Goal: Task Accomplishment & Management: Complete application form

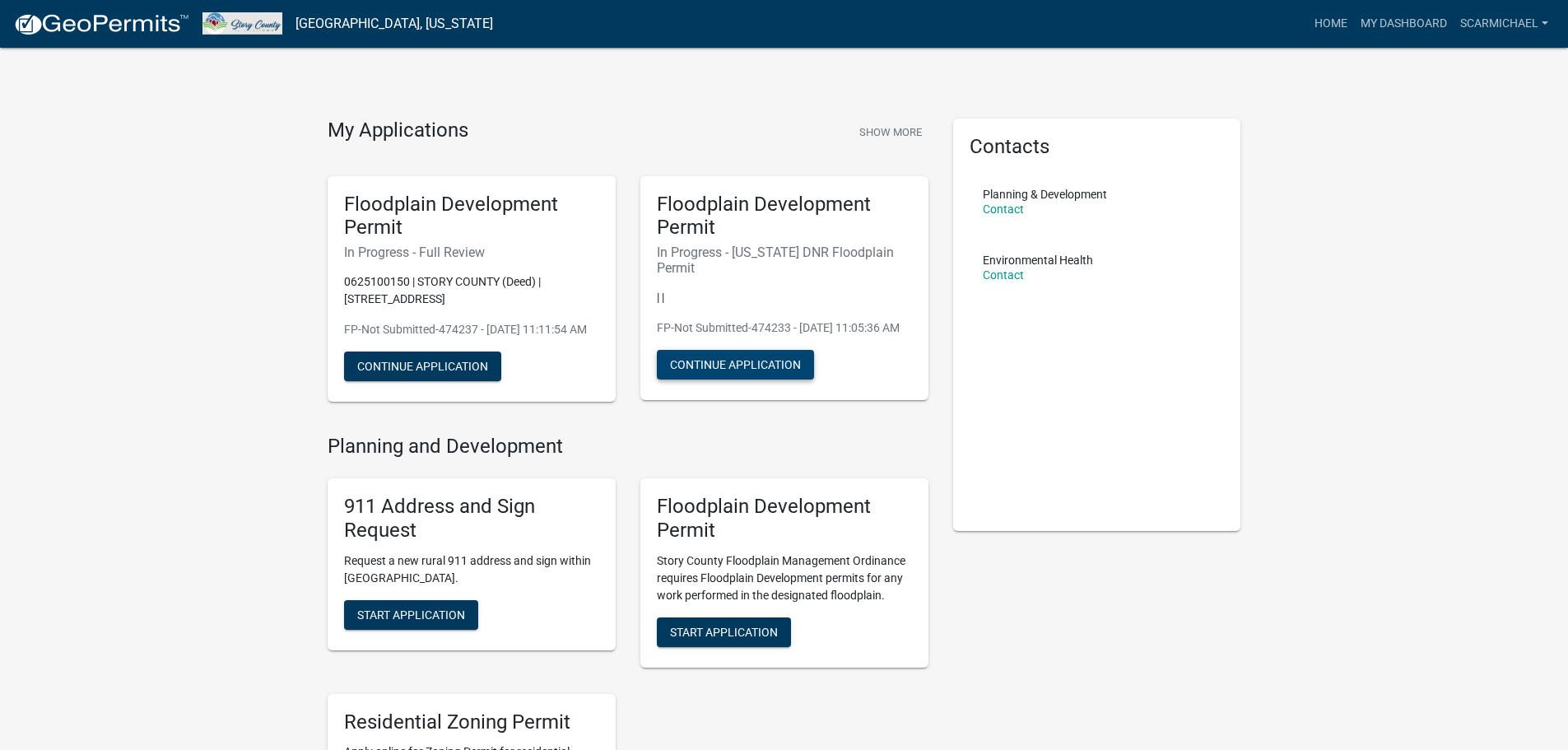
click at [706, 356] on button "Continue Application" at bounding box center [735, 365] width 158 height 29
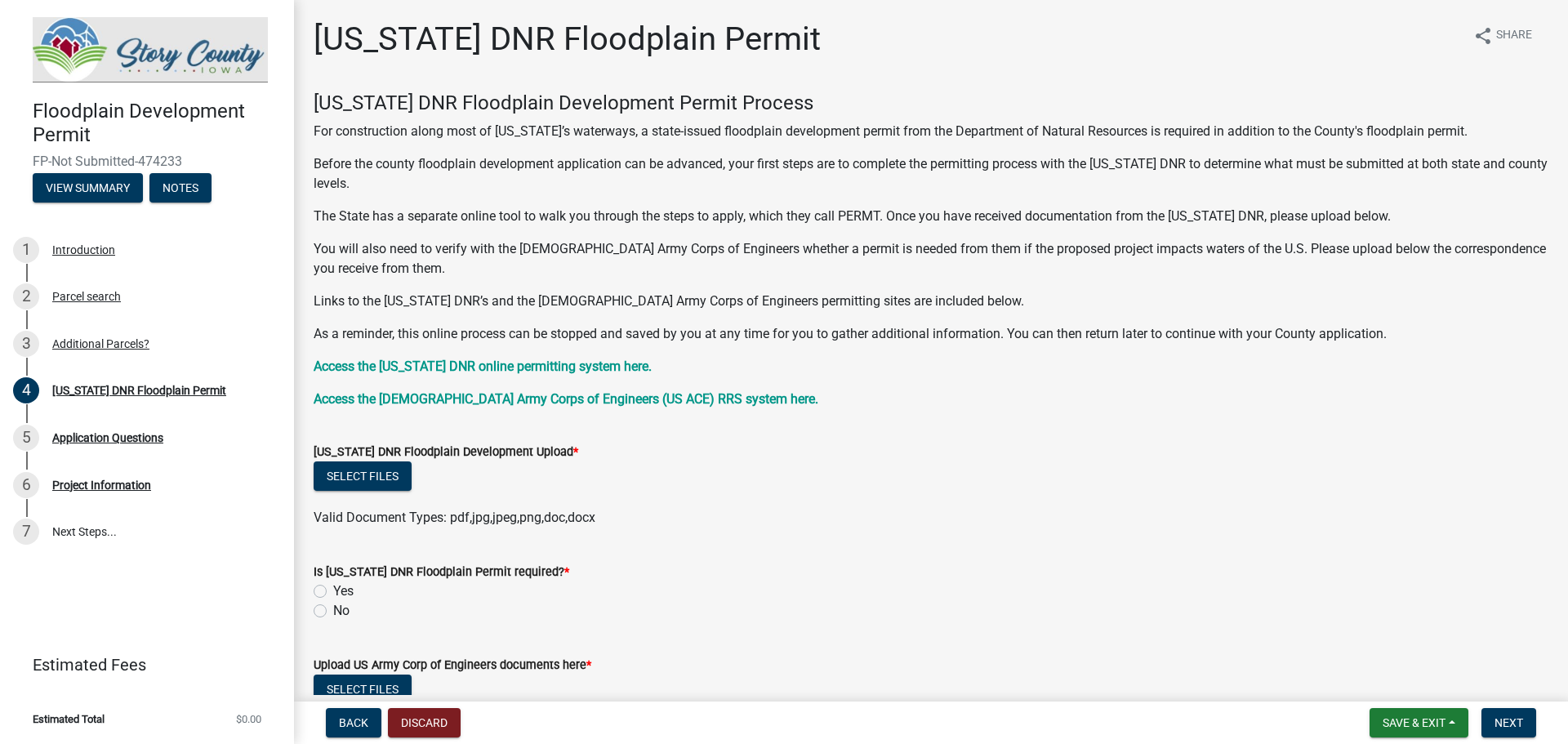
scroll to position [82, 0]
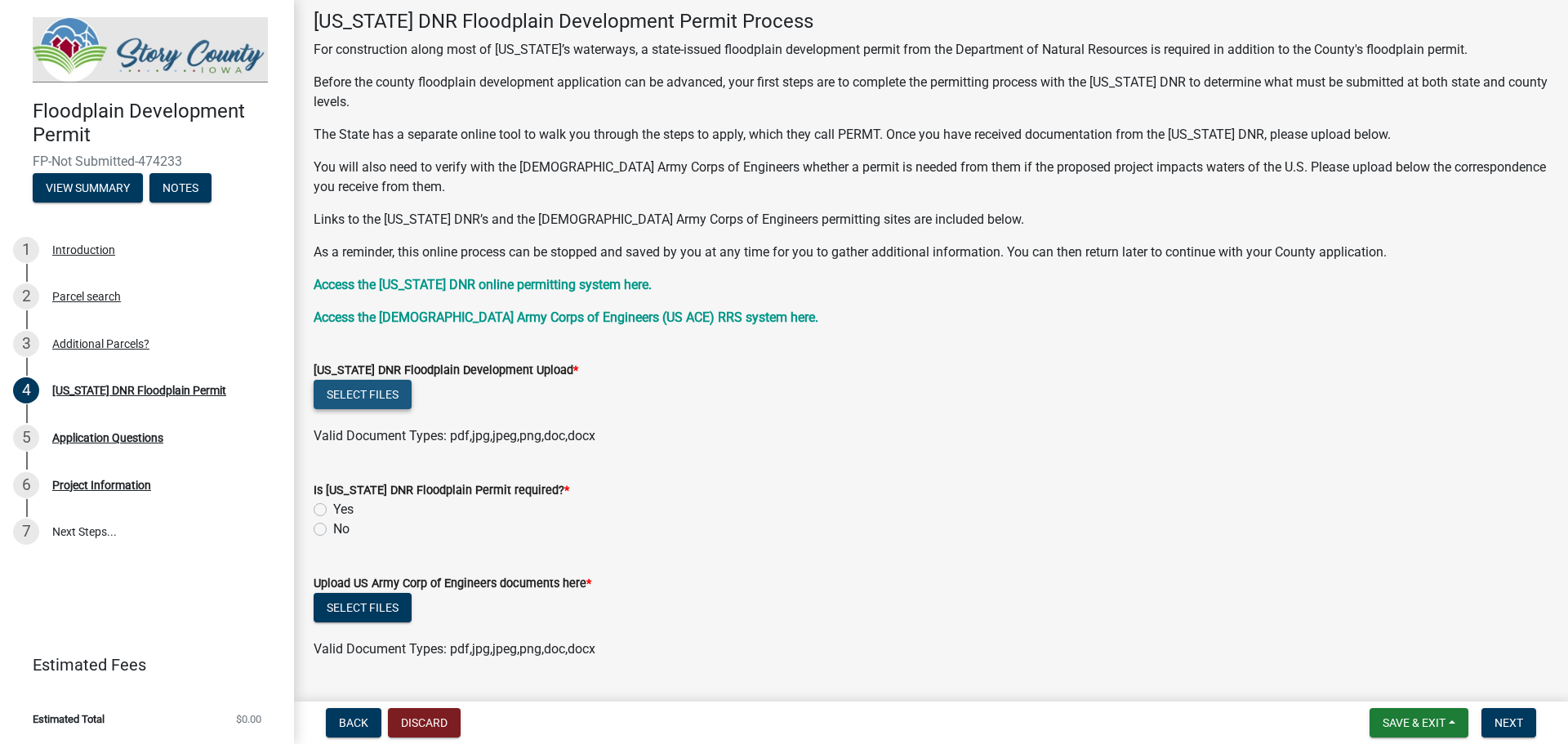
click at [381, 386] on button "Select files" at bounding box center [363, 395] width 98 height 29
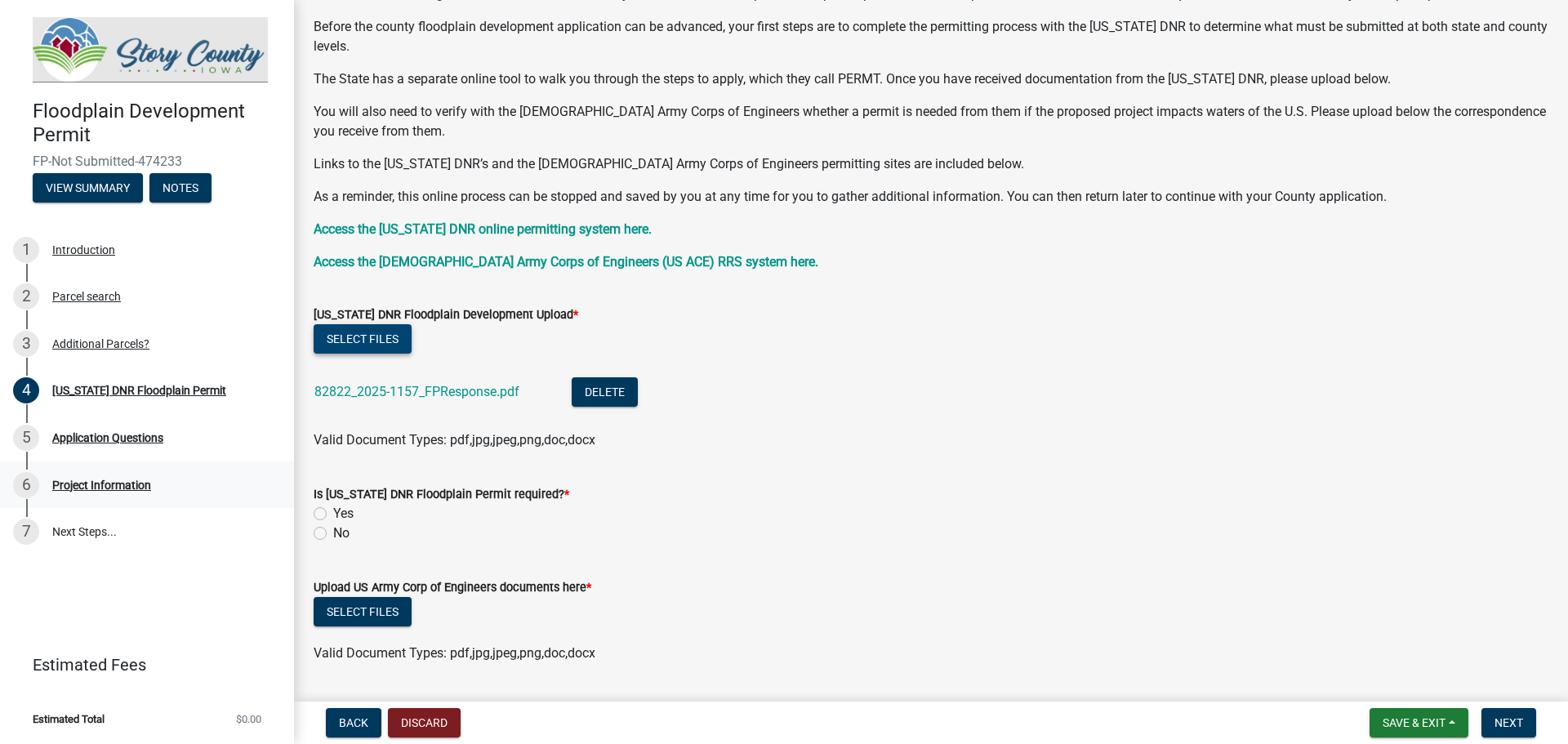
scroll to position [163, 0]
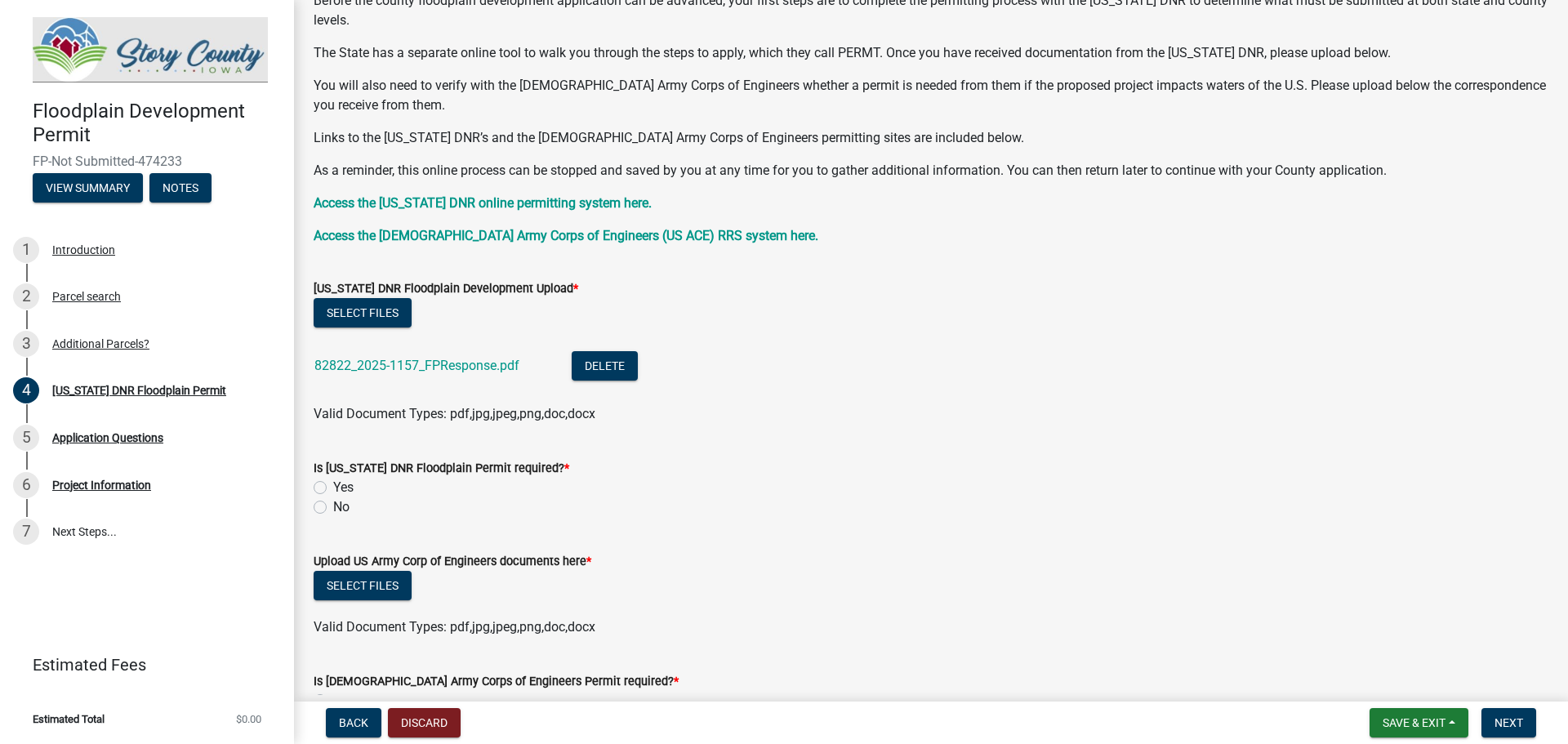
click at [333, 508] on label "No" at bounding box center [341, 507] width 16 height 19
click at [333, 508] on input "No" at bounding box center [338, 502] width 11 height 11
radio input "true"
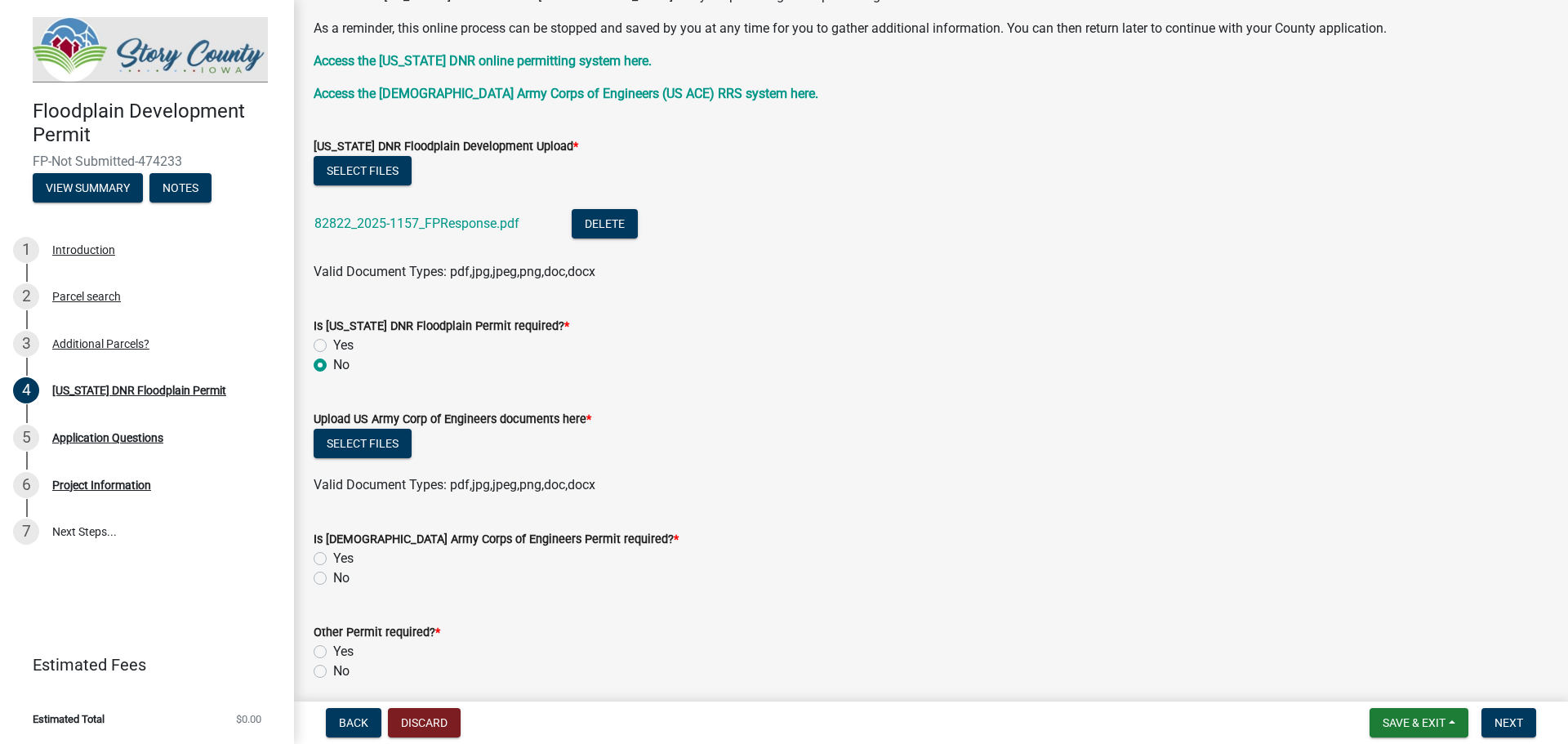
scroll to position [327, 0]
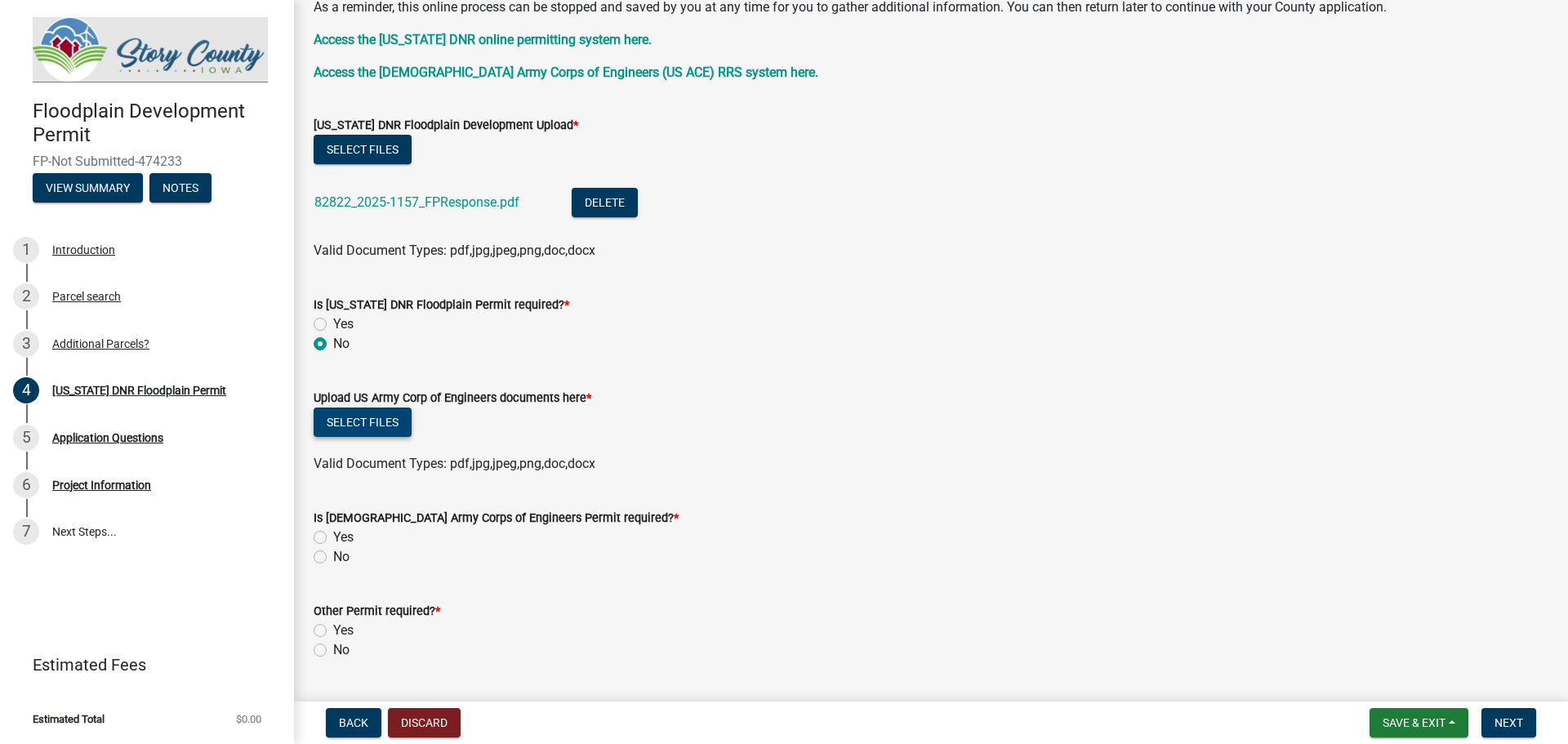
click at [351, 425] on button "Select files" at bounding box center [363, 422] width 98 height 29
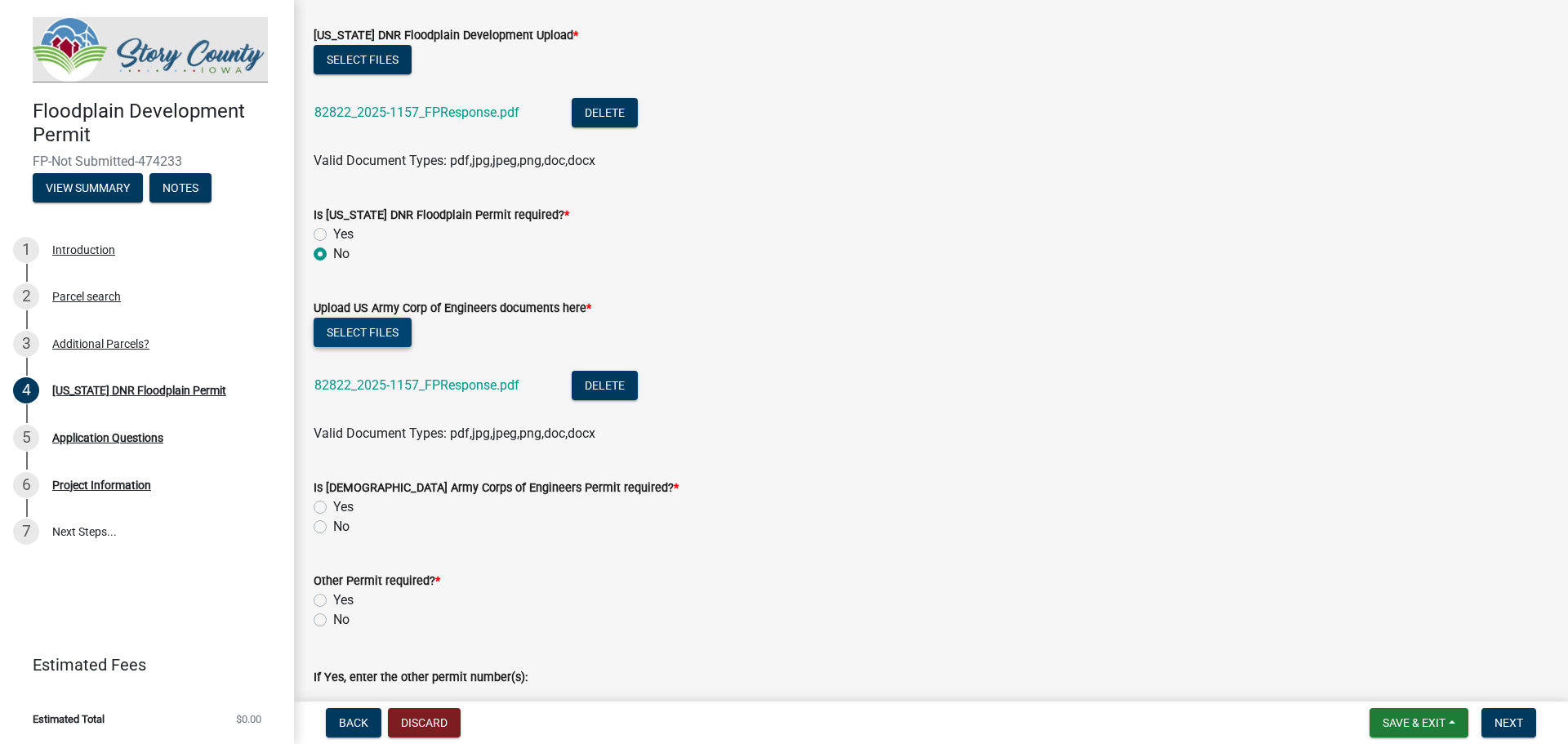
scroll to position [608, 0]
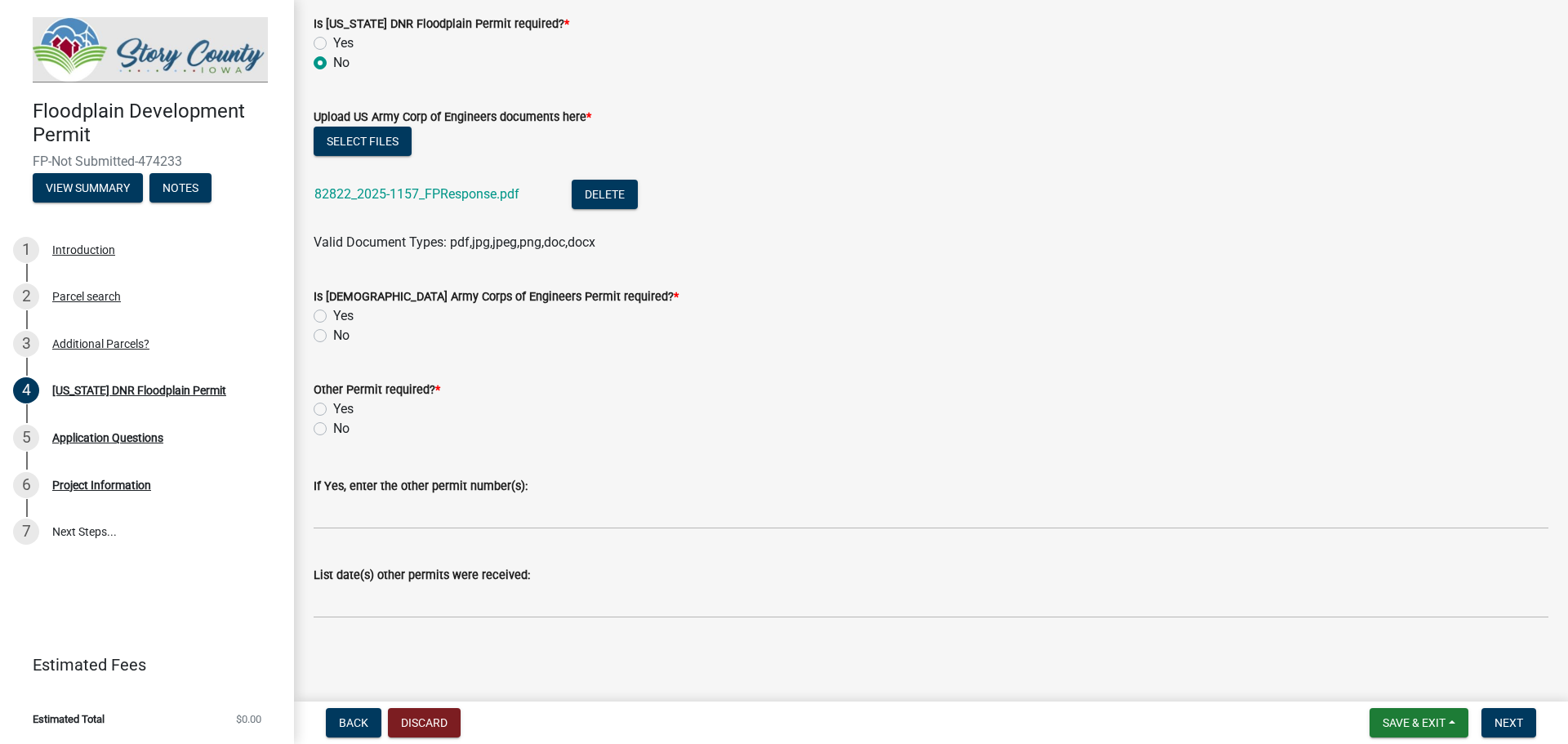
click at [321, 343] on div "No" at bounding box center [931, 336] width 1235 height 19
click at [333, 339] on label "No" at bounding box center [341, 336] width 16 height 19
click at [333, 337] on input "No" at bounding box center [338, 331] width 11 height 11
radio input "true"
click at [333, 428] on label "No" at bounding box center [341, 428] width 16 height 19
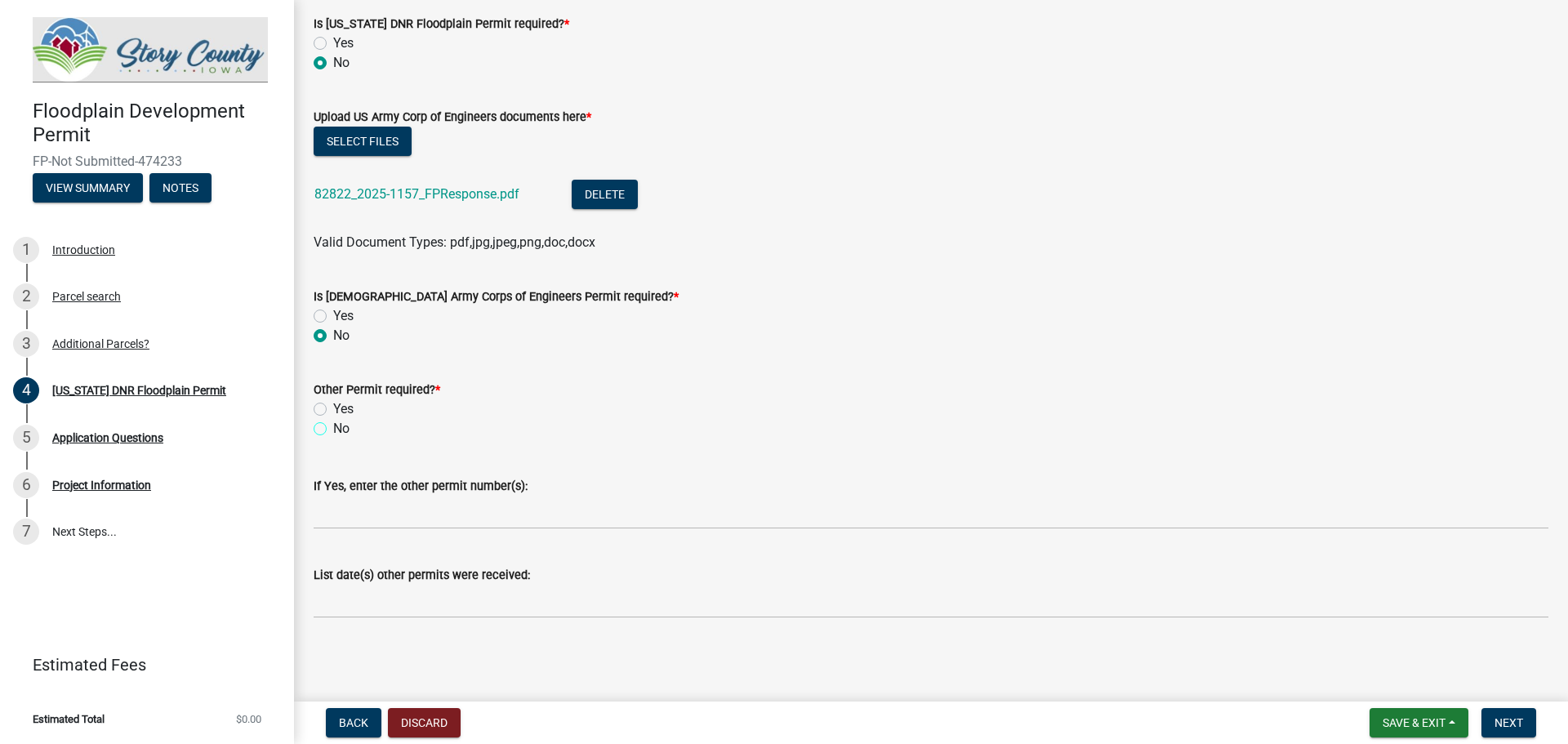
click at [333, 428] on input "No" at bounding box center [338, 424] width 11 height 11
radio input "true"
click at [1496, 720] on span "Next" at bounding box center [1509, 723] width 29 height 14
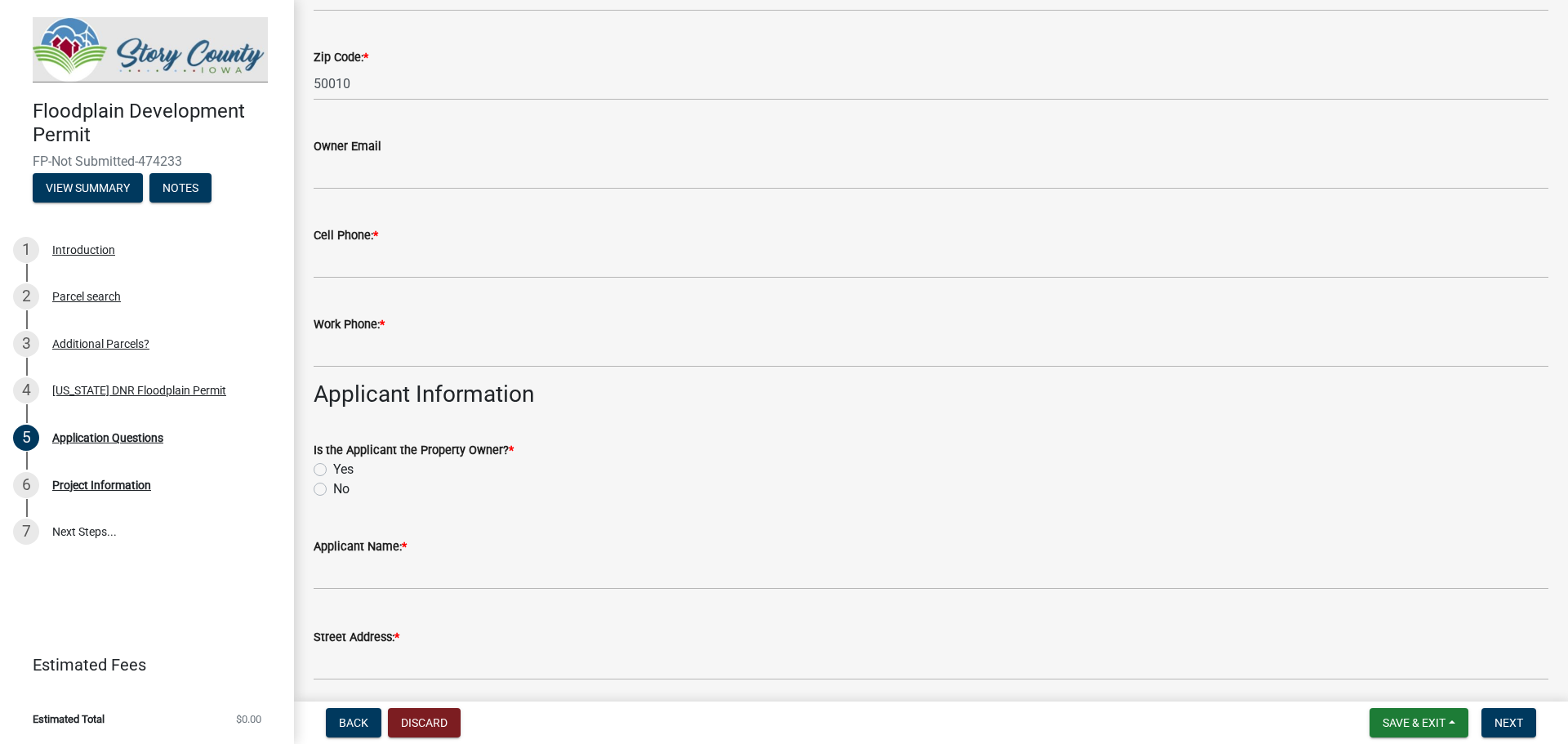
scroll to position [490, 0]
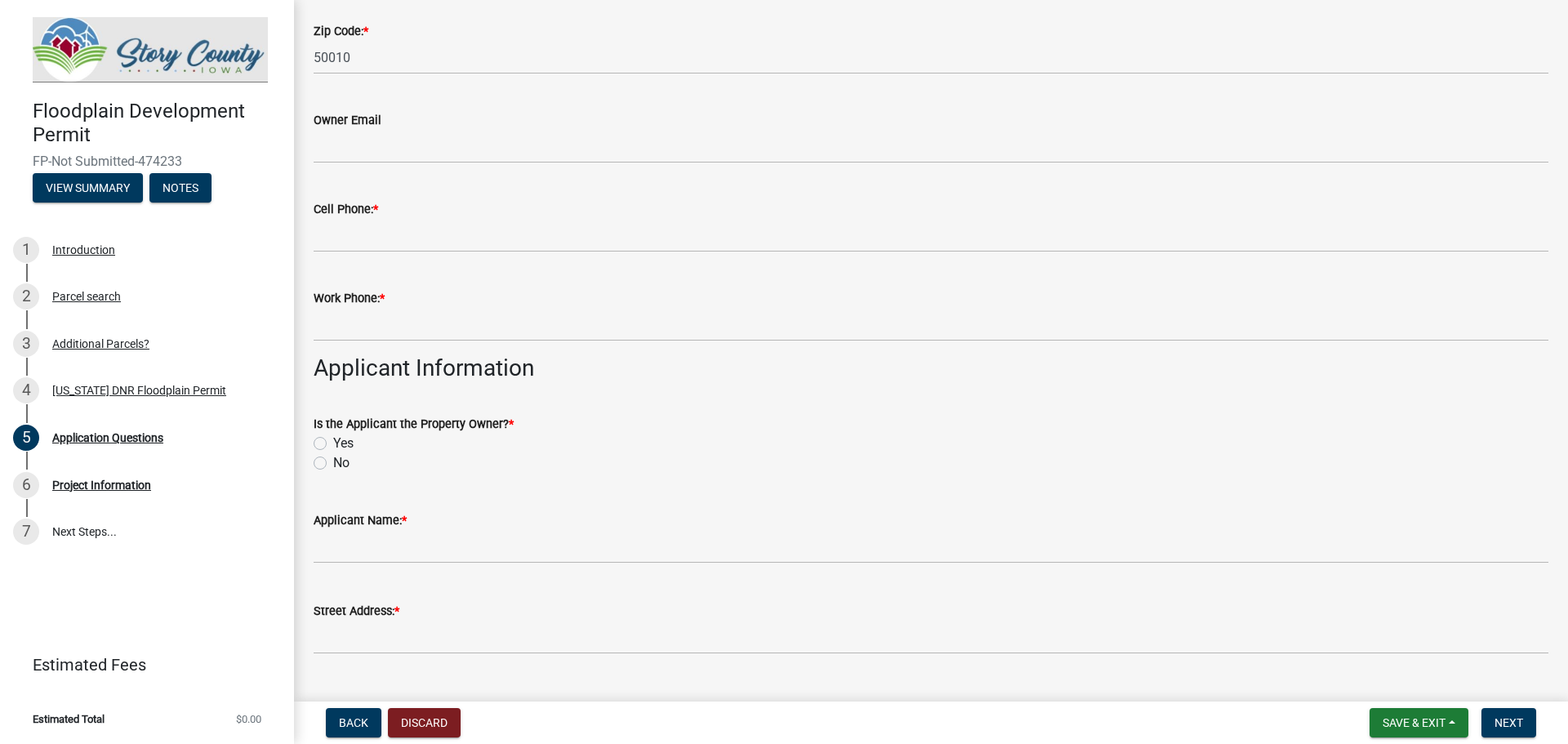
click at [333, 444] on label "Yes" at bounding box center [343, 443] width 20 height 19
click at [333, 444] on input "Yes" at bounding box center [338, 438] width 11 height 11
radio input "true"
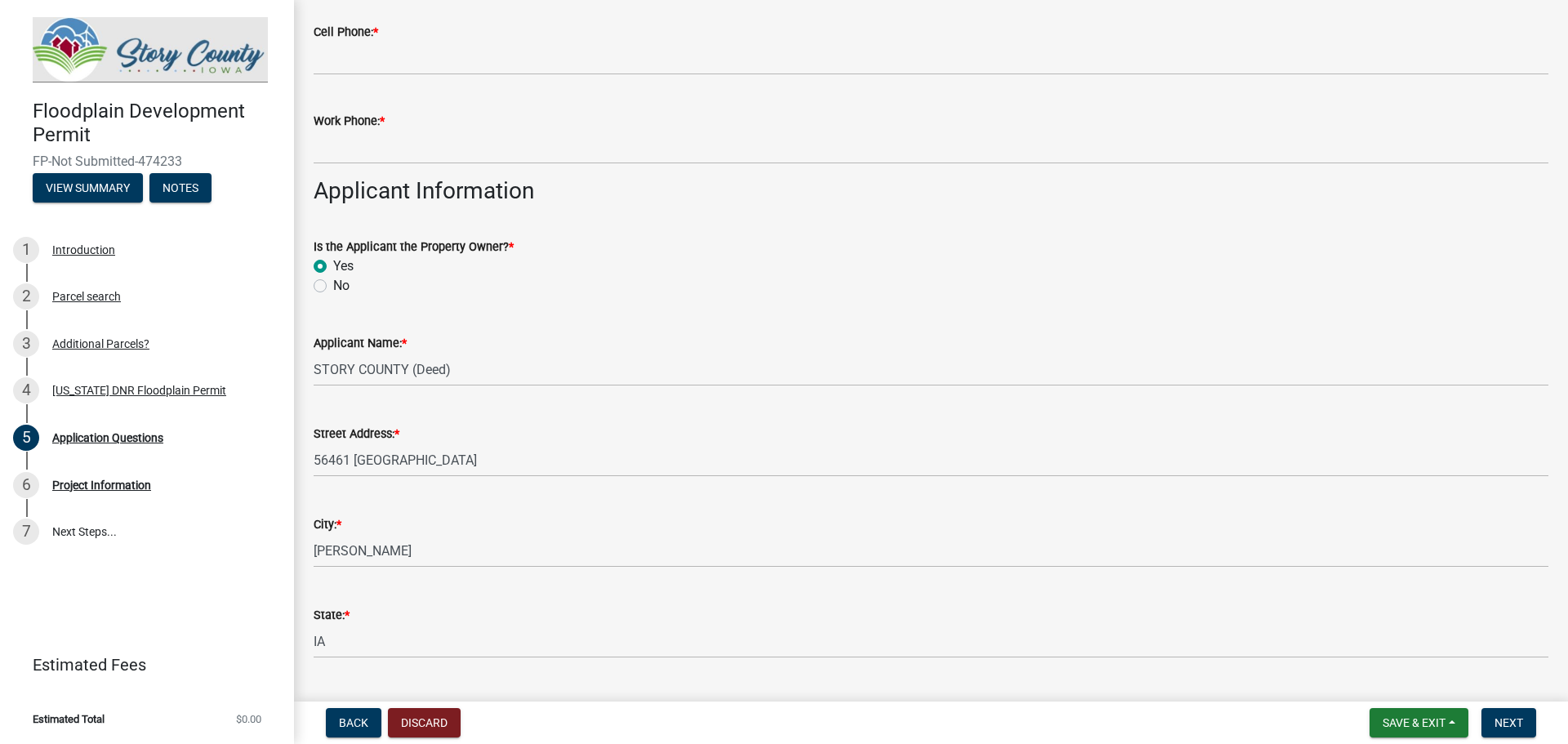
scroll to position [1061, 0]
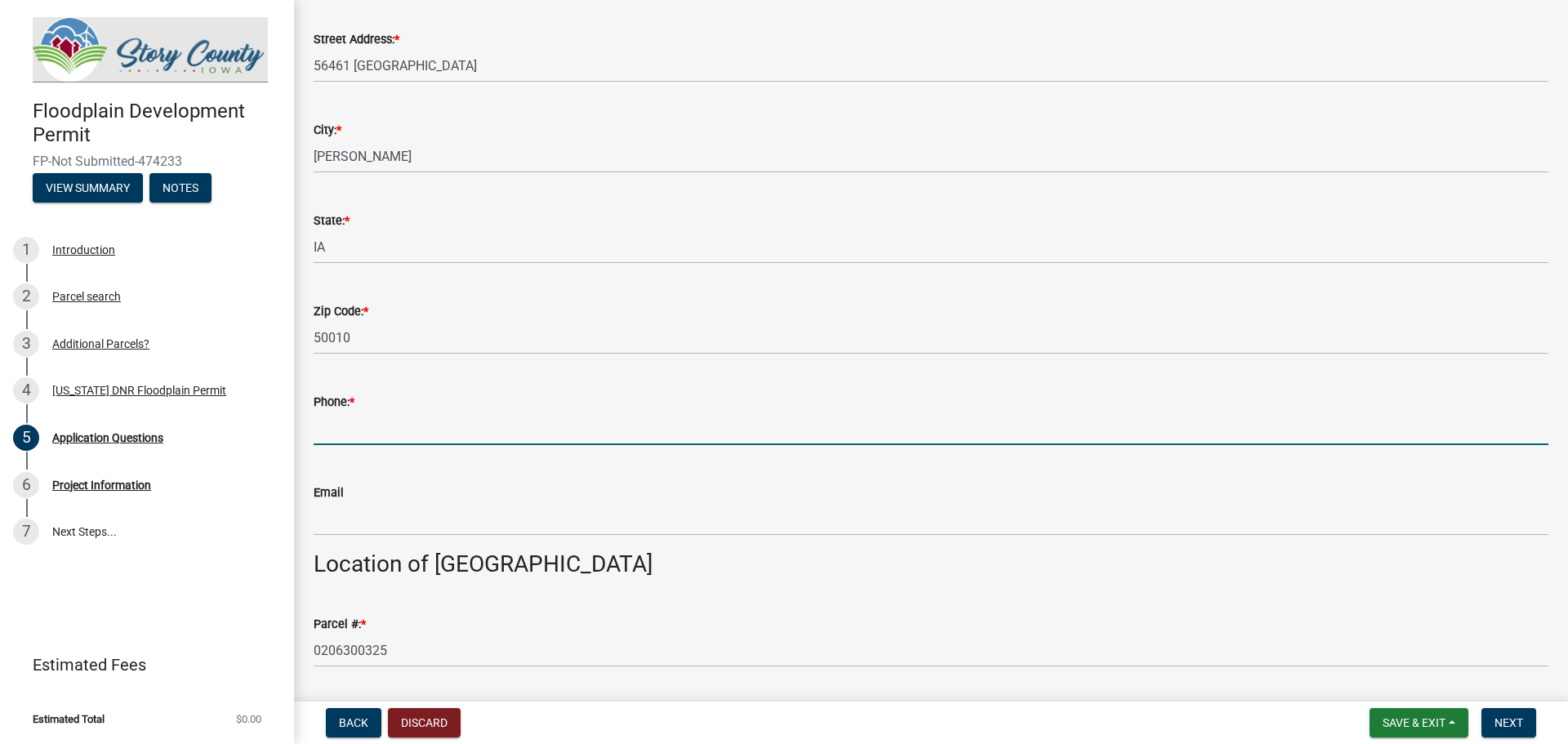
click at [382, 431] on input "Phone: *" at bounding box center [931, 428] width 1235 height 34
click at [390, 419] on input "Phone: *" at bounding box center [931, 428] width 1235 height 34
click at [390, 433] on input "Phone: *" at bounding box center [931, 428] width 1235 height 34
type input "[PHONE_NUMBER]"
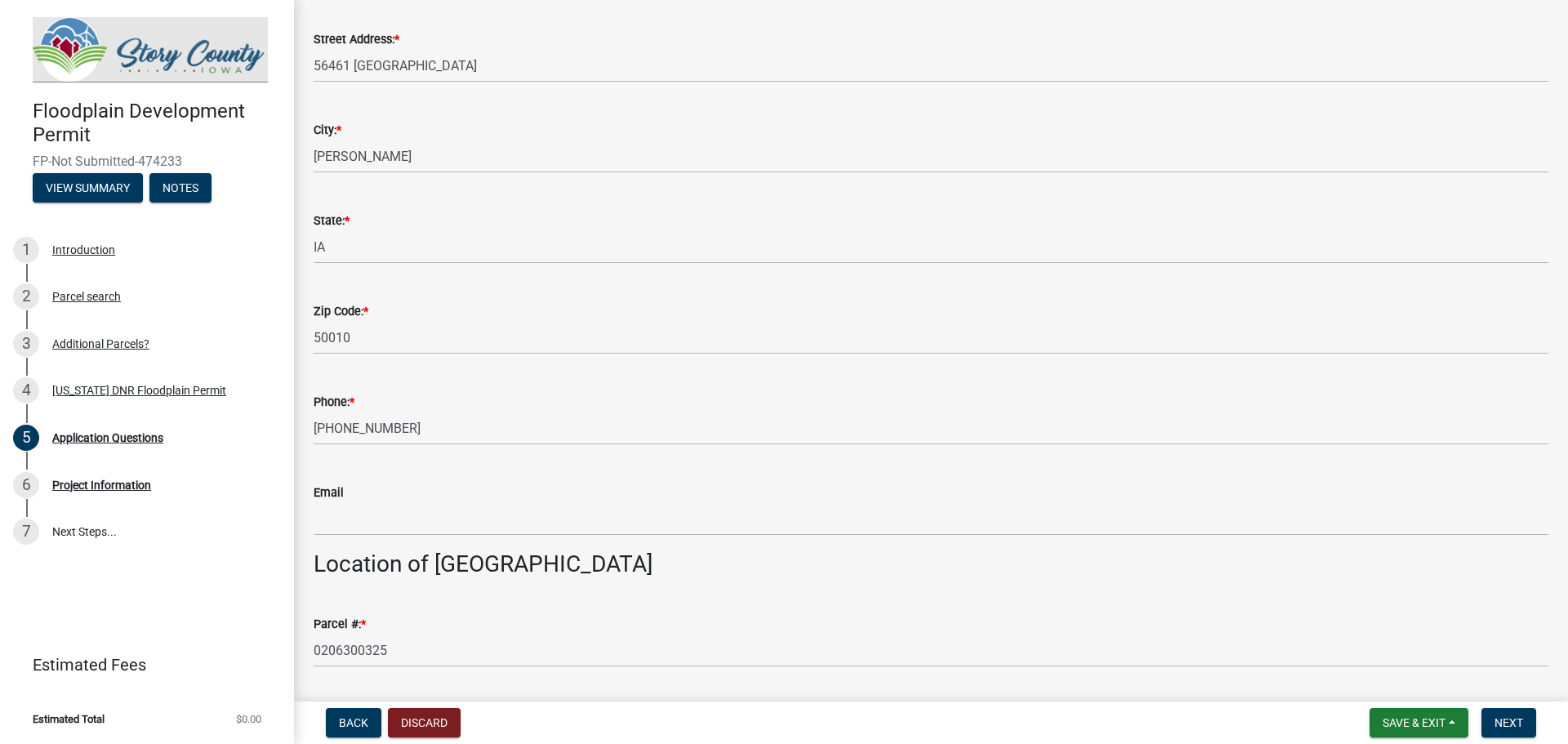
click at [374, 538] on wm-data-entity-input "Email" at bounding box center [931, 505] width 1235 height 91
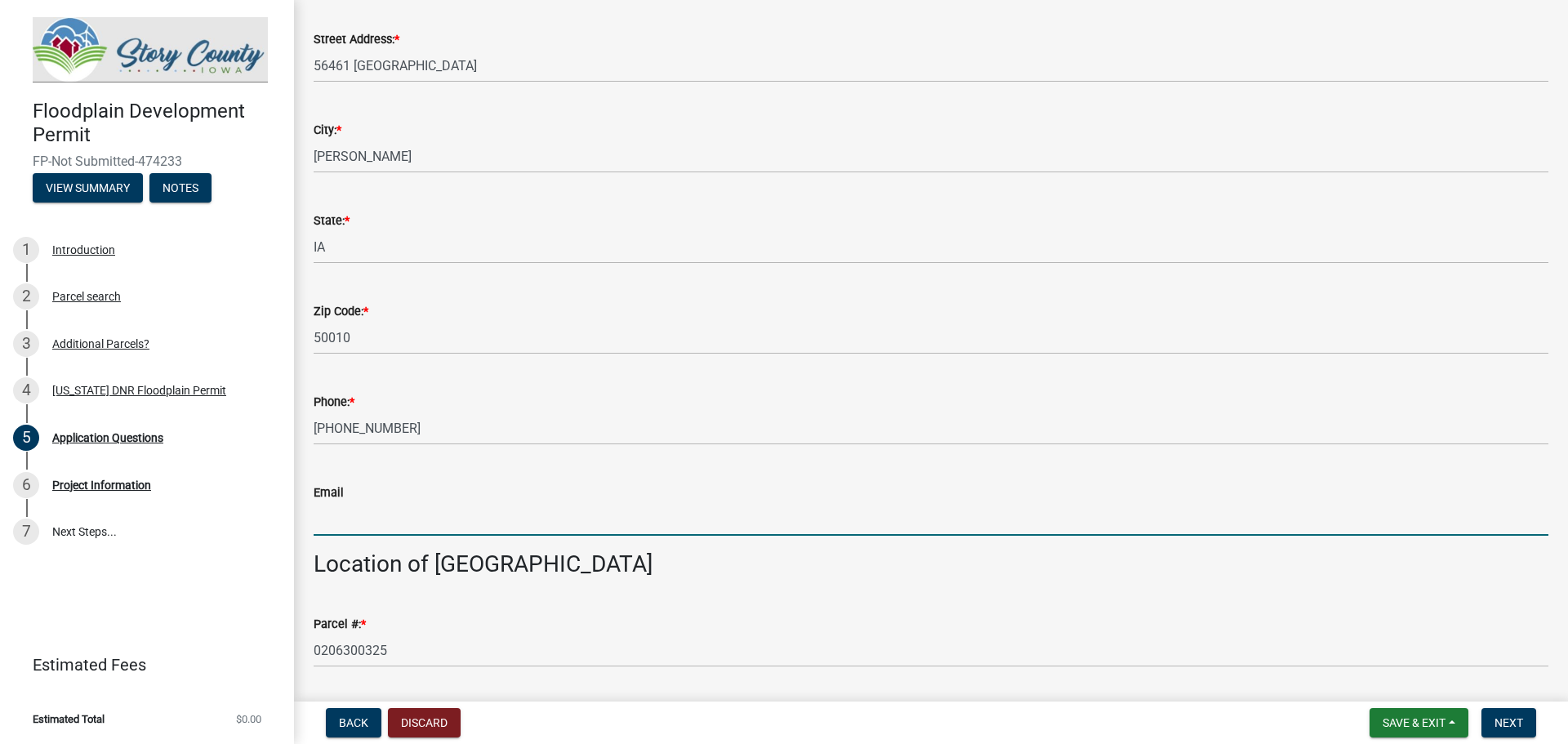
click at [372, 511] on input "Email" at bounding box center [931, 518] width 1235 height 34
type input "[EMAIL_ADDRESS][DOMAIN_NAME]"
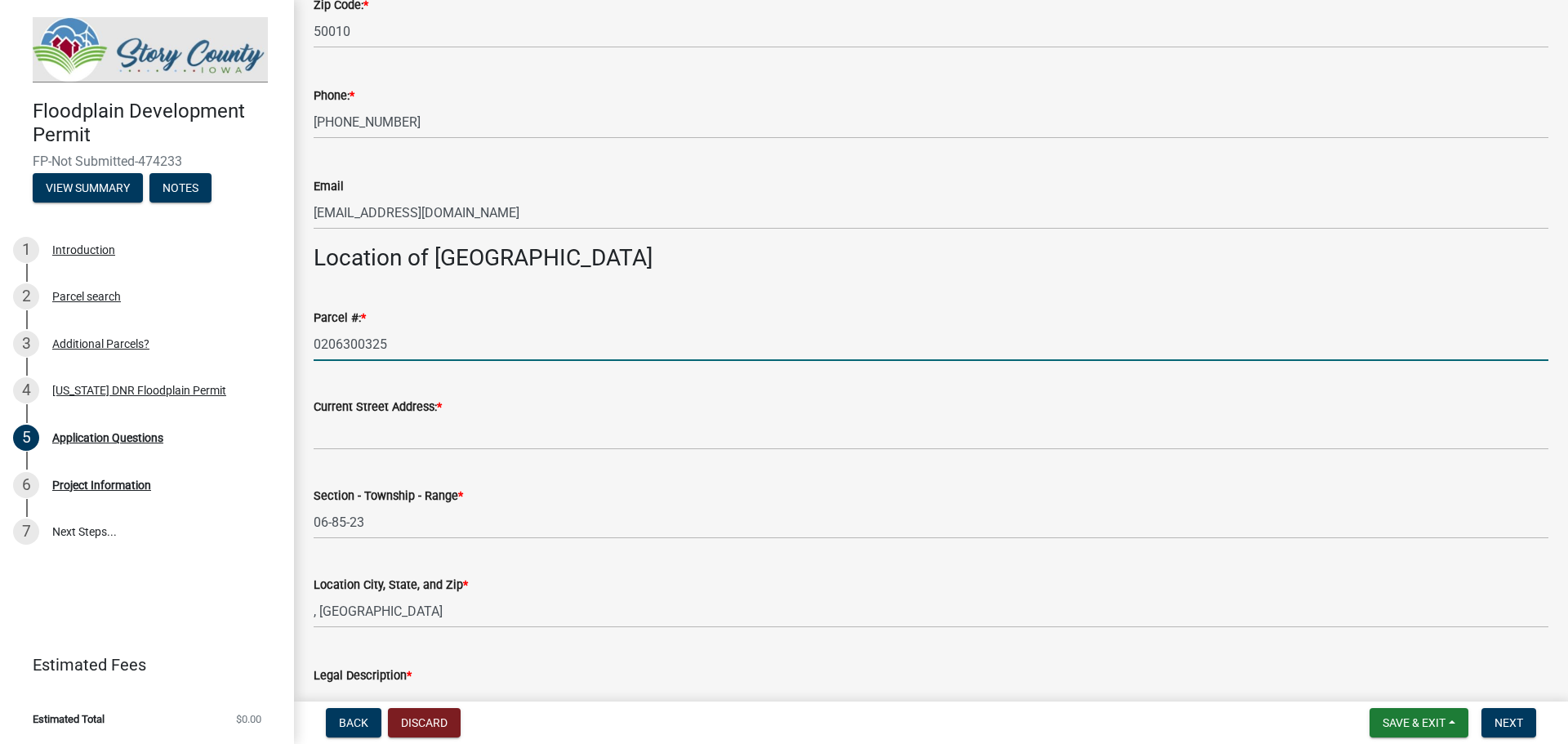
scroll to position [1389, 0]
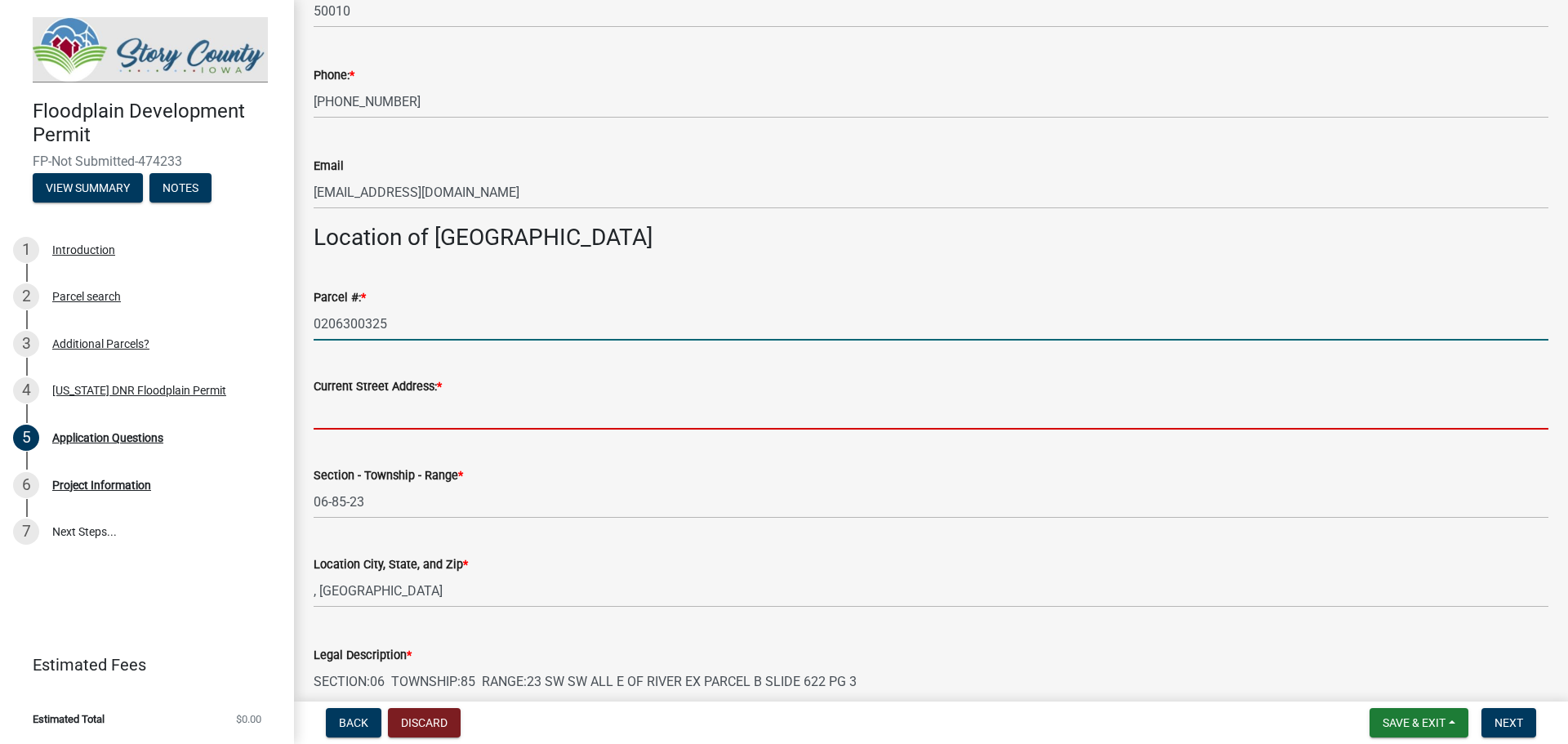
click at [455, 419] on input "Current Street Address: *" at bounding box center [931, 412] width 1235 height 34
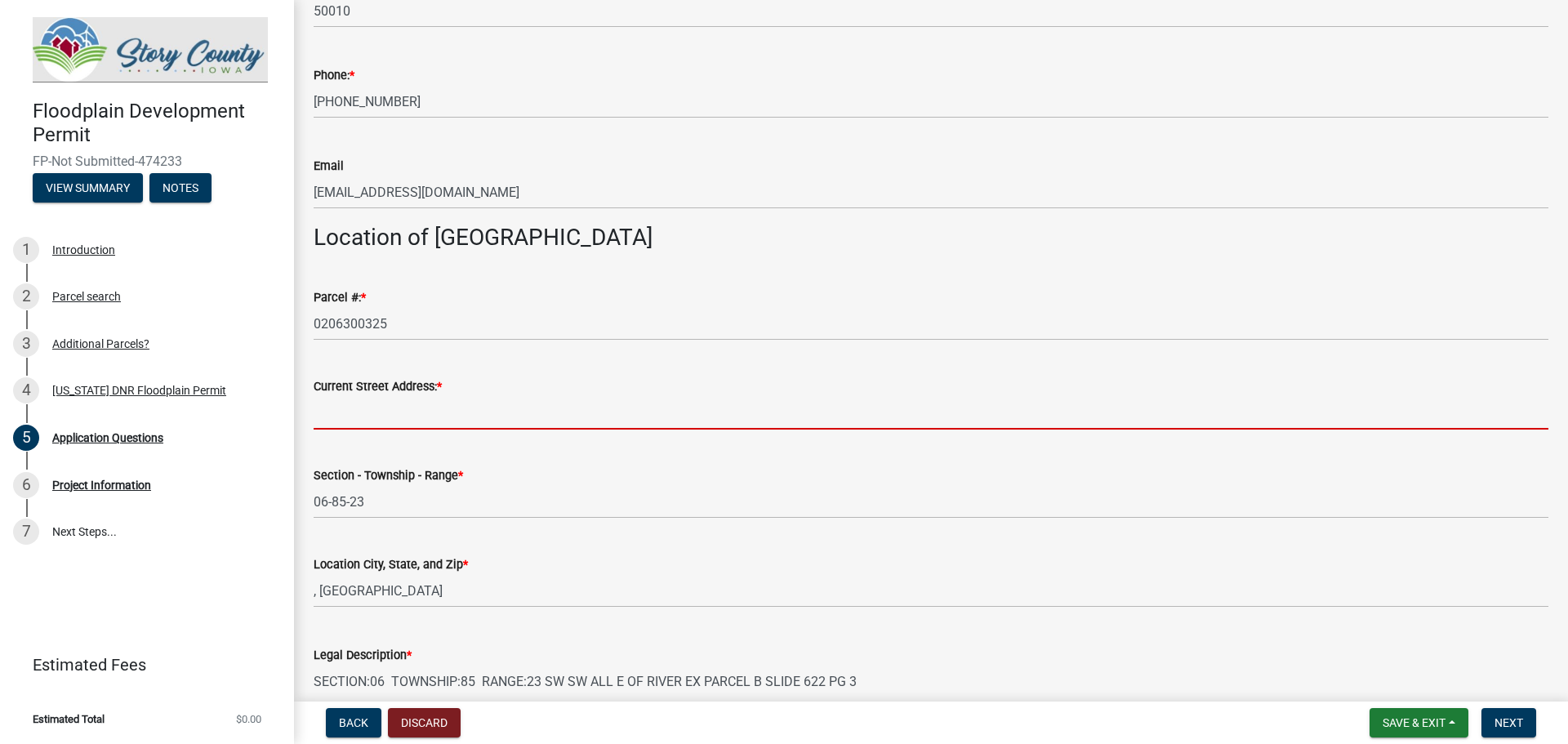
click at [313, 592] on div "Location City, State, and Zip * , [GEOGRAPHIC_DATA]" at bounding box center [930, 569] width 1259 height 76
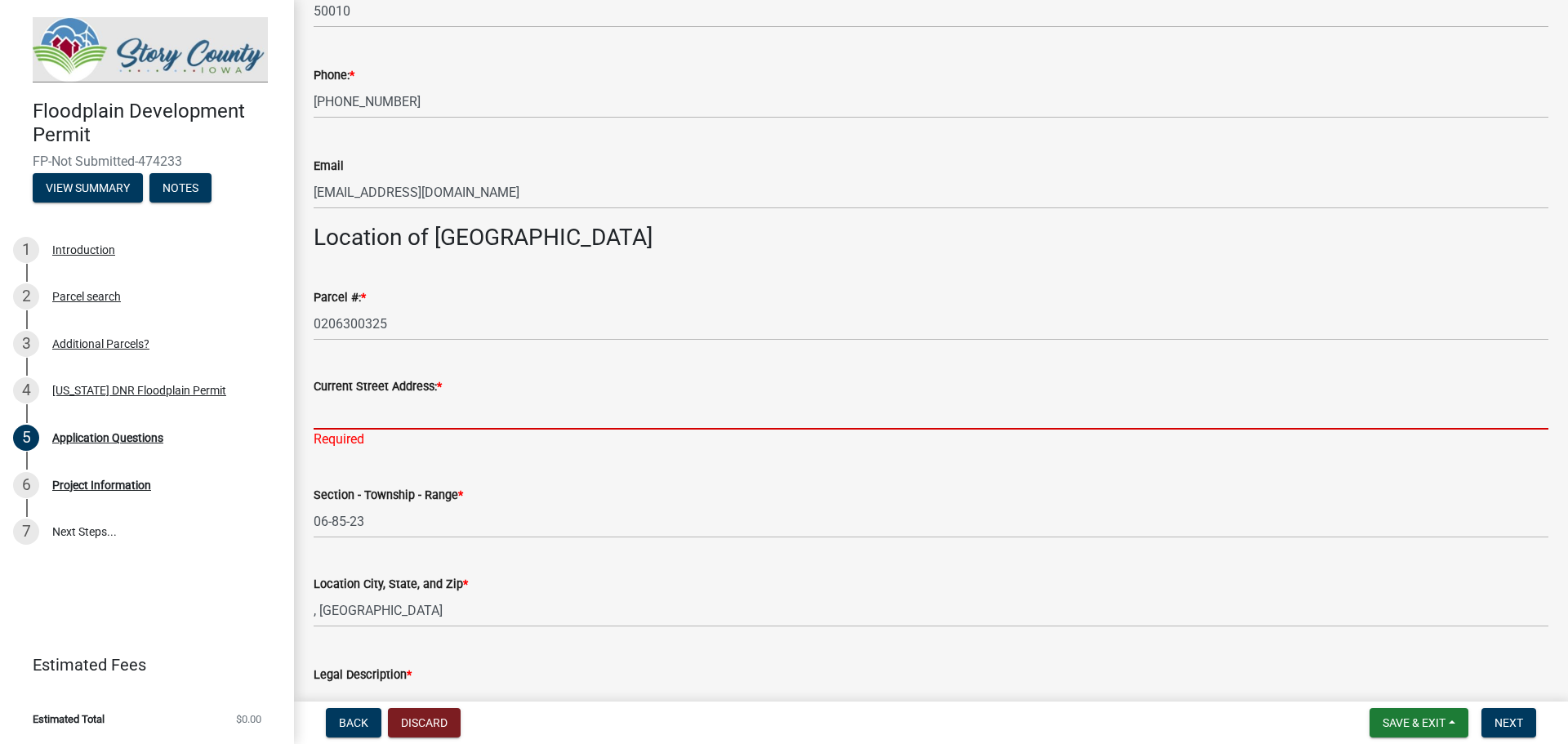
click at [404, 414] on input "Current Street Address: *" at bounding box center [931, 412] width 1235 height 34
click at [385, 410] on input "Current Street Address: *" at bounding box center [931, 412] width 1235 height 34
click at [359, 404] on input "Current Street Address: *" at bounding box center [931, 412] width 1235 height 34
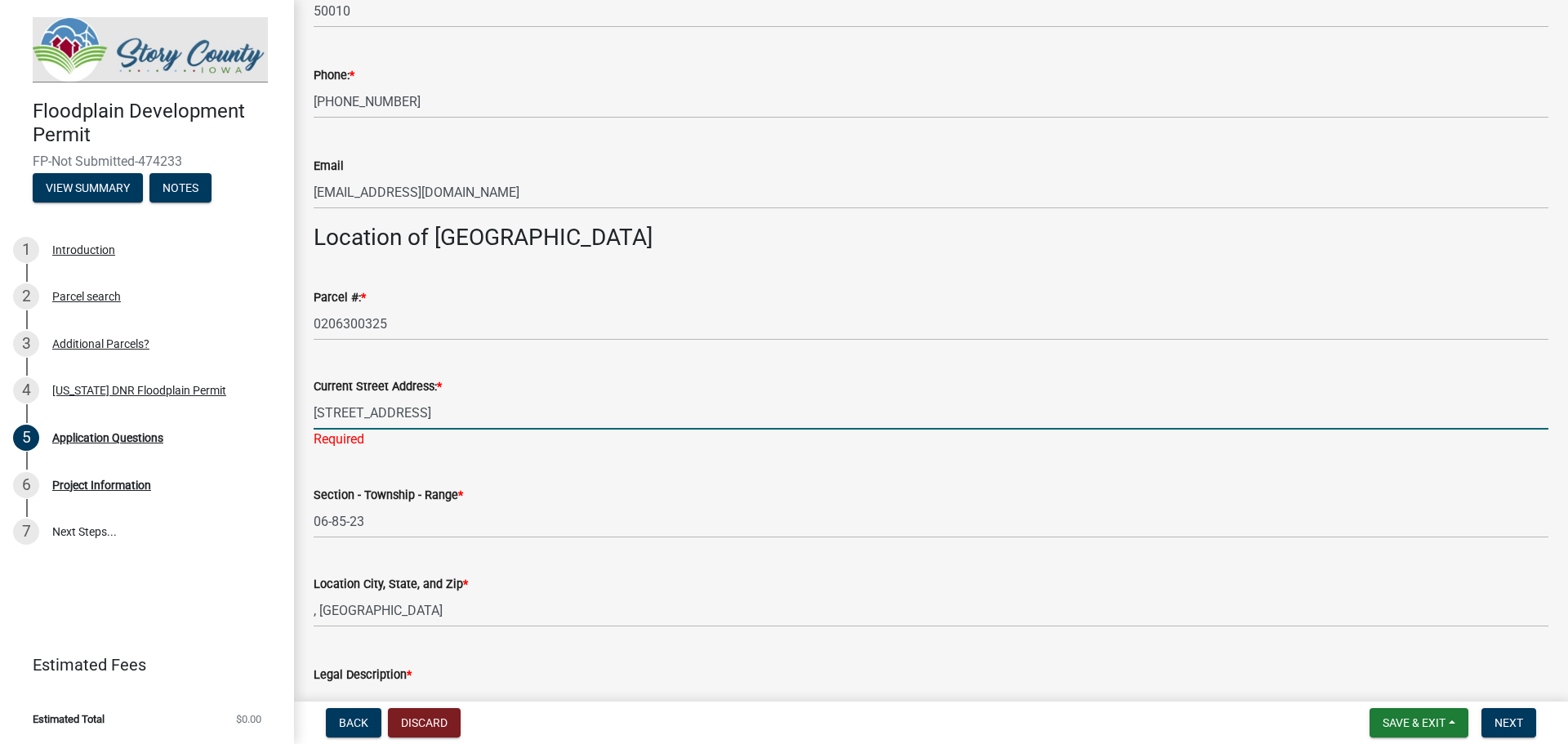
type input "[STREET_ADDRESS]"
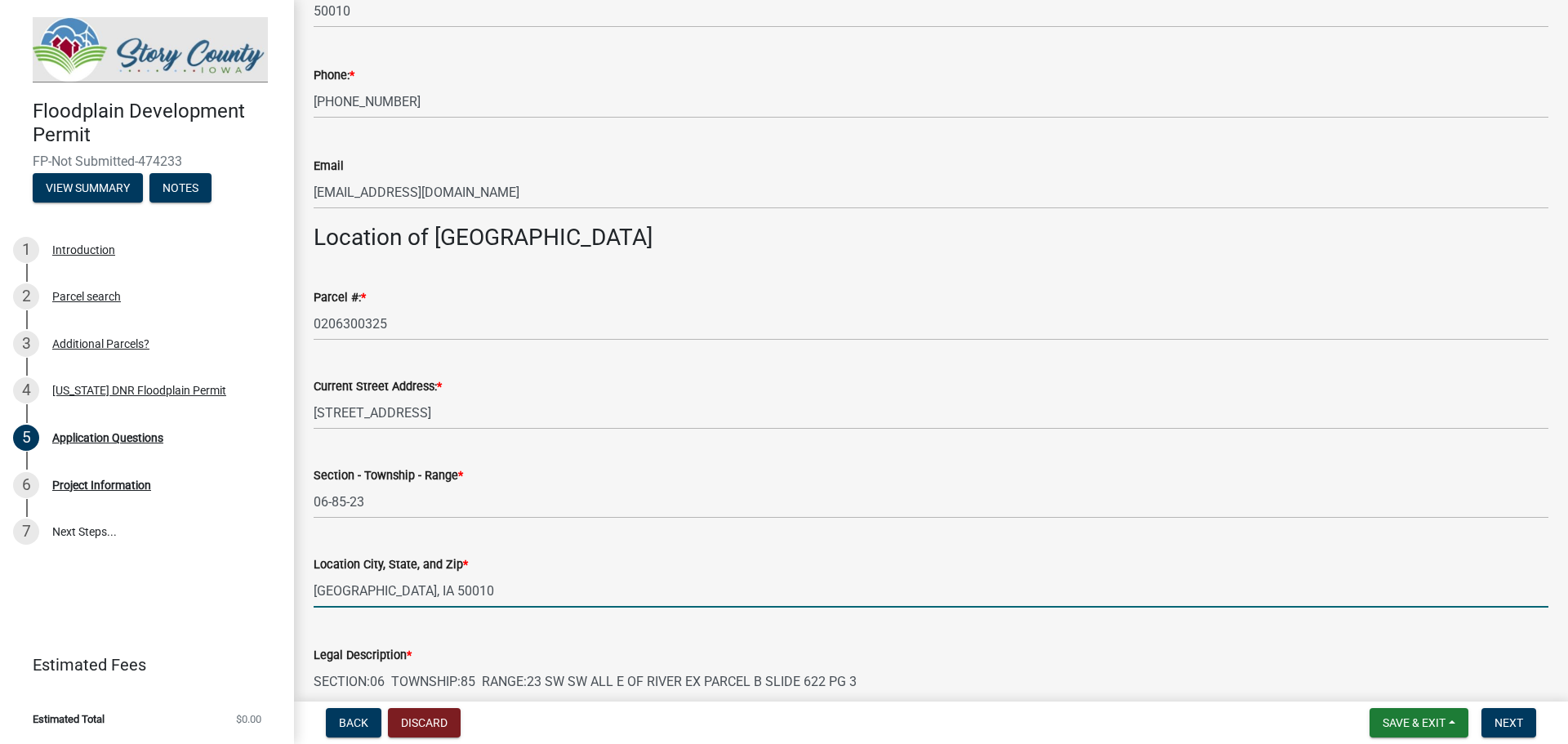
type input "[GEOGRAPHIC_DATA], IA 50010"
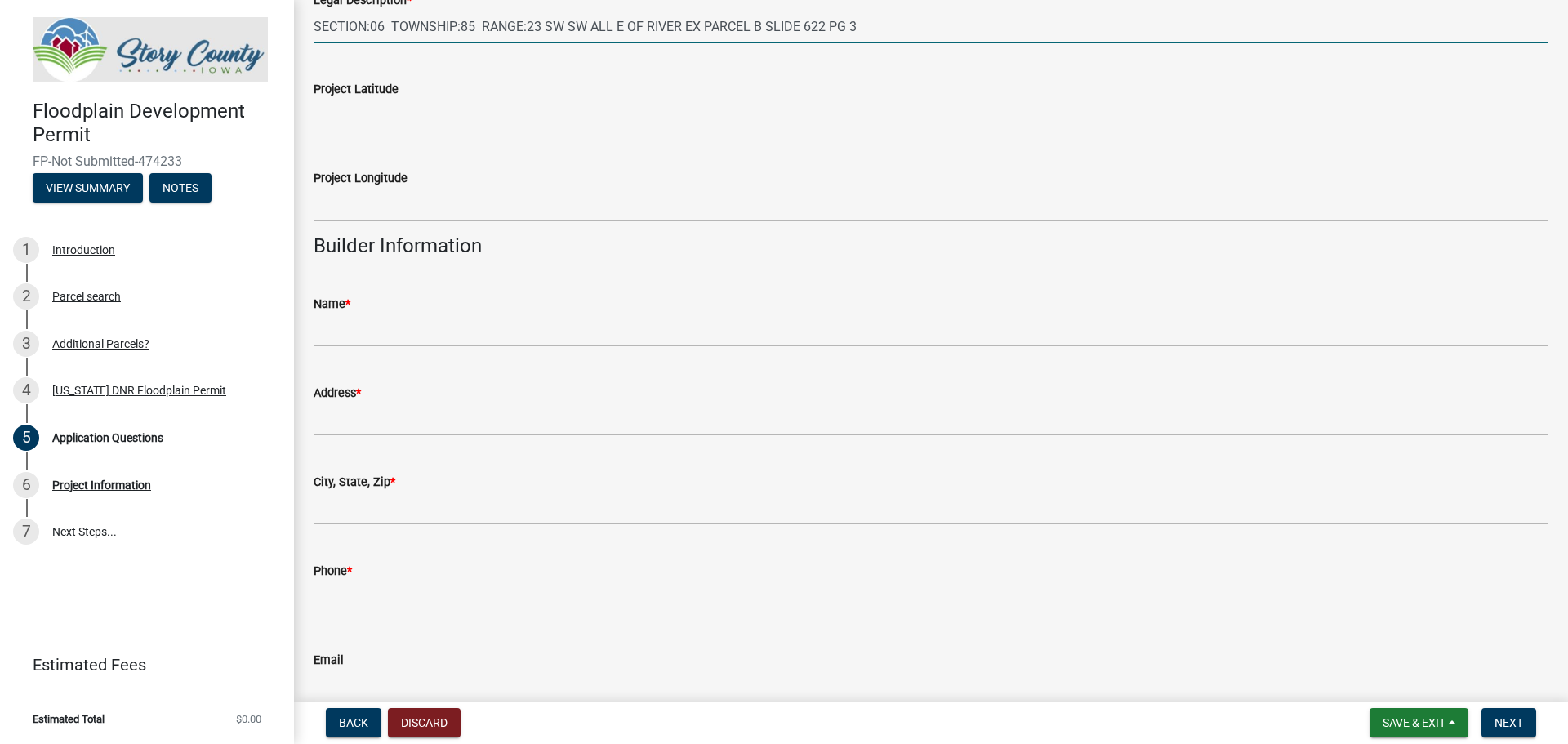
scroll to position [2045, 0]
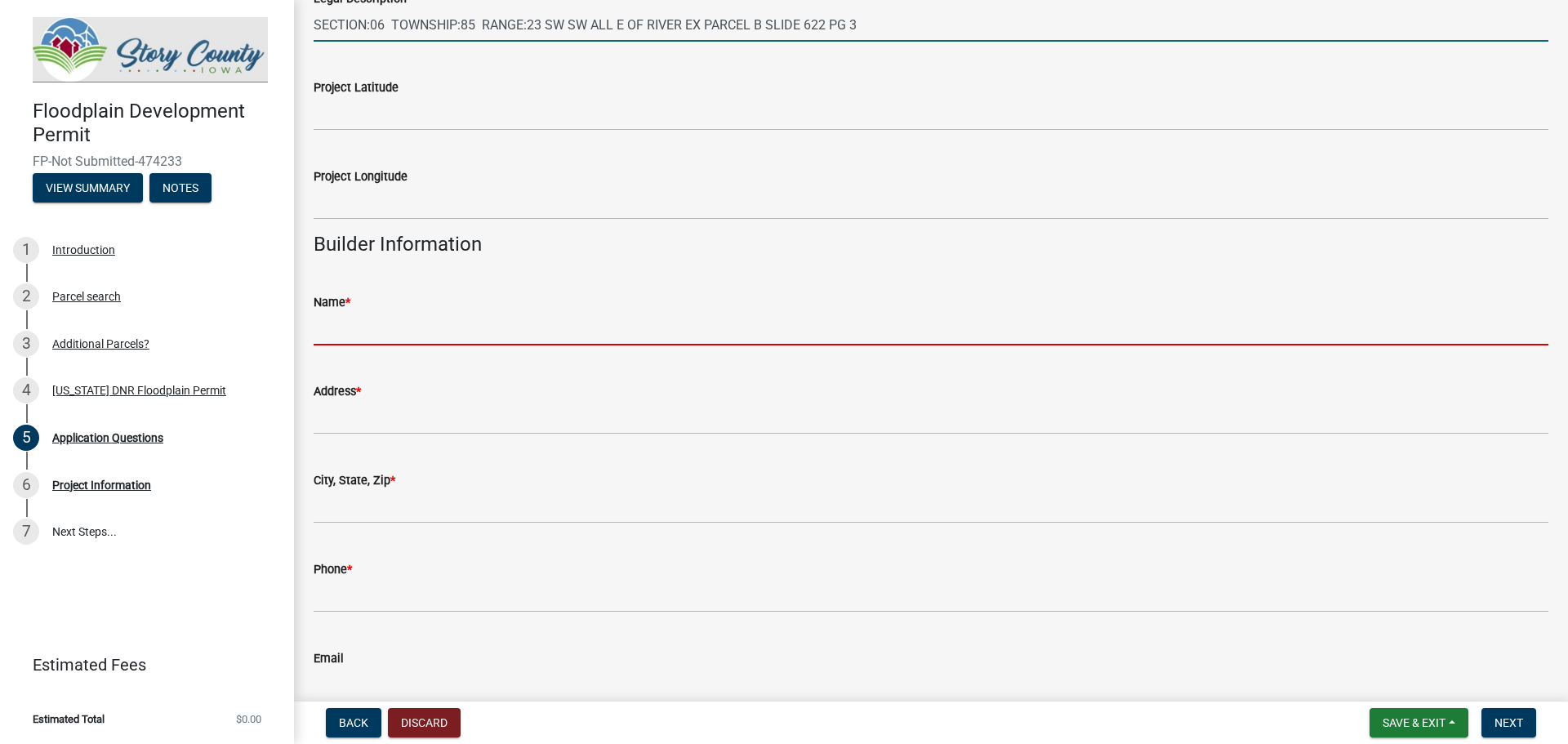
click at [366, 320] on input "Name *" at bounding box center [931, 328] width 1235 height 34
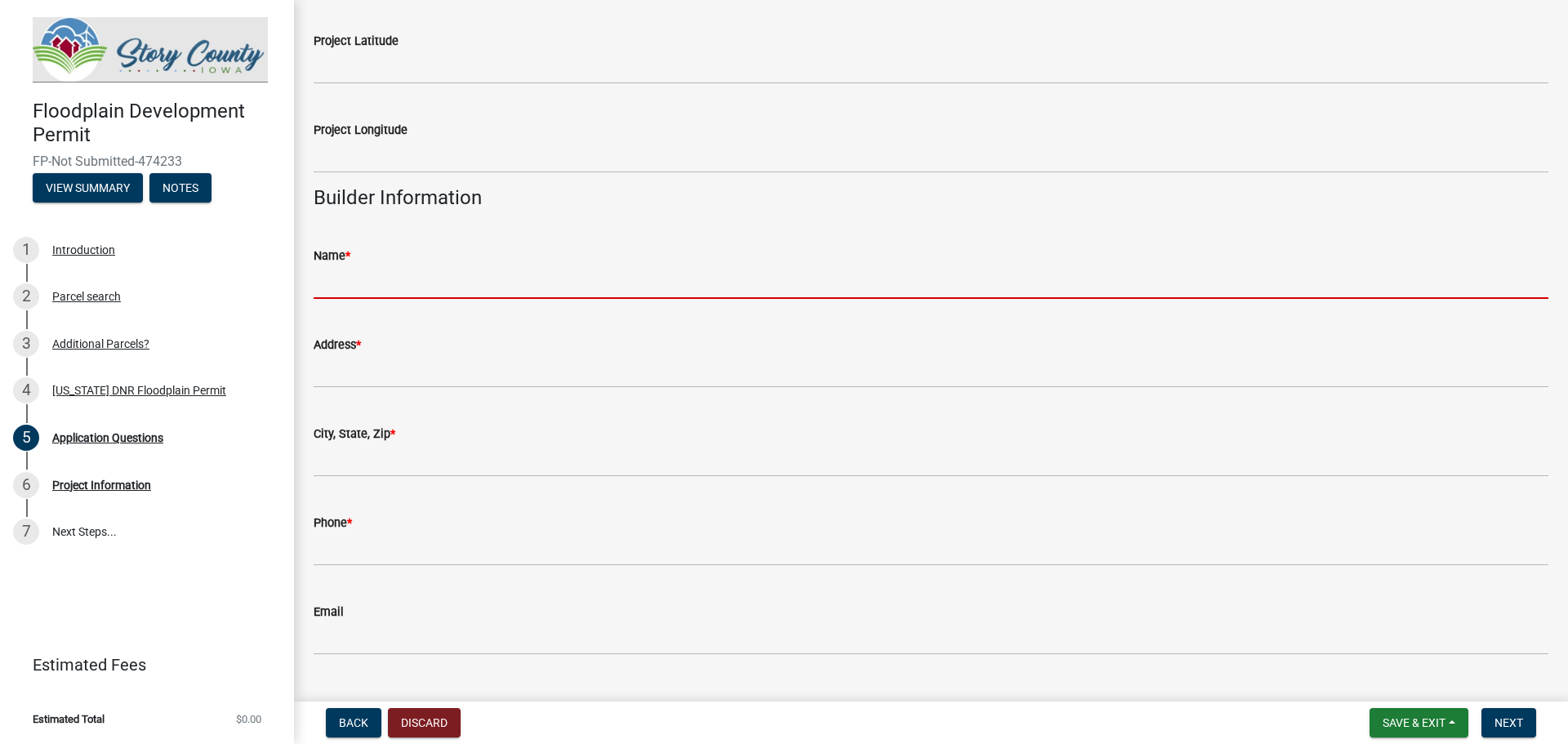
scroll to position [2128, 0]
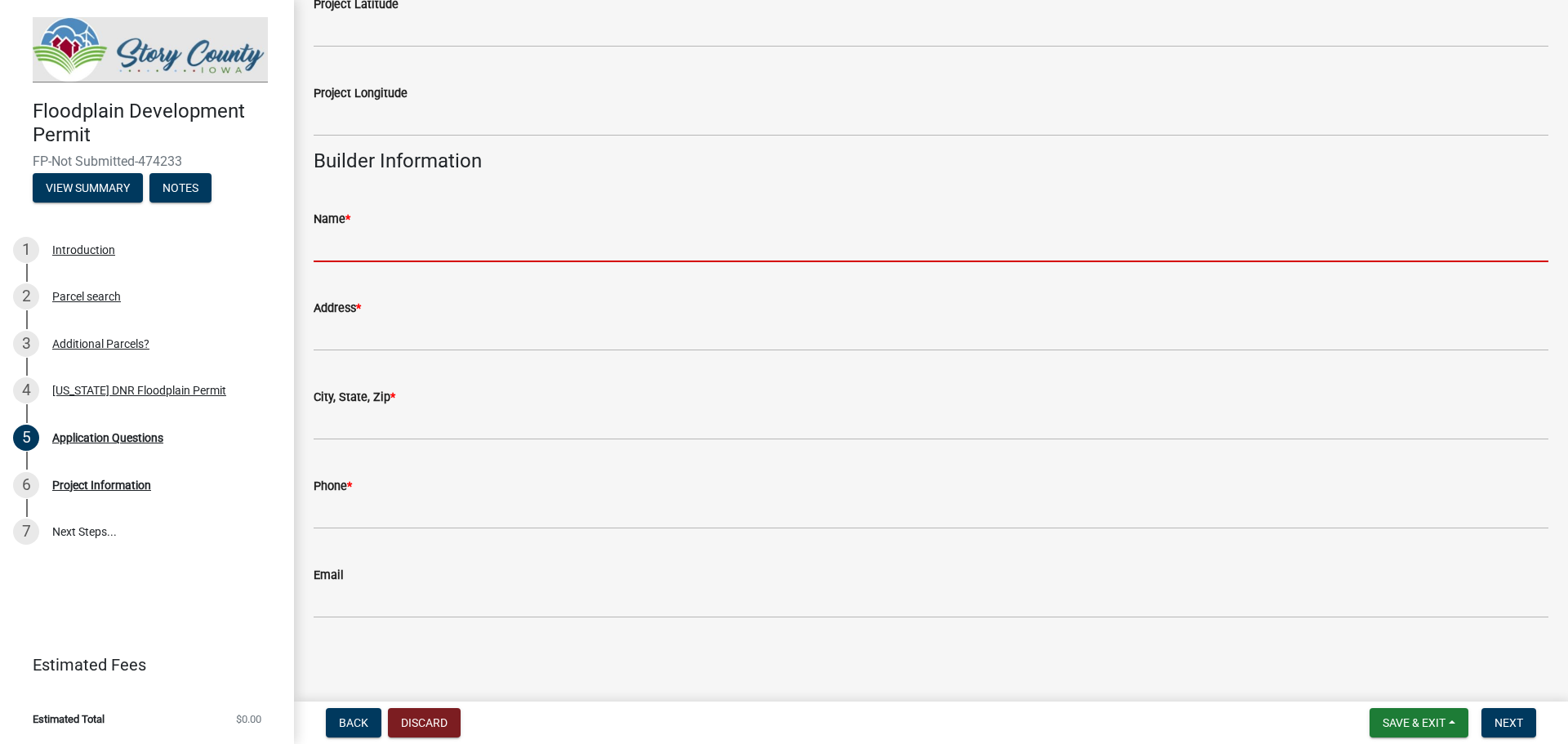
click at [348, 252] on input "Name *" at bounding box center [931, 245] width 1235 height 34
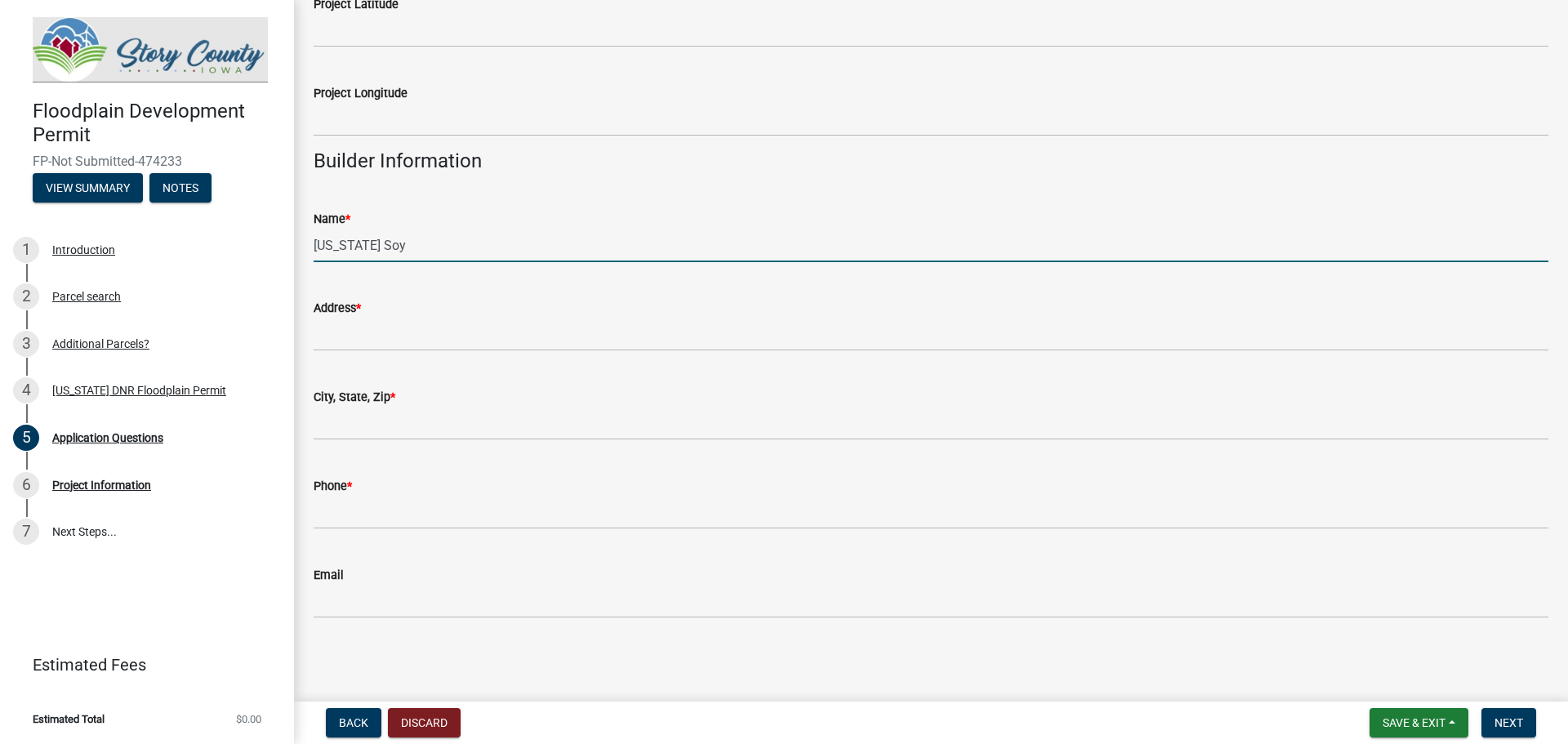
type input "[US_STATE] Soybean Association"
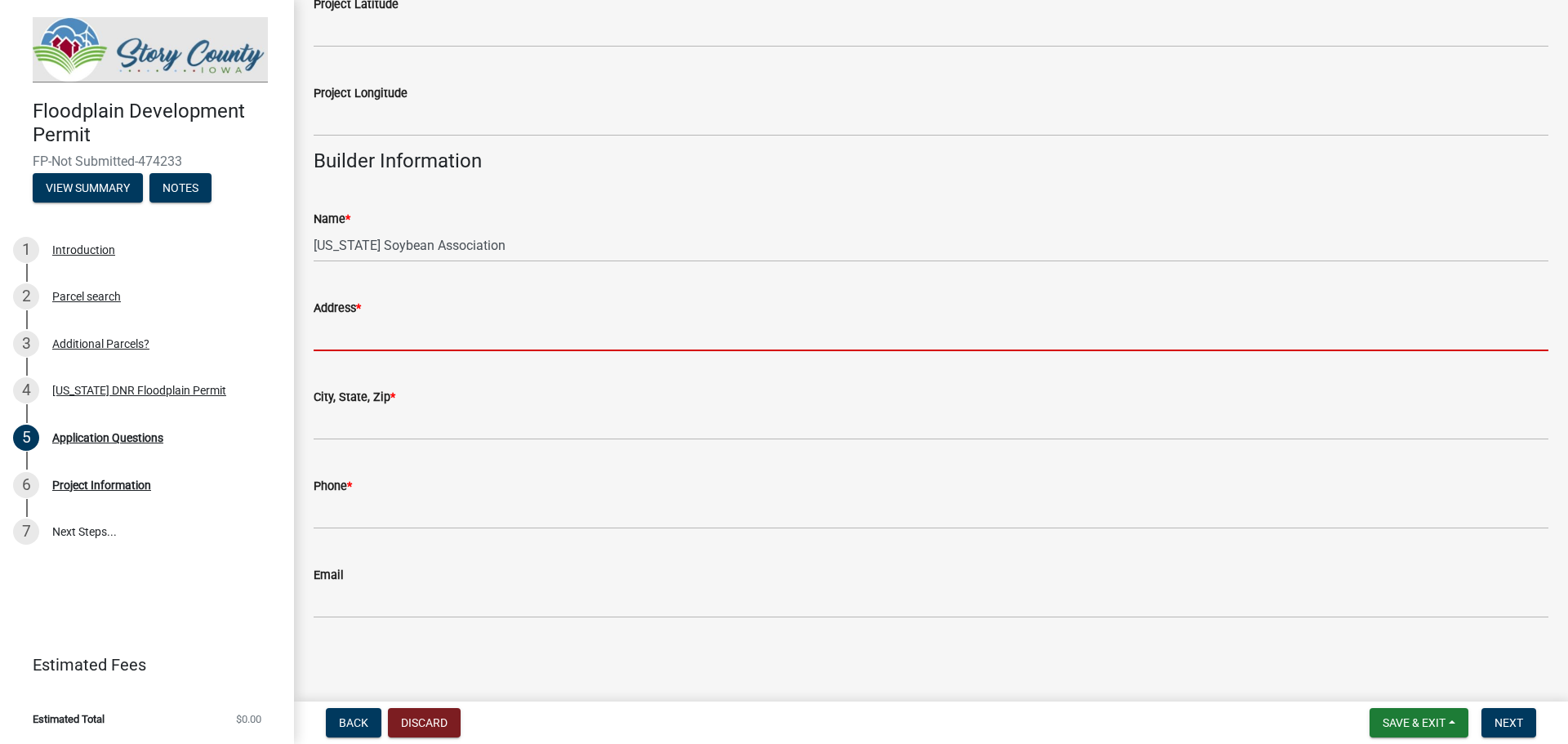
click at [380, 340] on input "Address *" at bounding box center [931, 334] width 1235 height 34
click at [363, 327] on input "Address *" at bounding box center [931, 334] width 1235 height 34
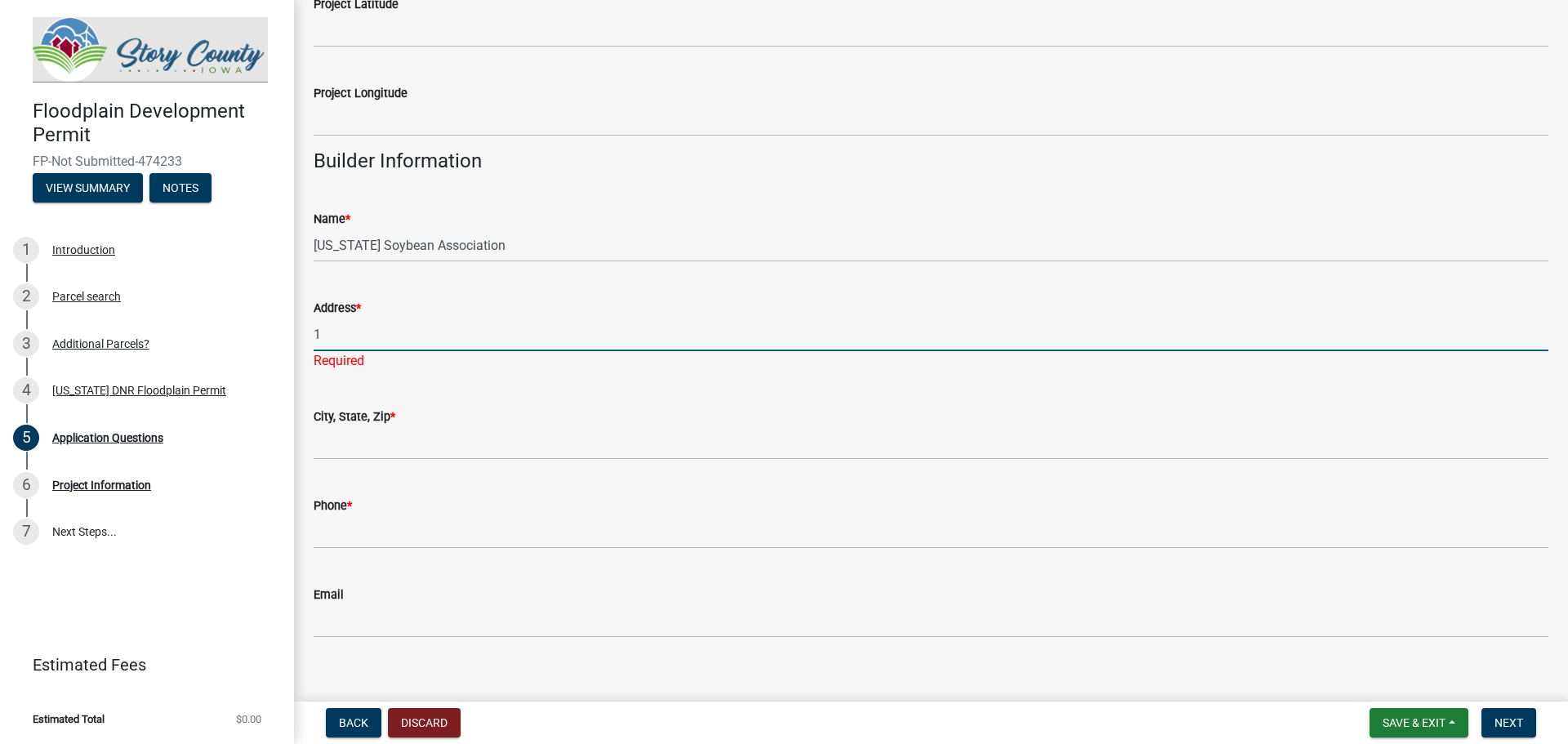
type input "[STREET_ADDRESS]"
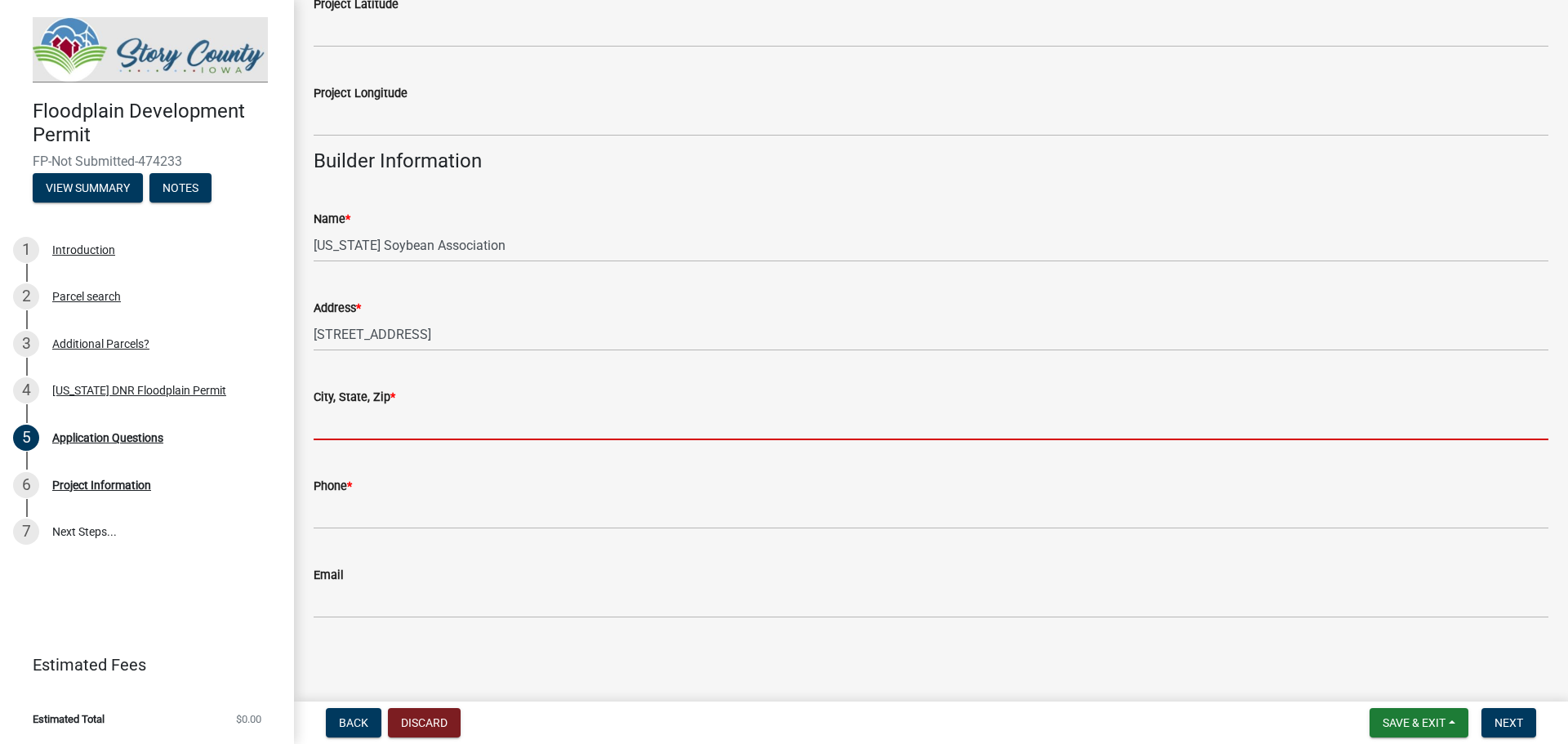
click at [346, 434] on input "City, State, Zip *" at bounding box center [931, 423] width 1235 height 34
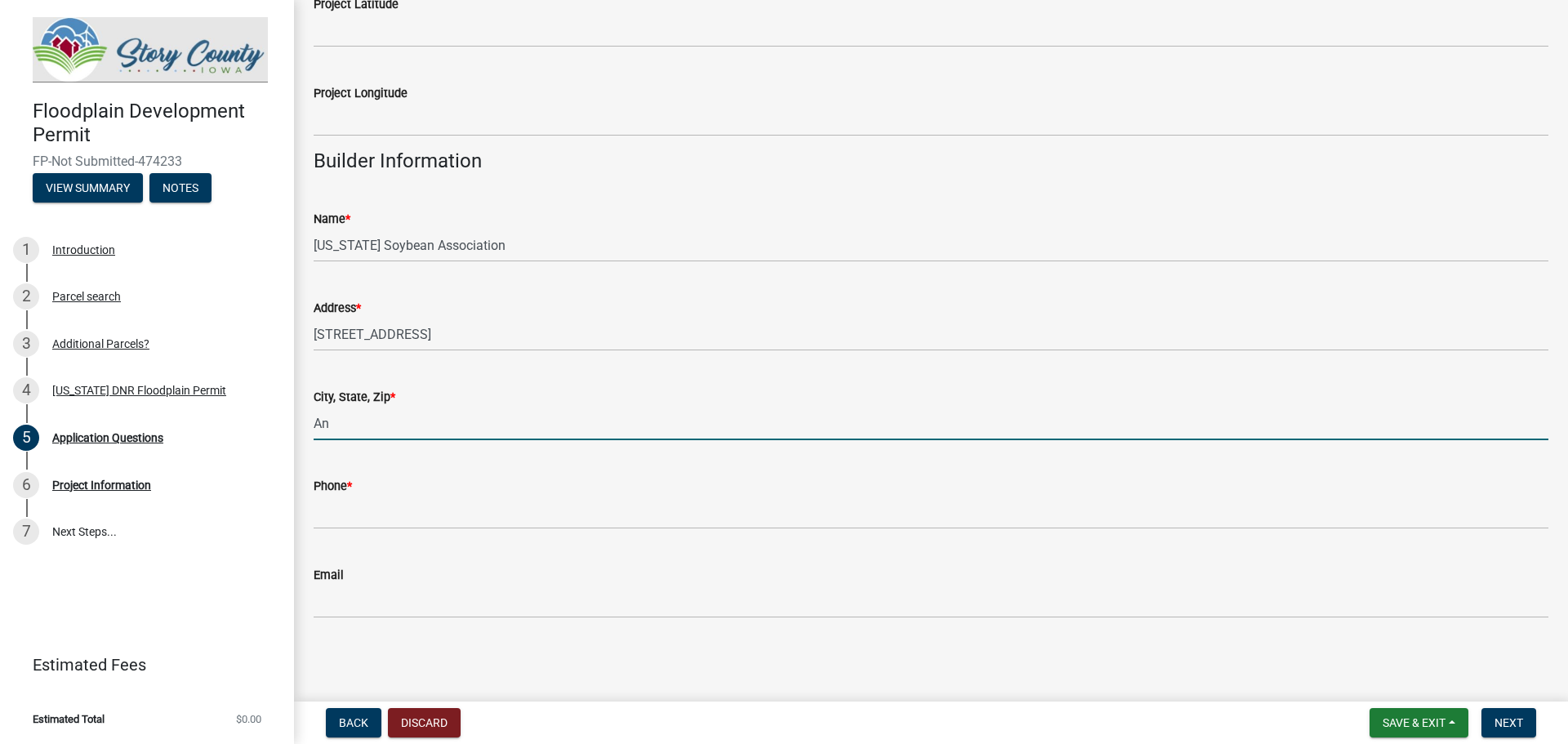
type input "Ankeny, IA 50023"
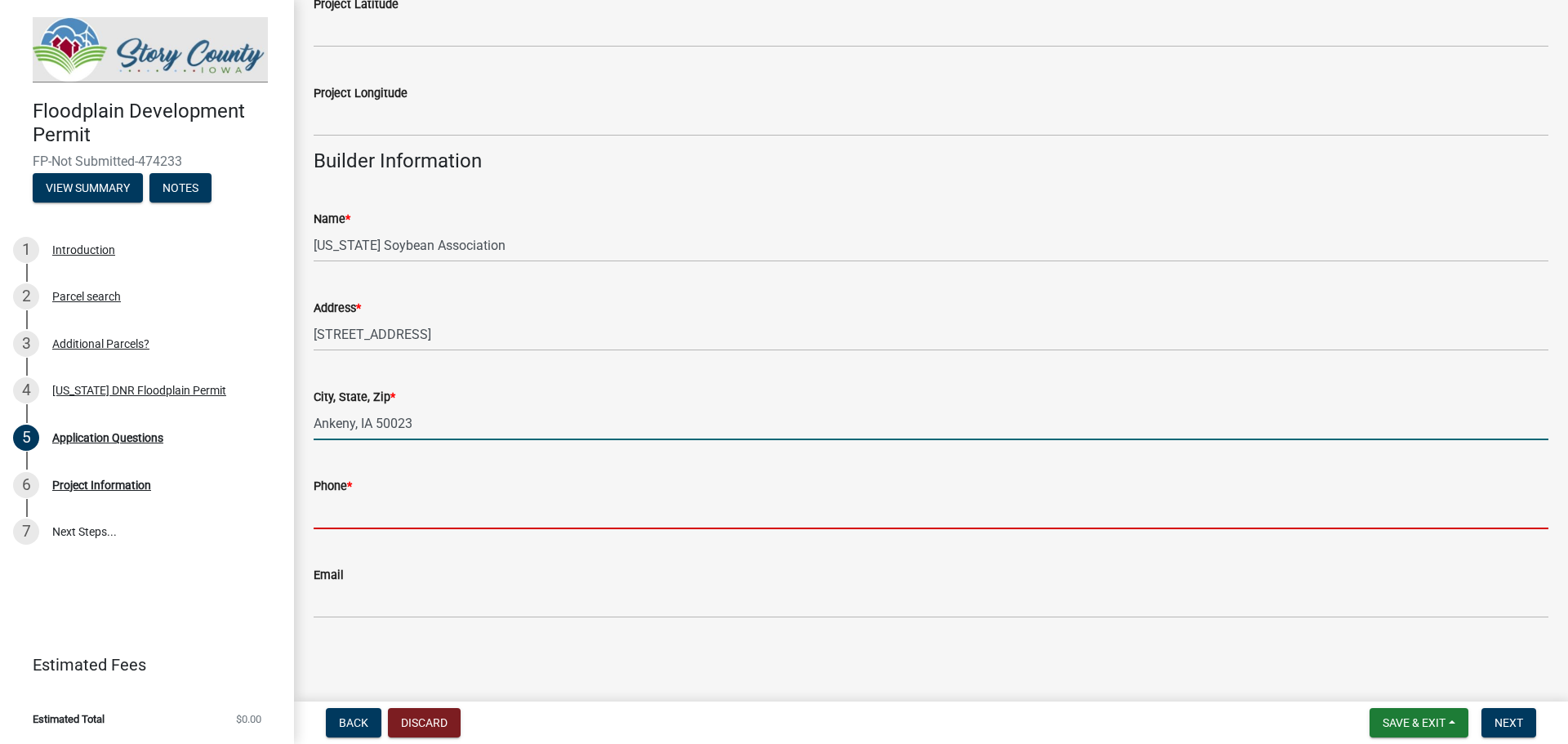
click at [393, 517] on input "Phone *" at bounding box center [931, 512] width 1235 height 34
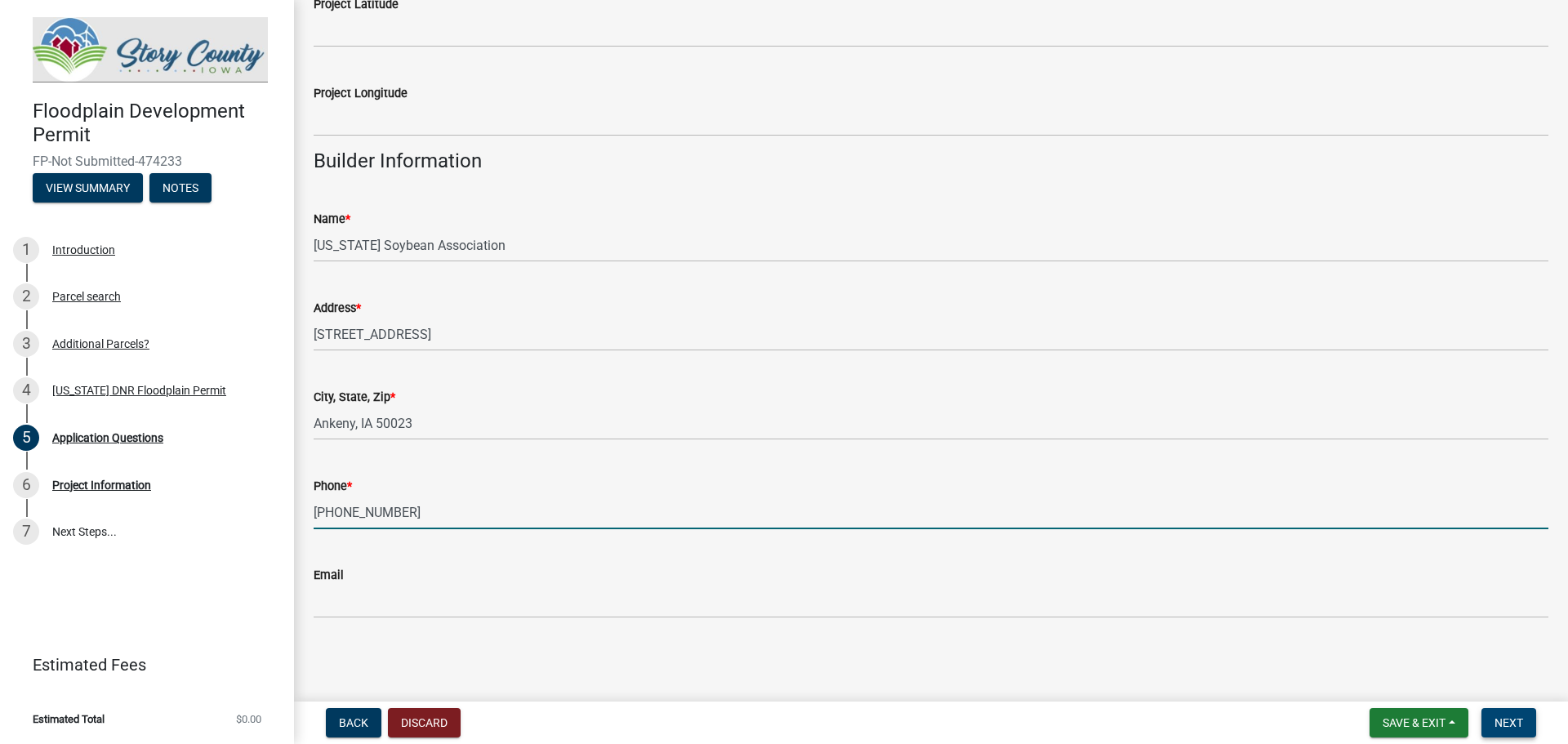
type input "[PHONE_NUMBER]"
click at [1524, 730] on button "Next" at bounding box center [1508, 723] width 55 height 29
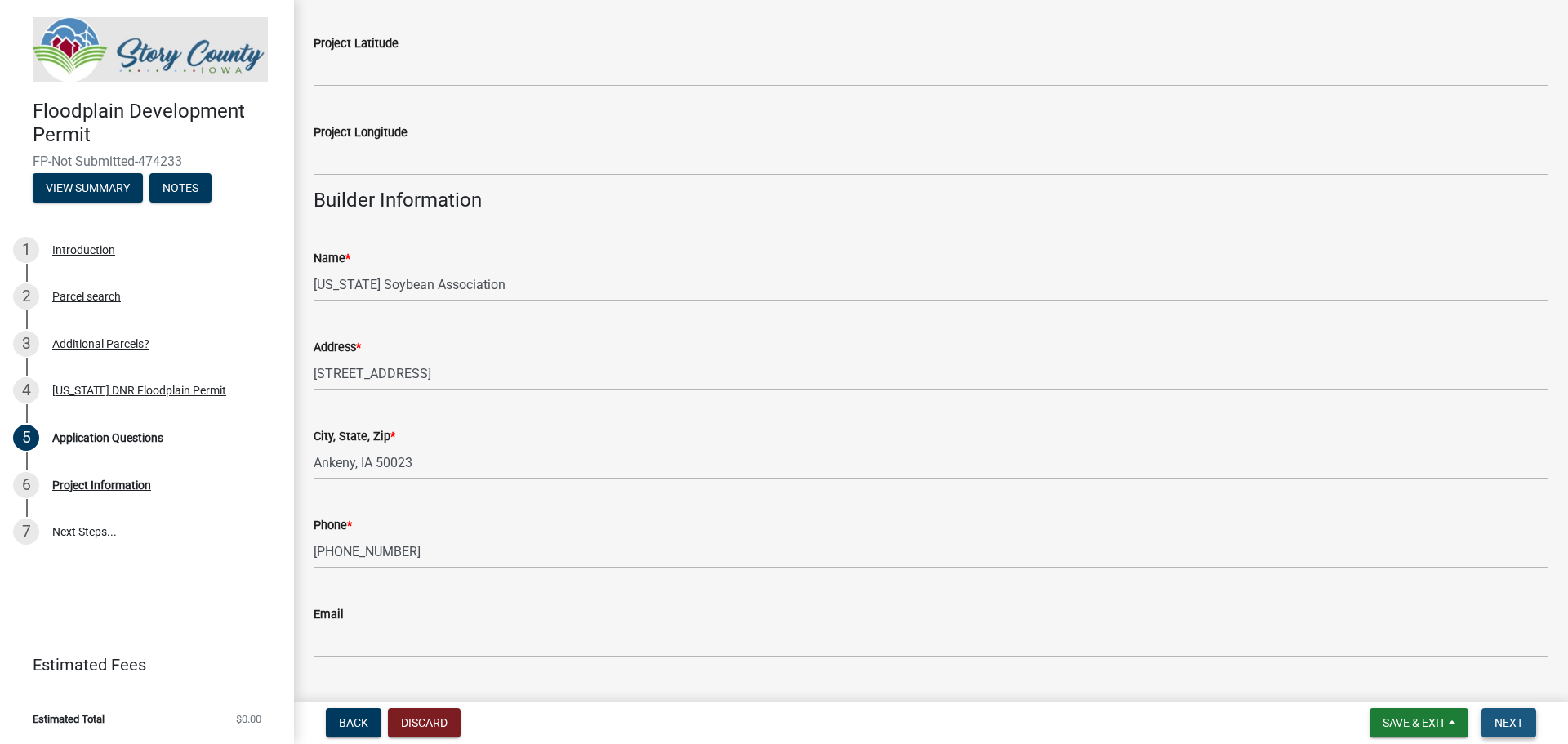
scroll to position [2167, 0]
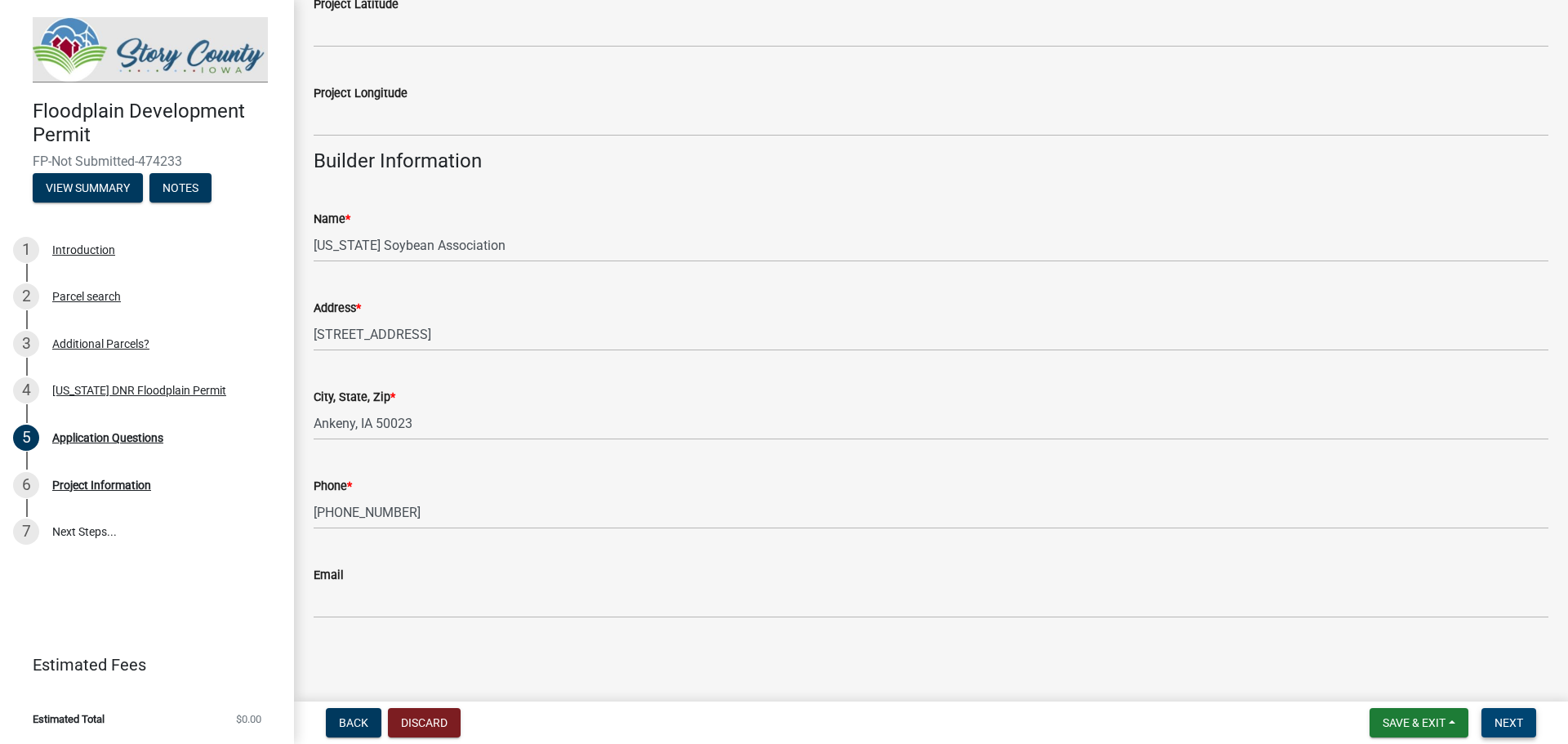
click at [1520, 725] on span "Next" at bounding box center [1509, 723] width 29 height 14
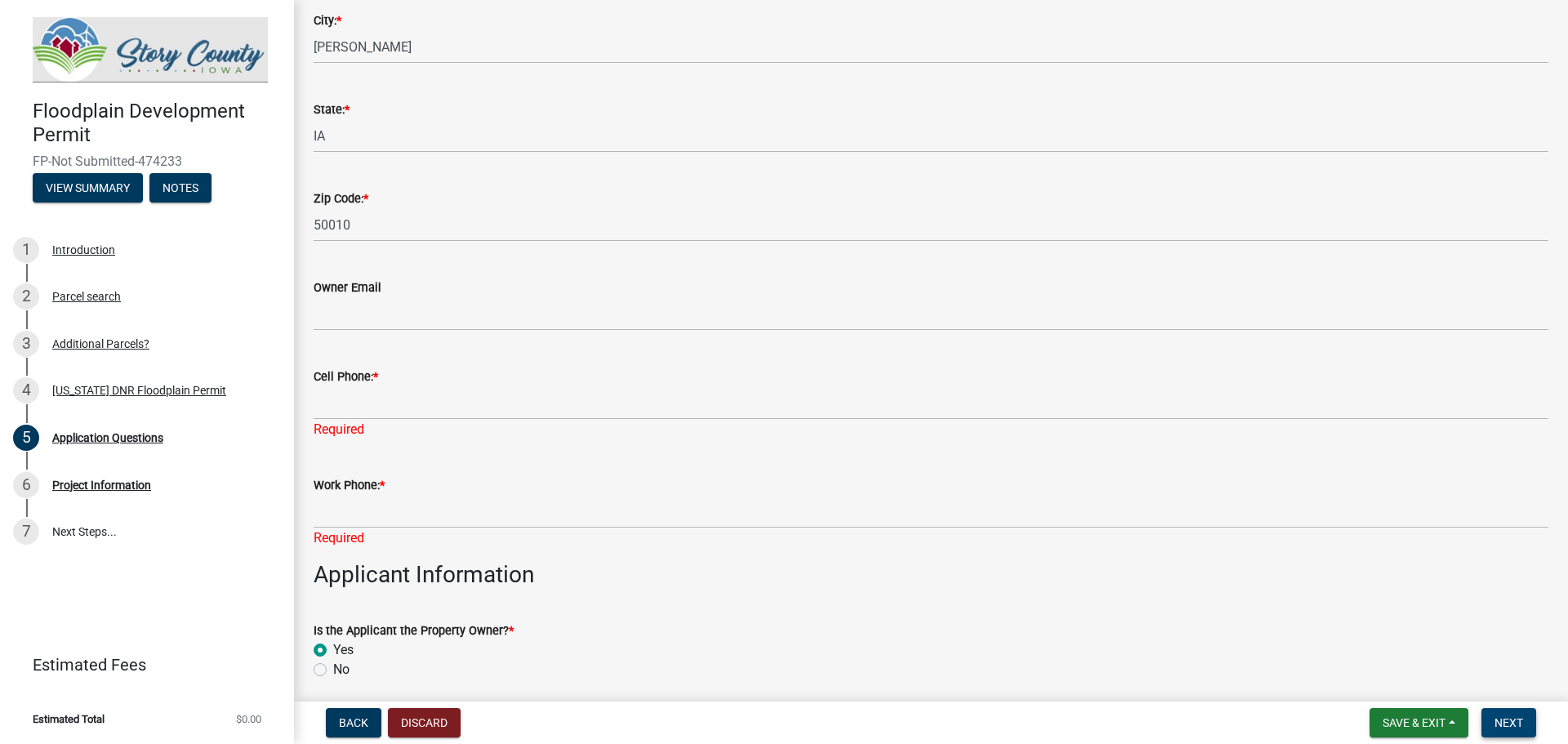
scroll to position [327, 0]
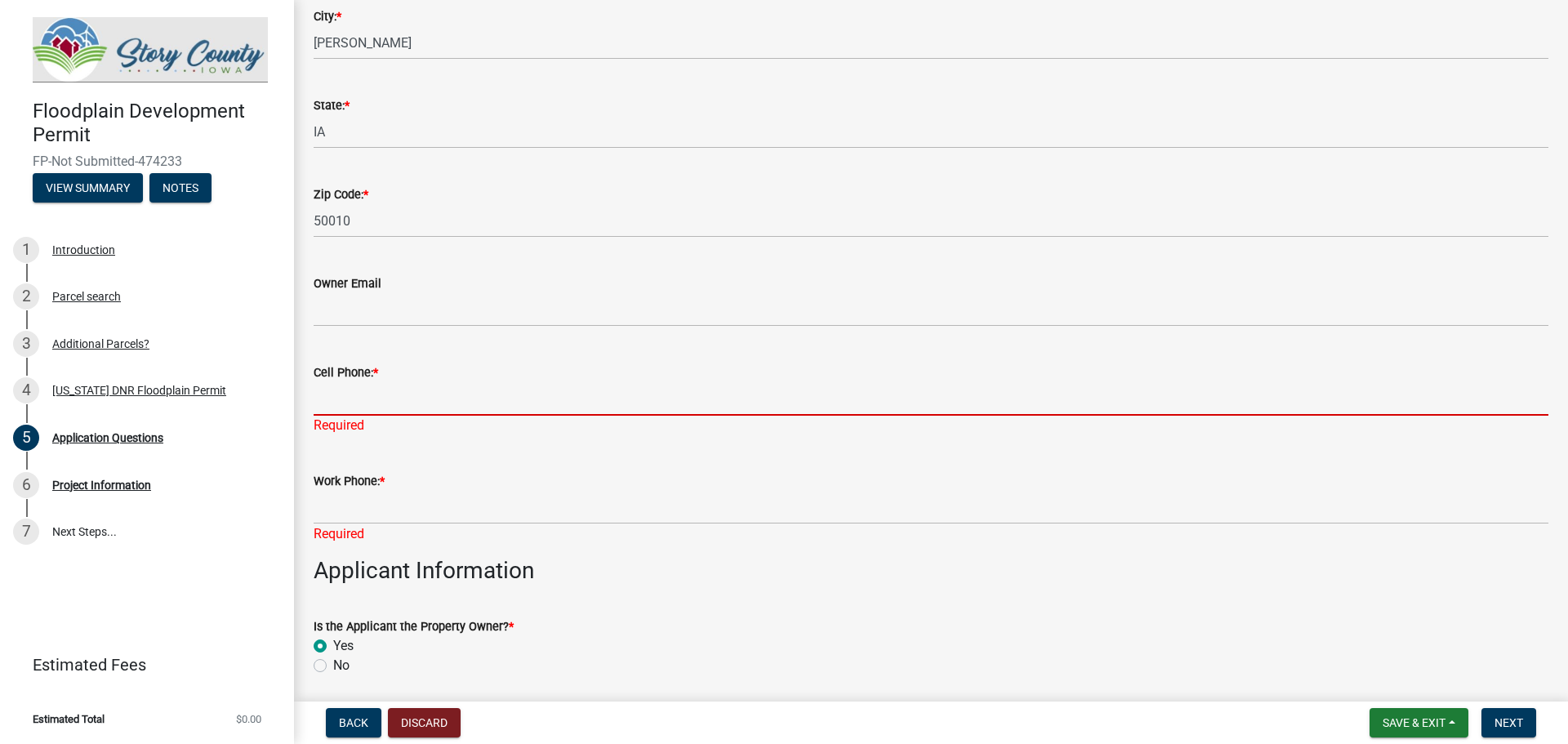
click at [359, 405] on input "Cell Phone: *" at bounding box center [931, 399] width 1235 height 34
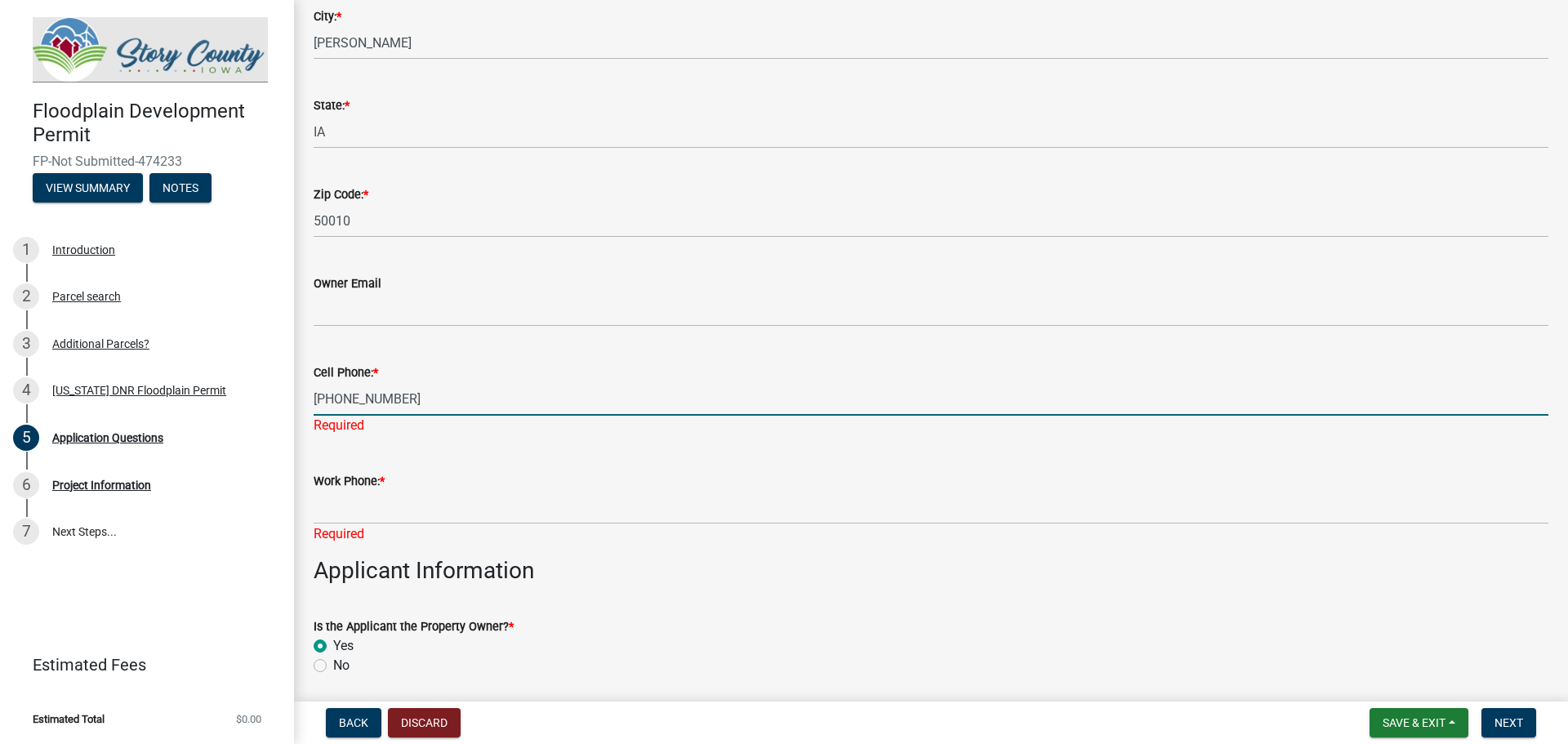
type input "[PHONE_NUMBER]"
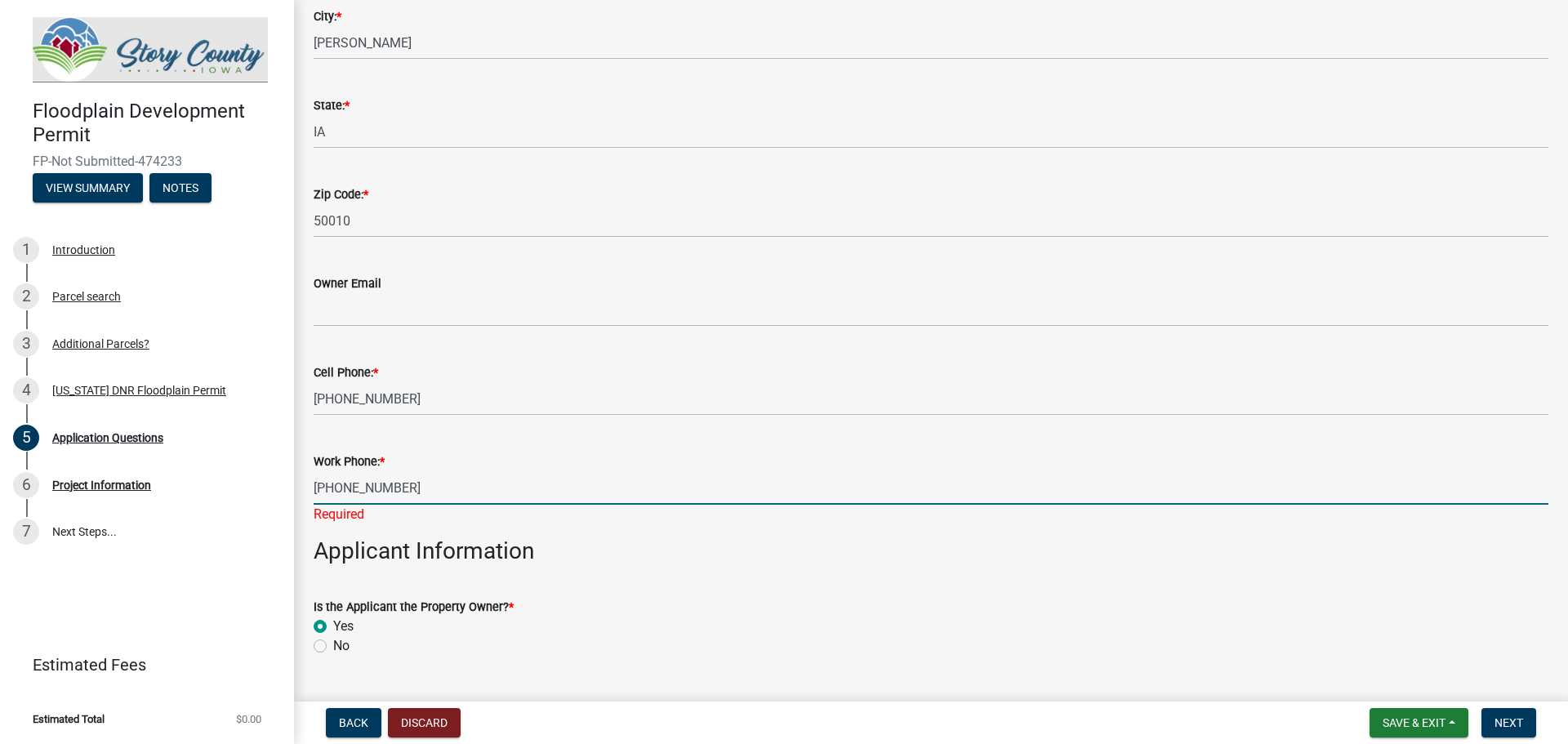
type input "[PHONE_NUMBER]"
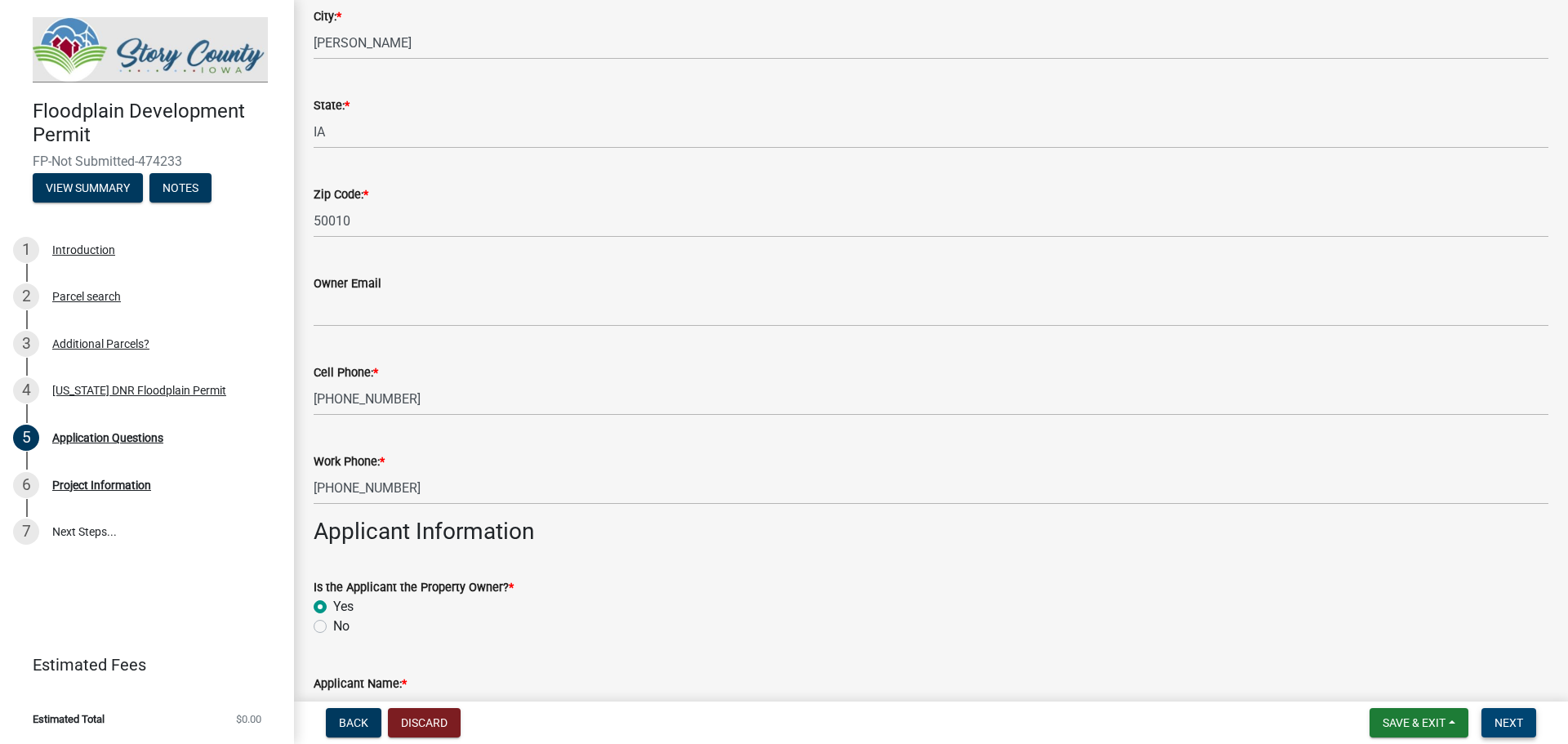
click at [1506, 717] on span "Next" at bounding box center [1509, 723] width 29 height 14
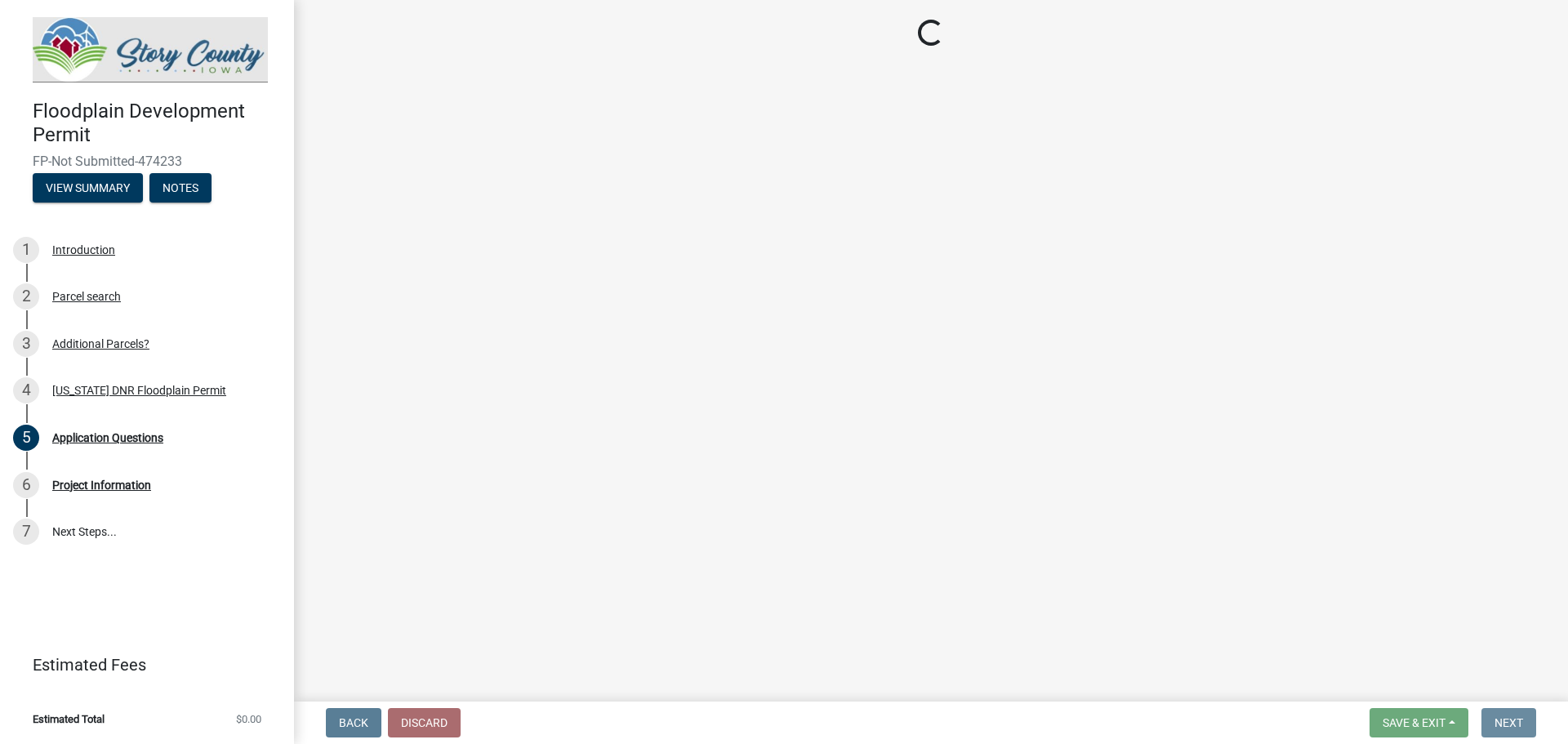
scroll to position [0, 0]
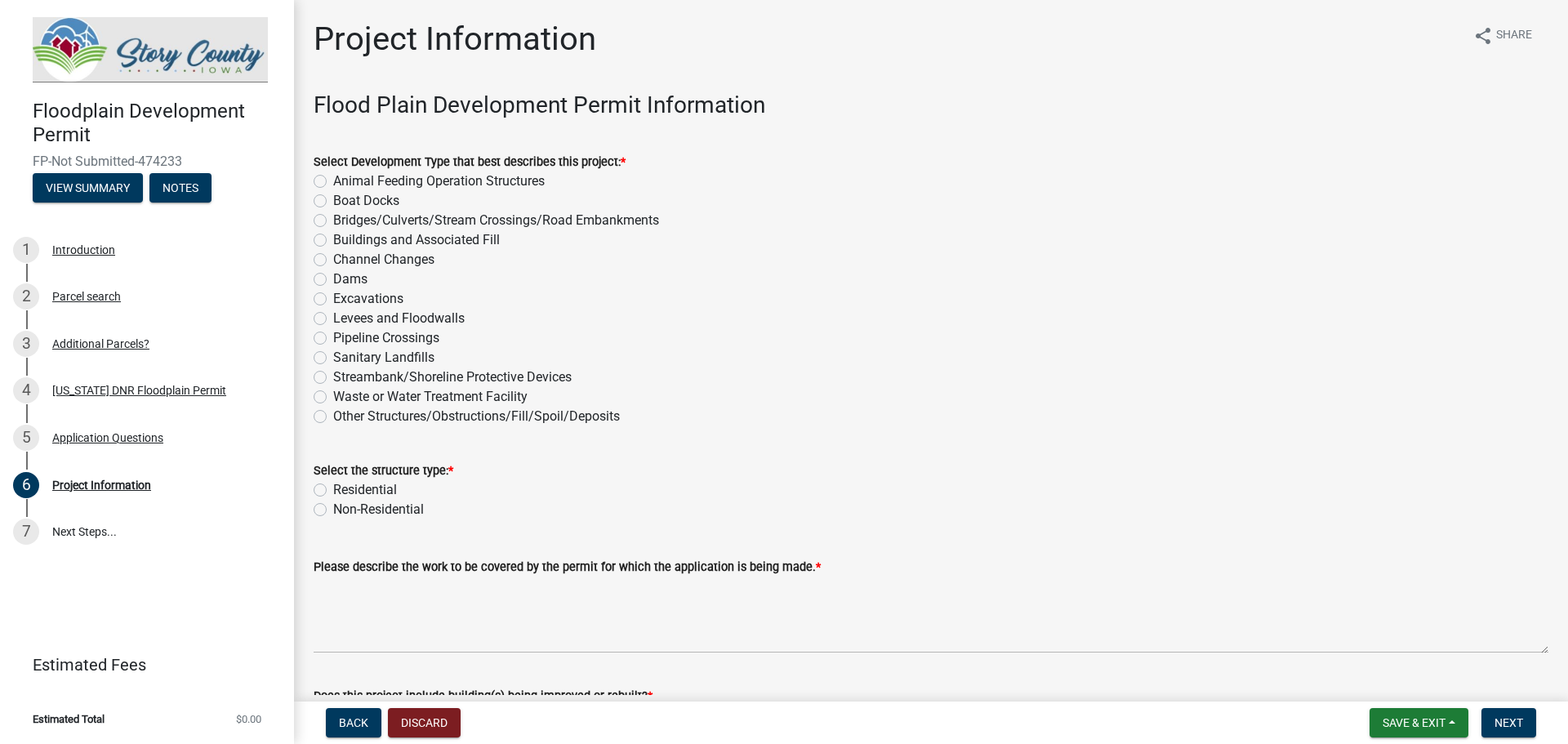
click at [333, 300] on label "Excavations" at bounding box center [368, 299] width 70 height 19
click at [333, 300] on input "Excavations" at bounding box center [338, 294] width 11 height 11
radio input "true"
click at [333, 508] on label "Non-Residential" at bounding box center [378, 510] width 91 height 19
click at [333, 508] on input "Non-Residential" at bounding box center [338, 505] width 11 height 11
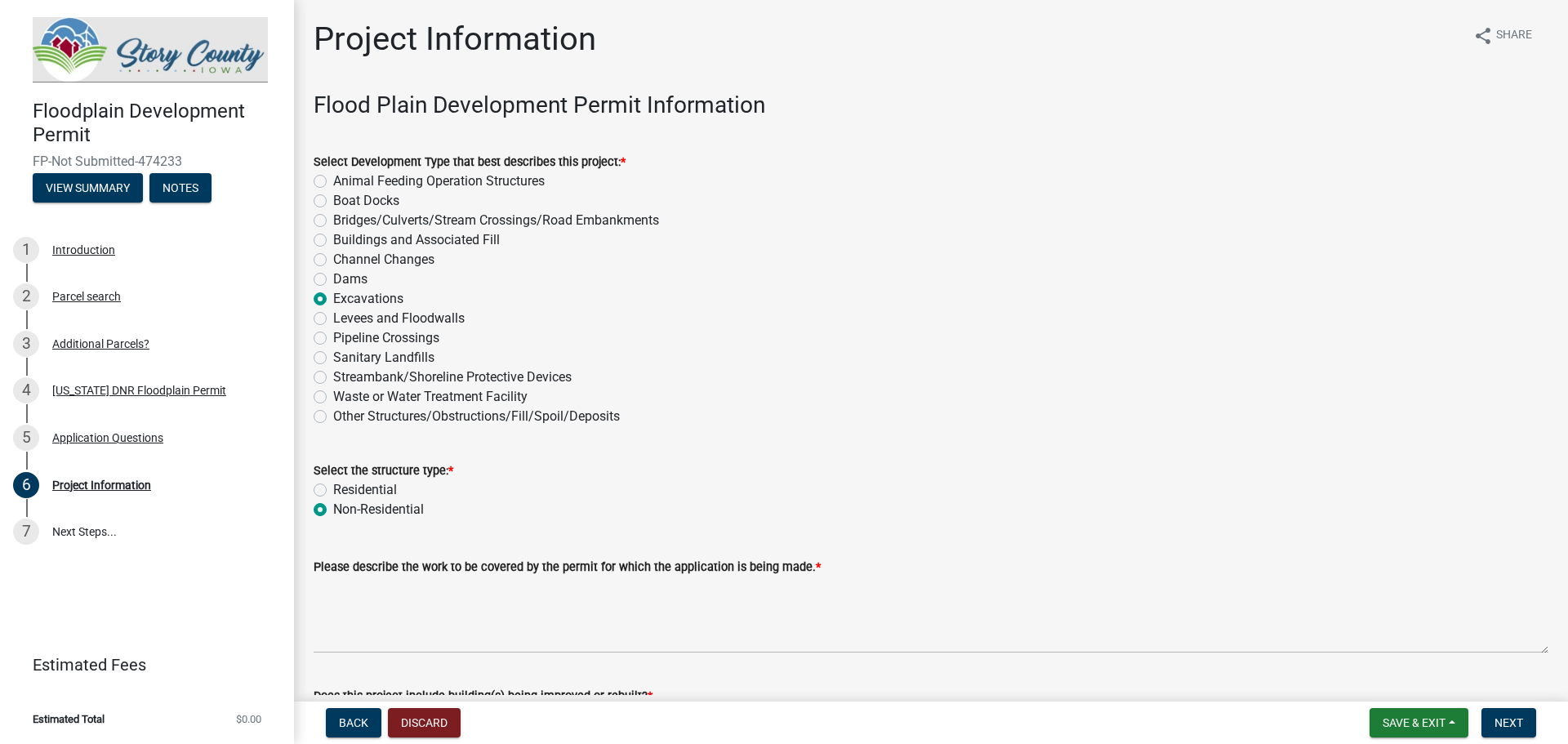
radio input "true"
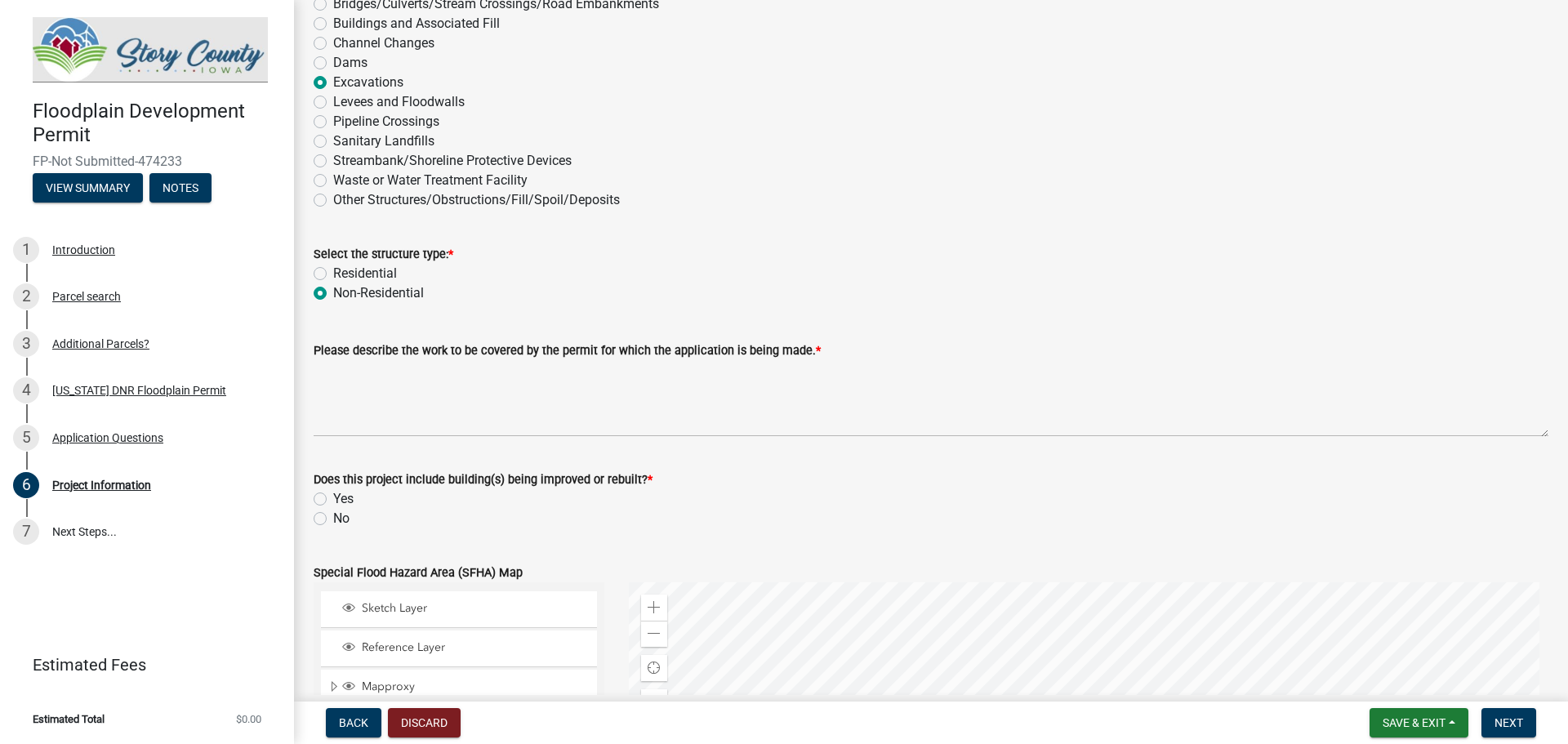
scroll to position [245, 0]
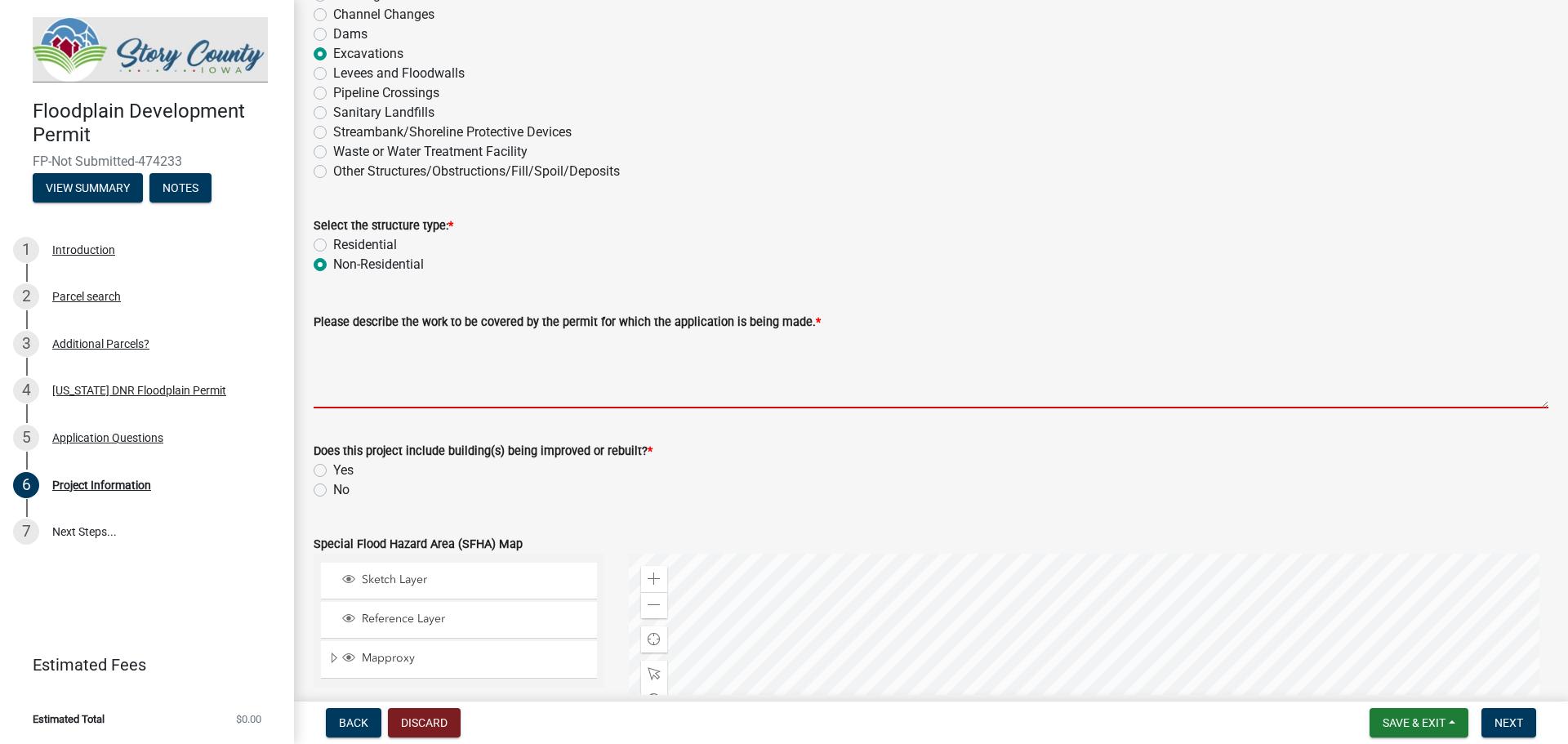
click at [406, 396] on textarea "Please describe the work to be covered by the permit for which the application …" at bounding box center [931, 371] width 1235 height 77
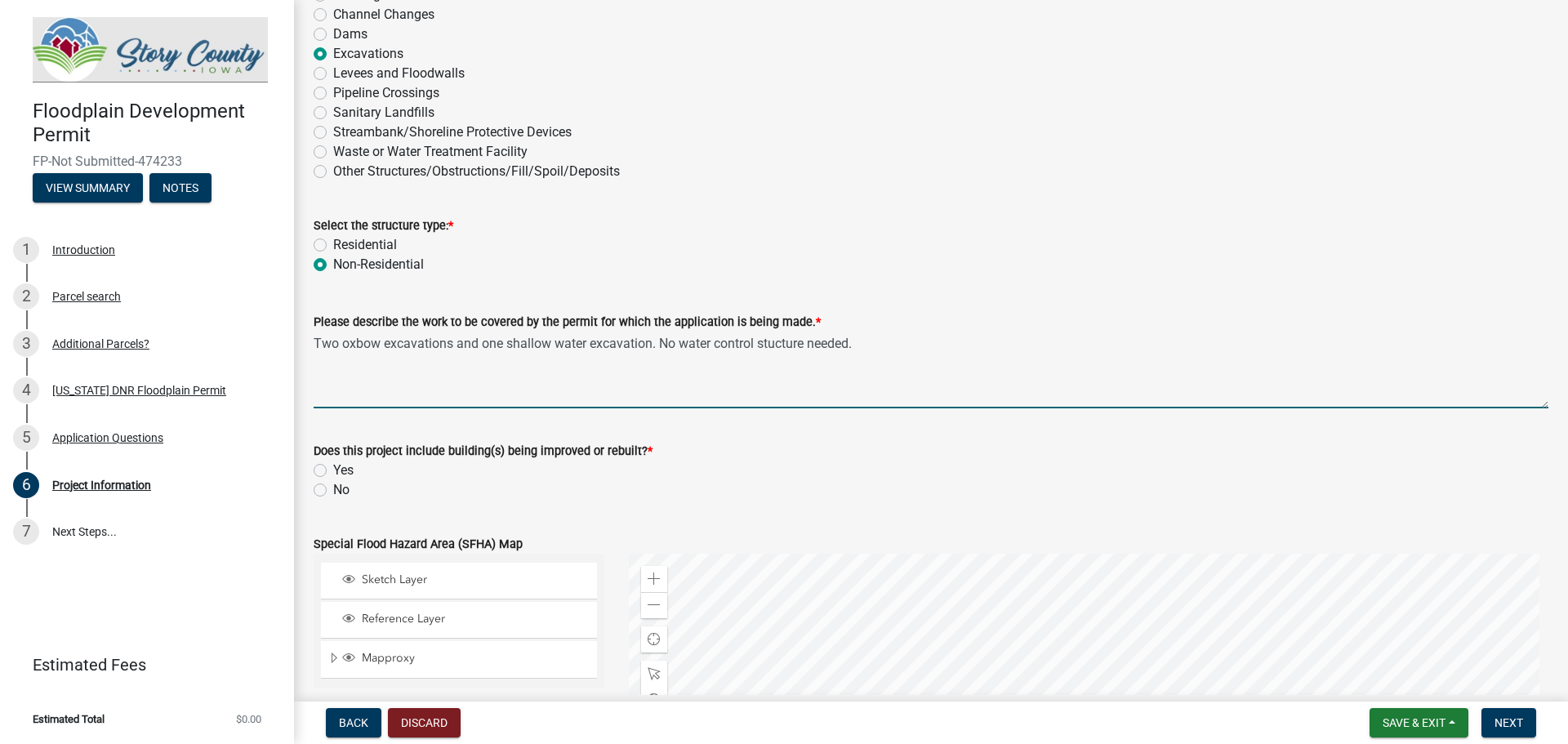
click at [776, 340] on textarea "Two oxbow excavations and one shallow water excavation. No water control stuctu…" at bounding box center [931, 371] width 1235 height 77
click at [879, 340] on textarea "Two oxbow excavations and one shallow water excavation. No water control struct…" at bounding box center [931, 371] width 1235 height 77
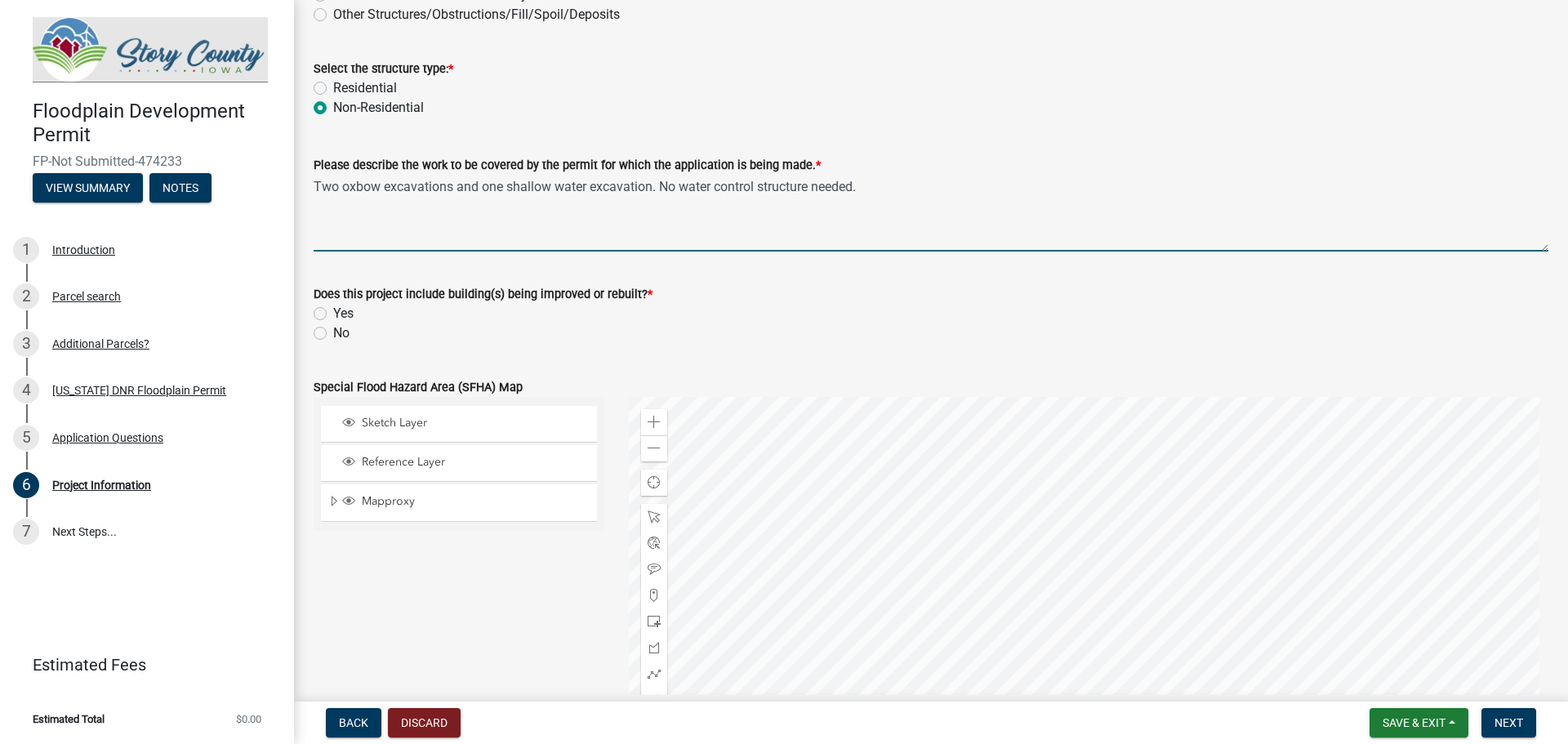
scroll to position [408, 0]
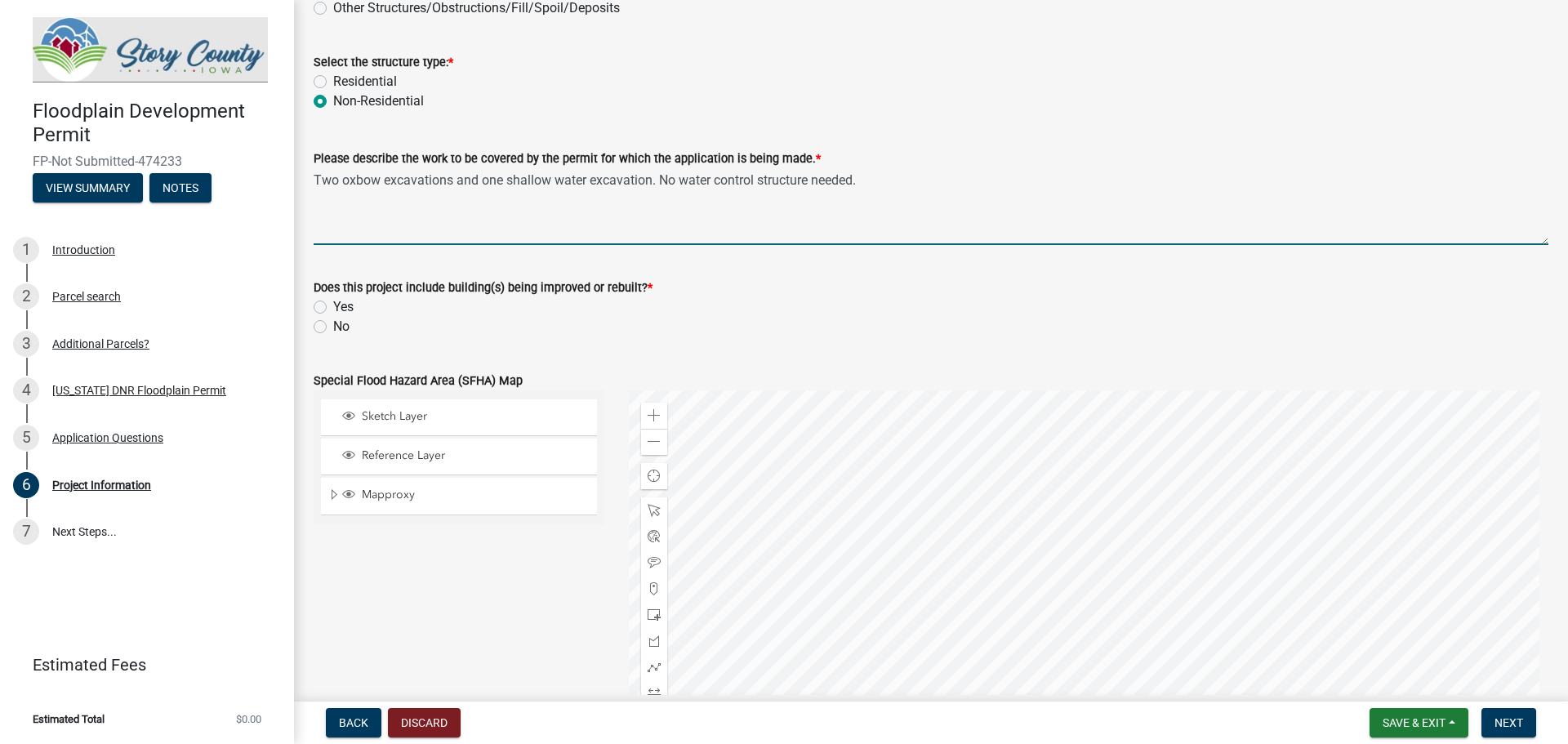
type textarea "Two oxbow excavations and one shallow water excavation. No water control struct…"
click at [333, 325] on label "No" at bounding box center [341, 326] width 16 height 19
click at [333, 325] on input "No" at bounding box center [338, 321] width 11 height 11
radio input "true"
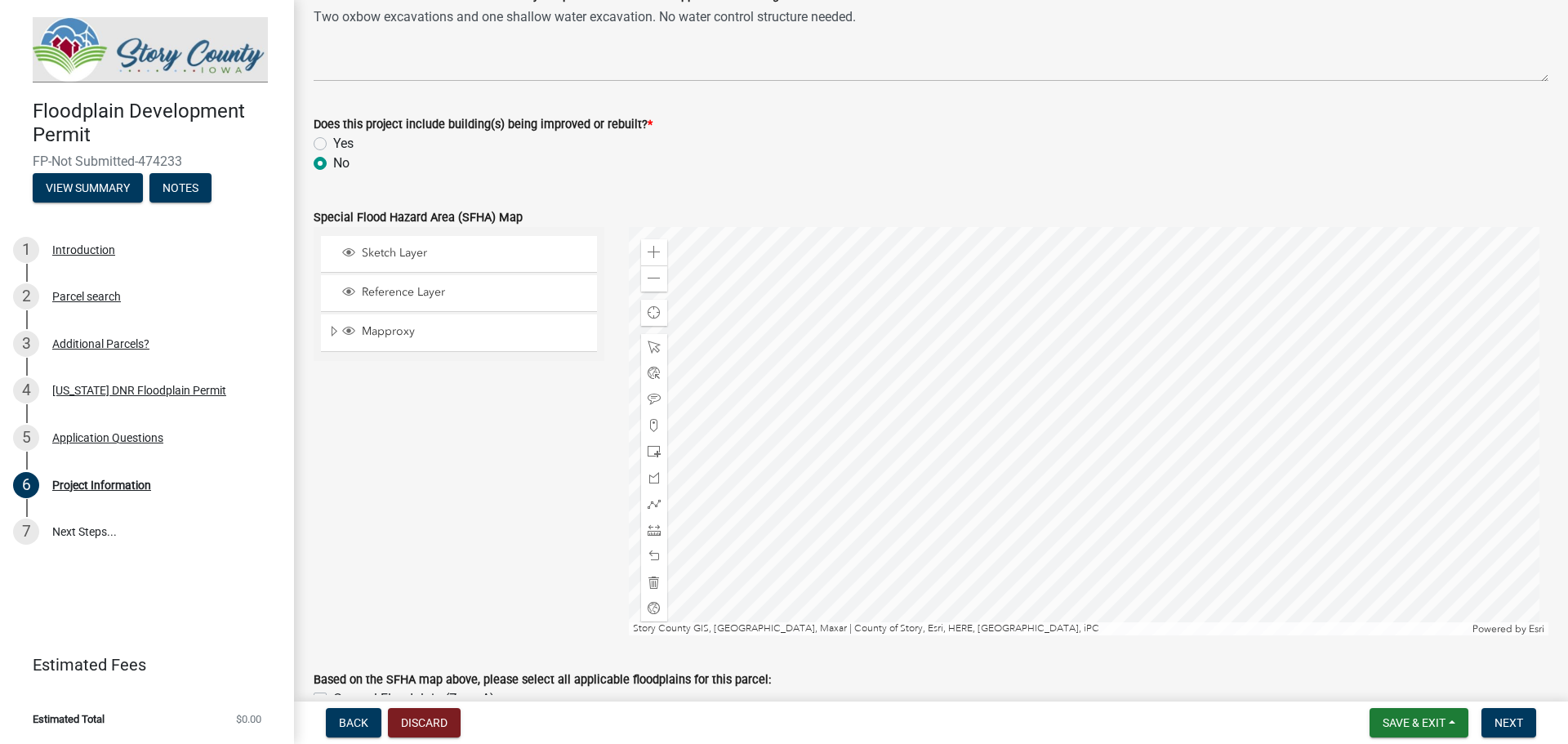
scroll to position [816, 0]
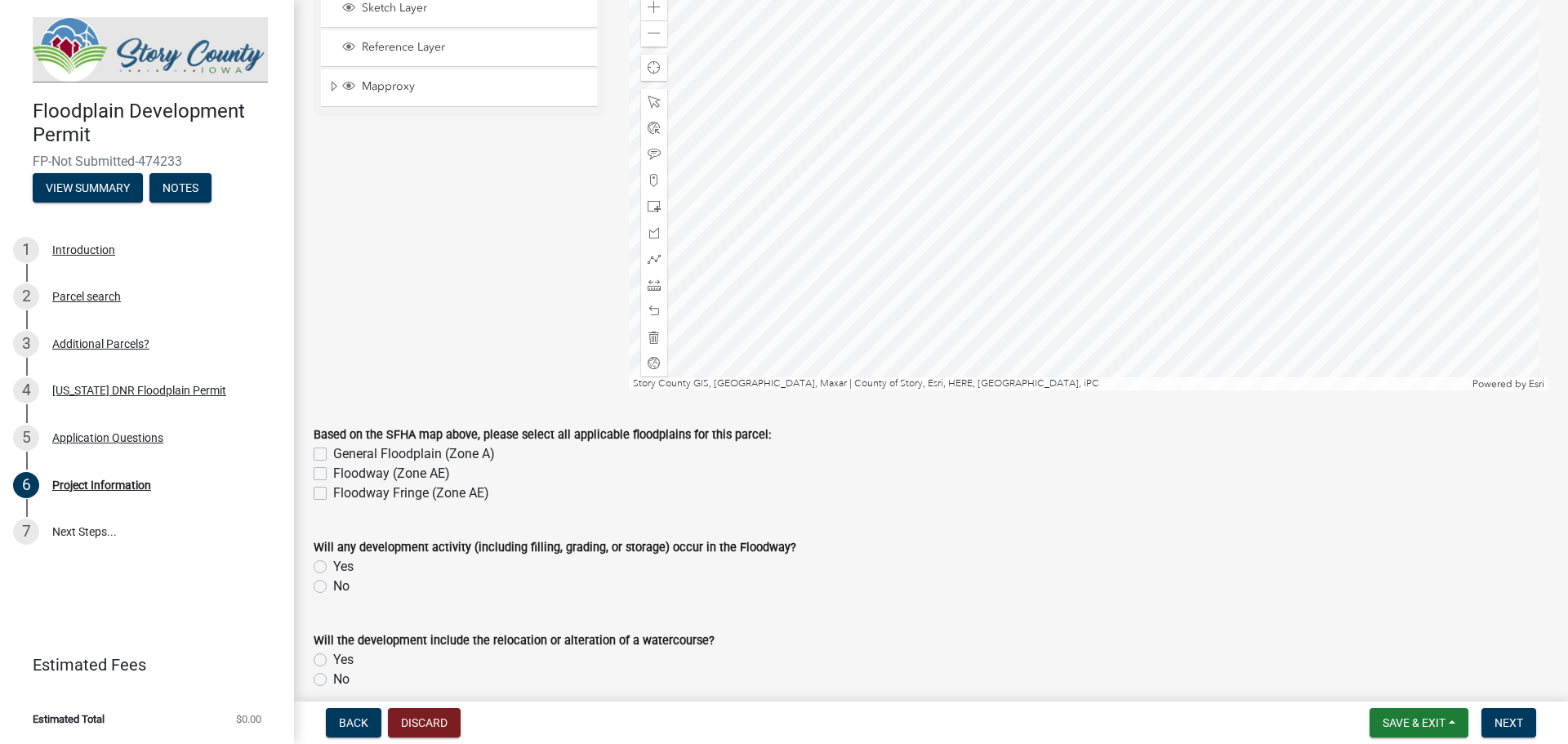
click at [333, 471] on label "Floodway (Zone AE)" at bounding box center [391, 474] width 117 height 19
click at [333, 471] on input "Floodway (Zone AE)" at bounding box center [338, 469] width 11 height 11
checkbox input "true"
checkbox input "false"
checkbox input "true"
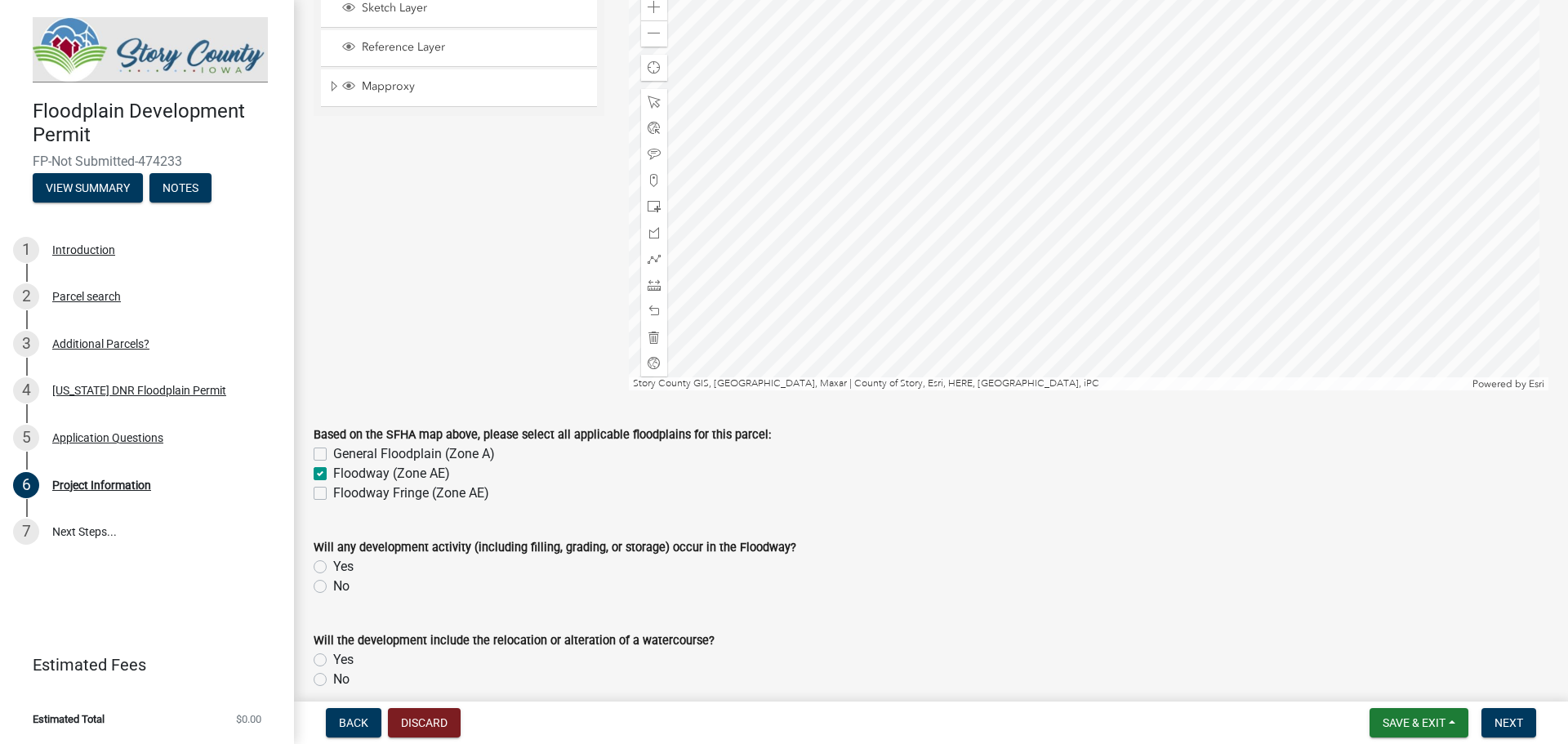
checkbox input "false"
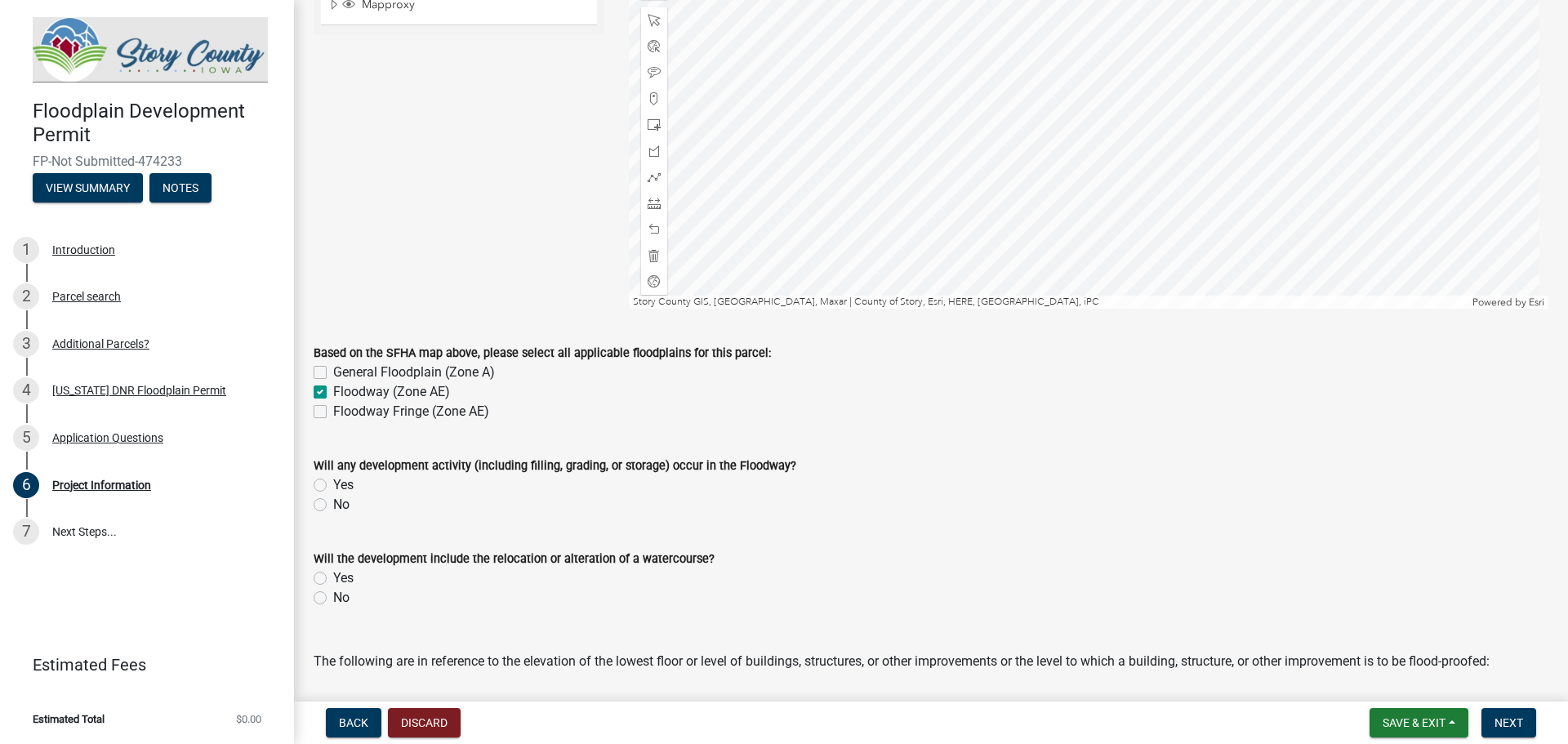
scroll to position [980, 0]
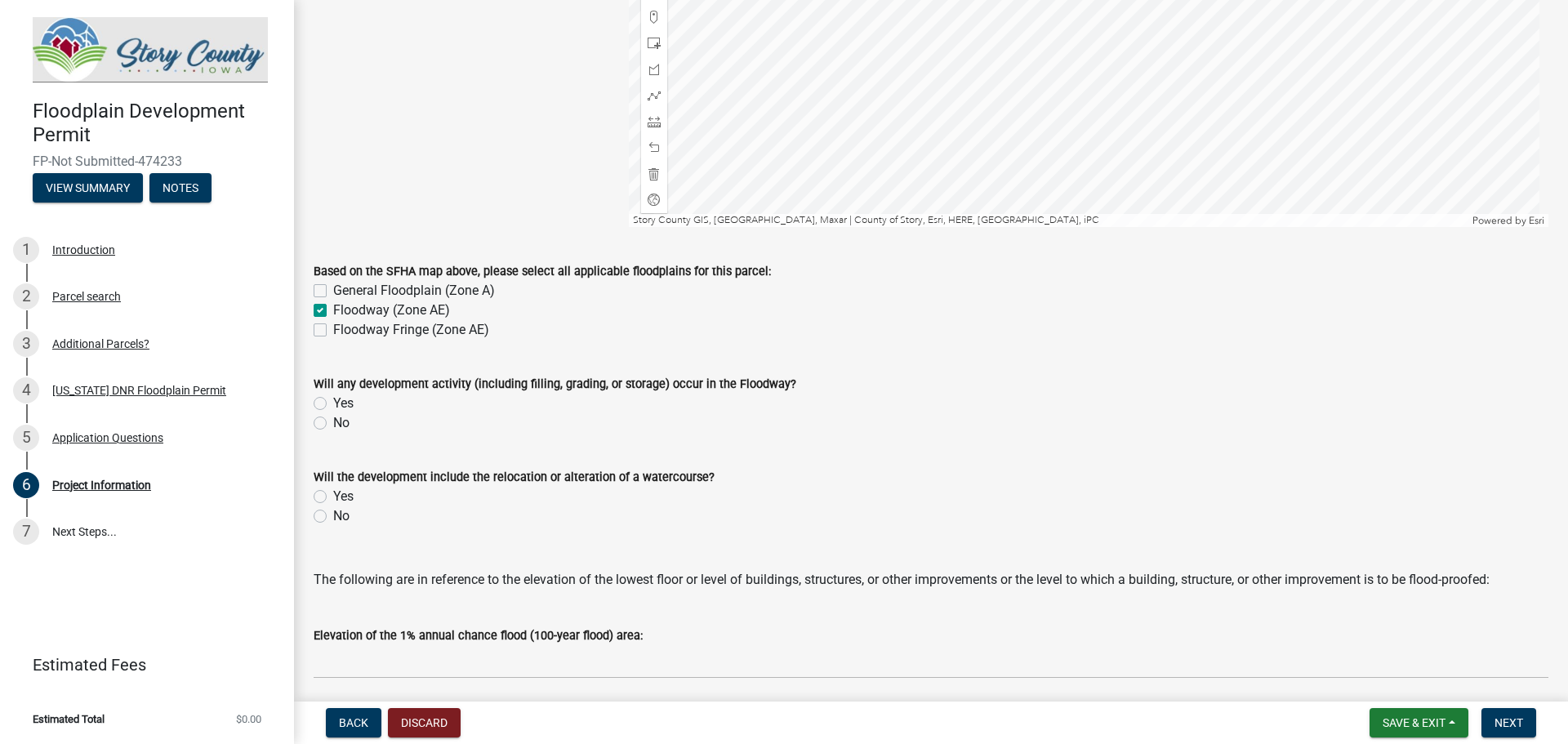
click at [333, 427] on label "No" at bounding box center [341, 423] width 16 height 19
click at [333, 424] on input "No" at bounding box center [338, 418] width 11 height 11
radio input "true"
click at [333, 514] on label "No" at bounding box center [341, 516] width 16 height 19
click at [333, 514] on input "No" at bounding box center [338, 511] width 11 height 11
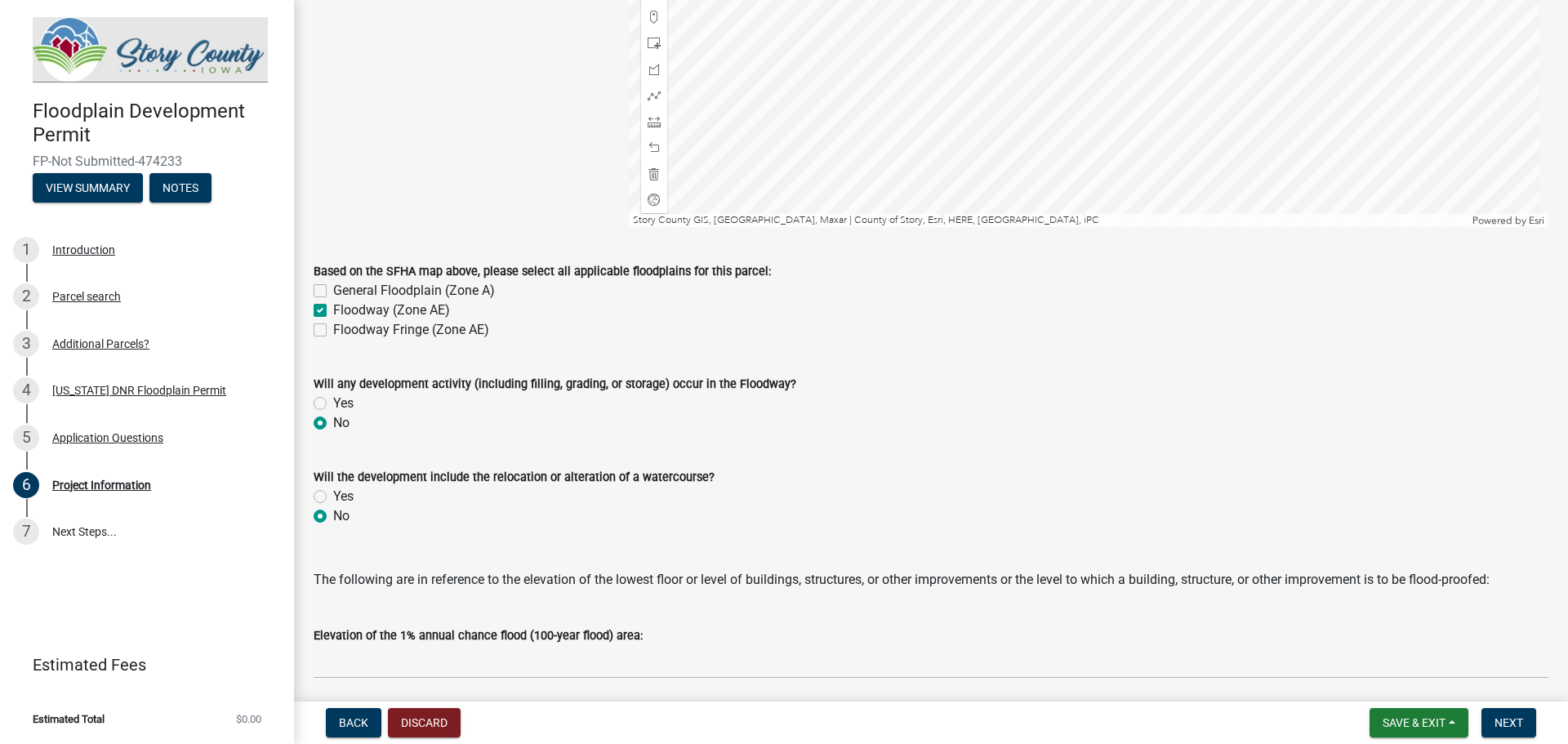
radio input "true"
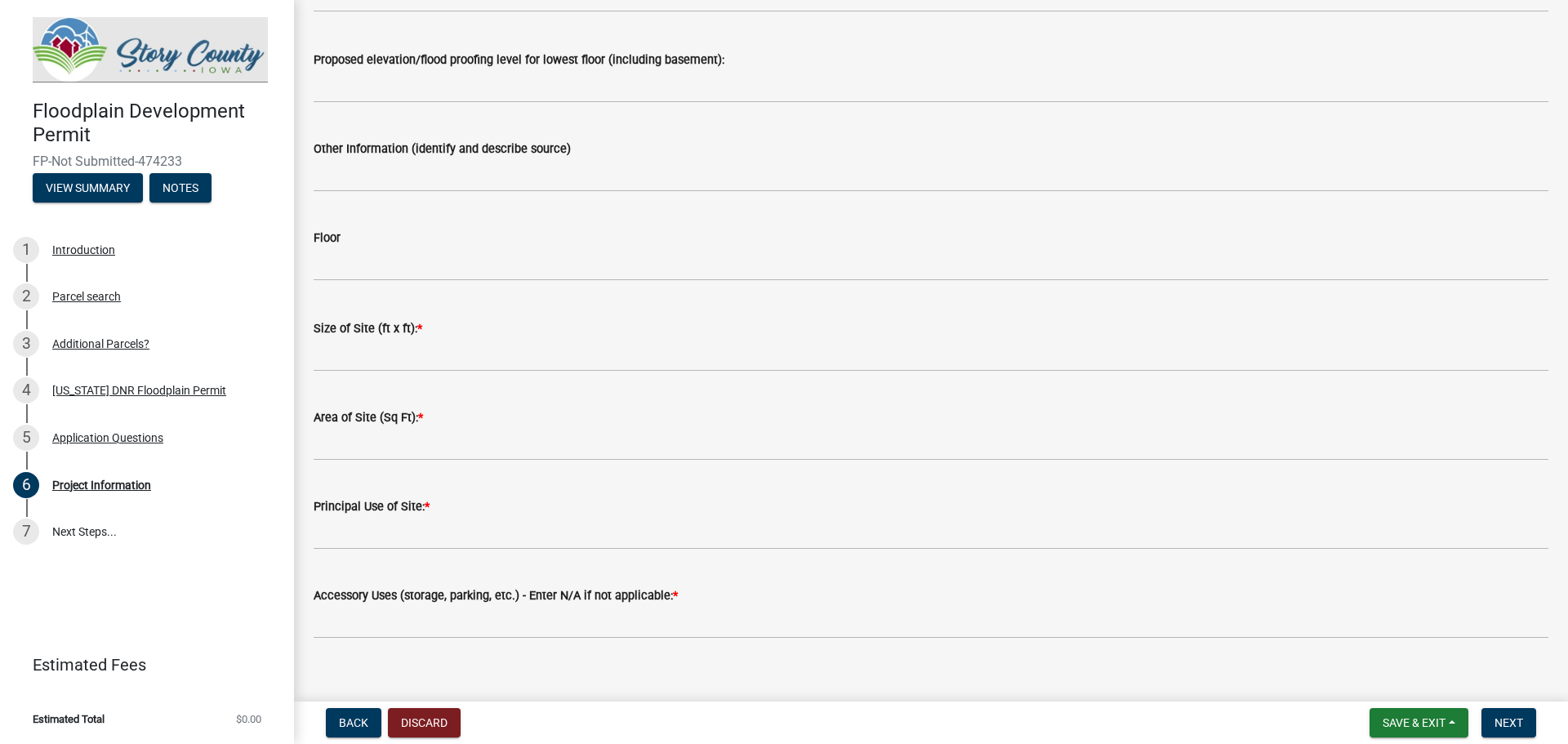
scroll to position [1937, 0]
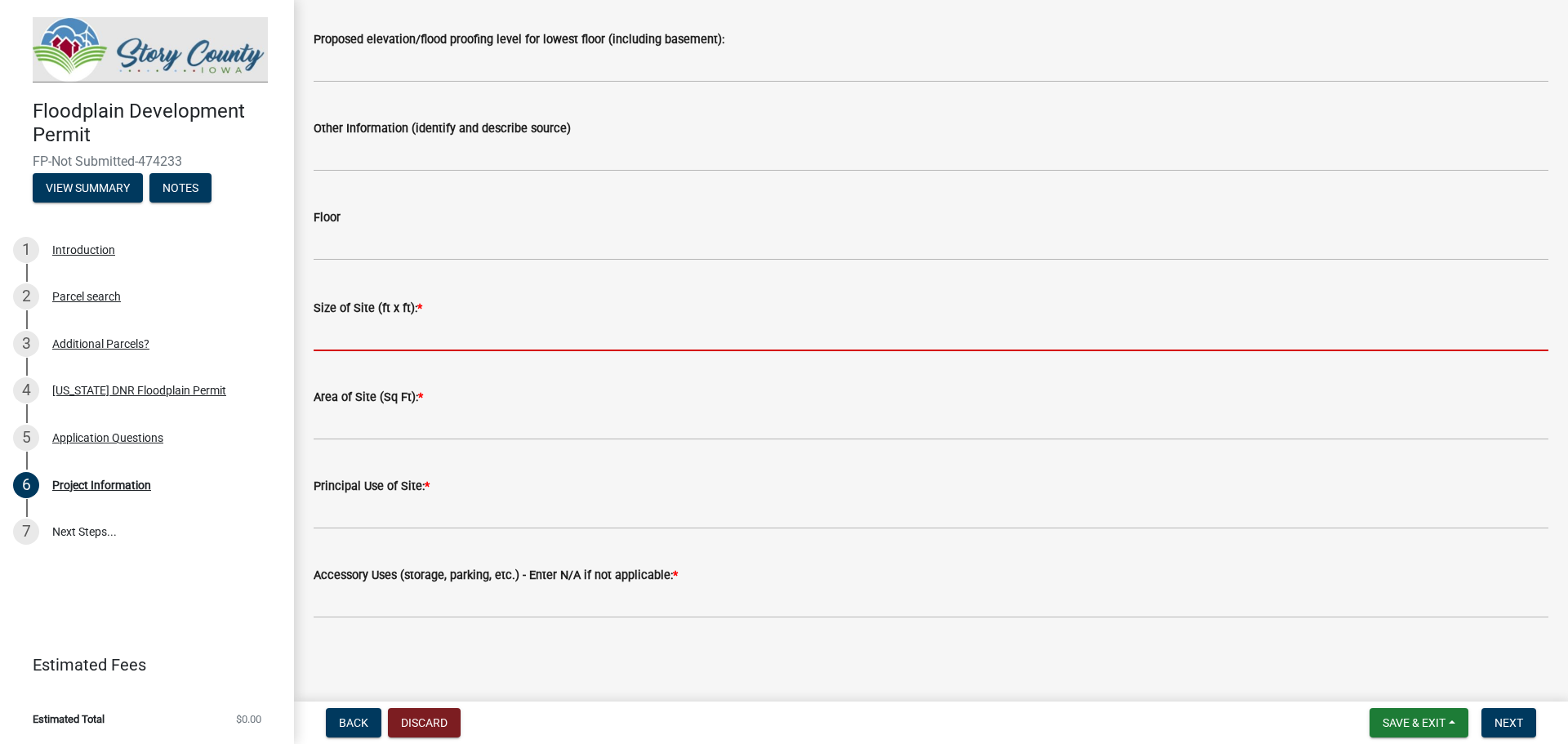
click at [345, 322] on input "Size of Site (ft x ft): *" at bounding box center [931, 334] width 1235 height 34
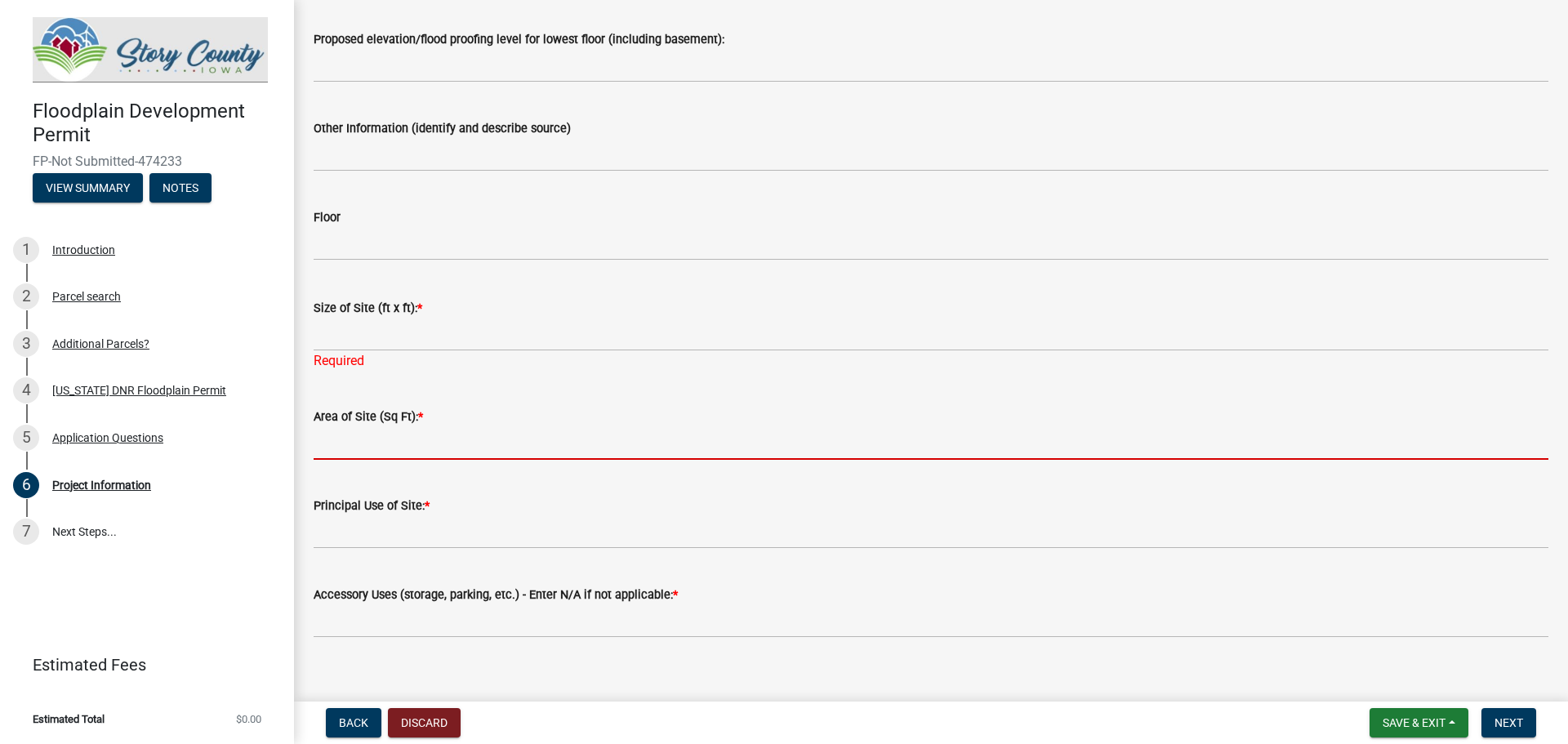
click at [381, 441] on input "Area of Site (Sq Ft): *" at bounding box center [931, 443] width 1235 height 34
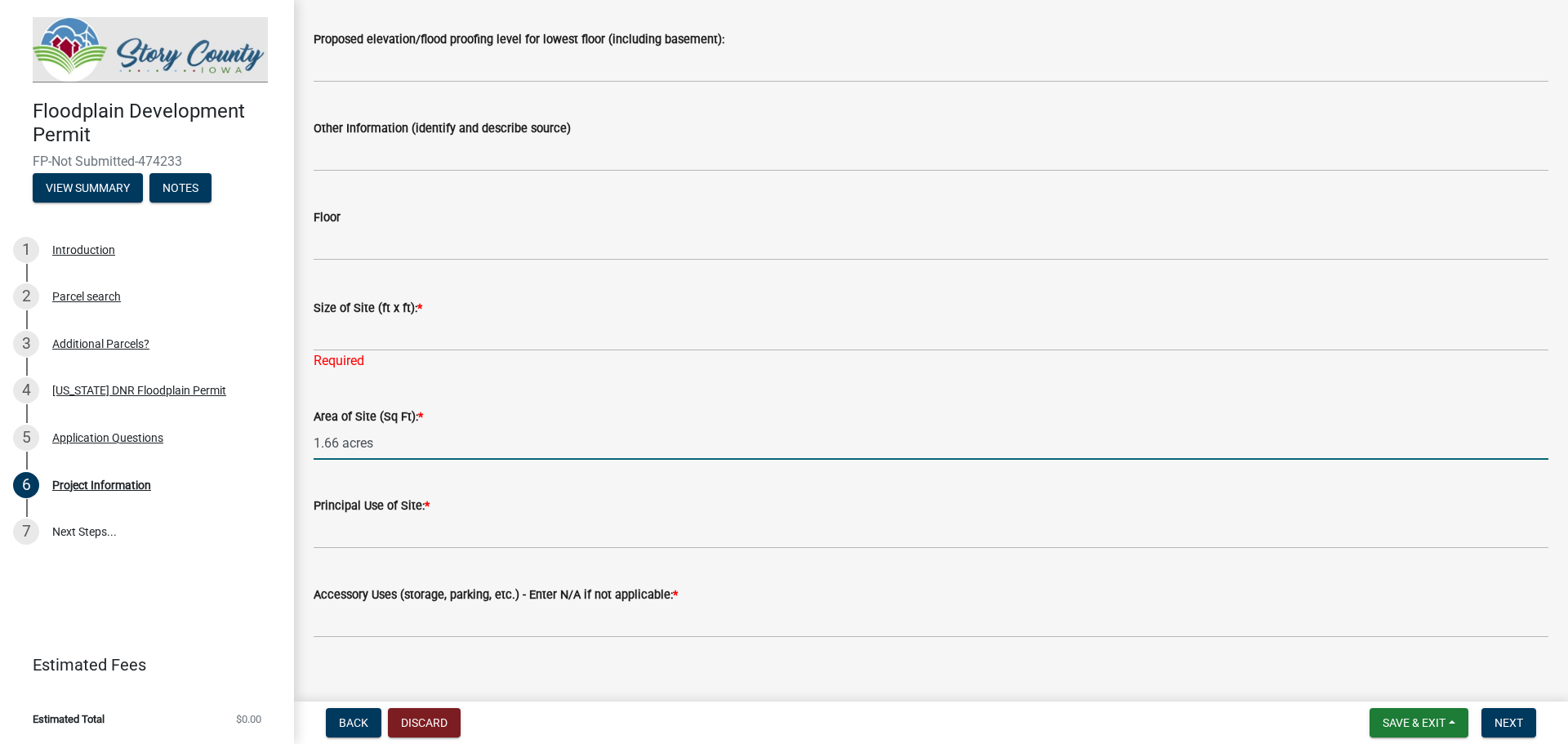
type input "1.66 acres"
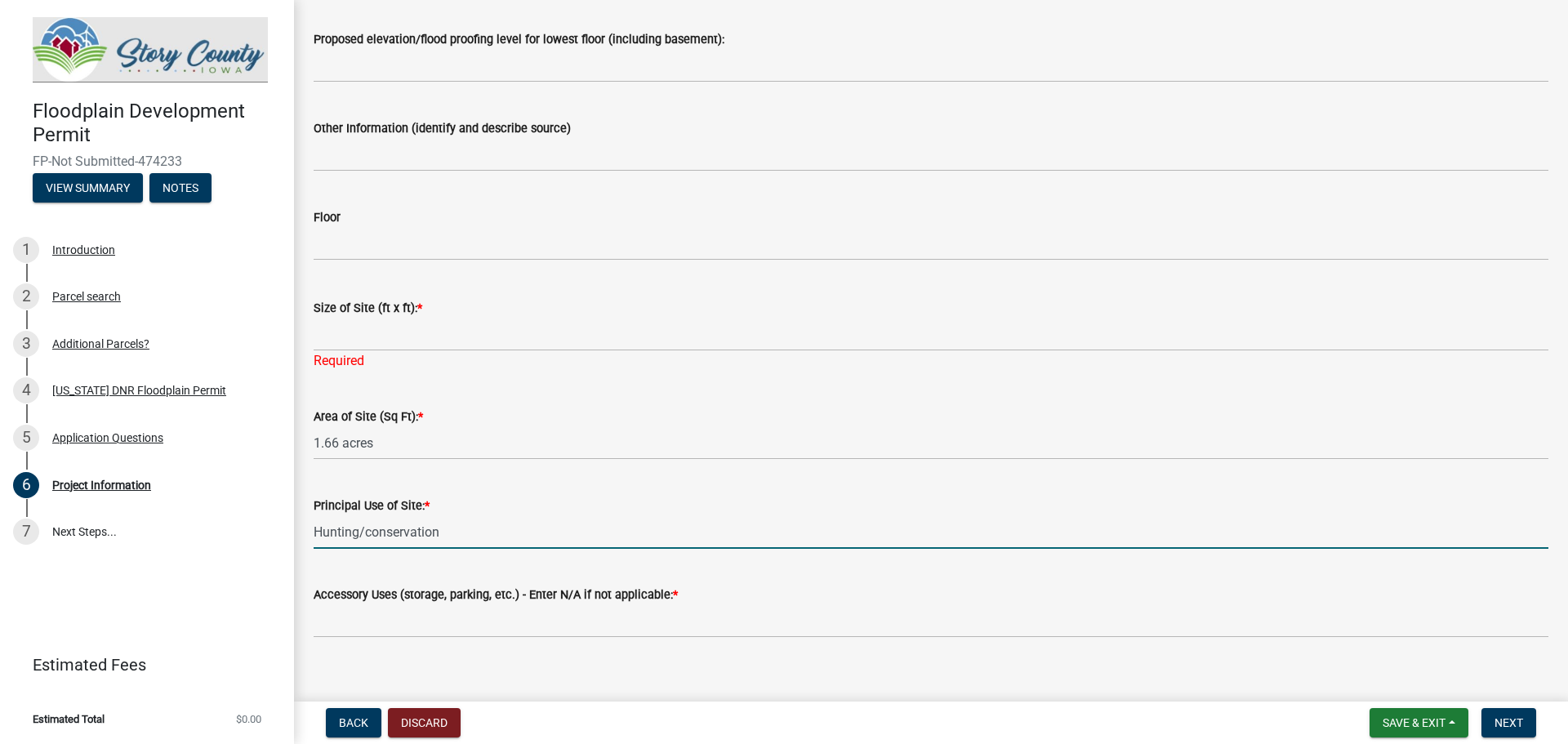
type input "Hunting/conservation"
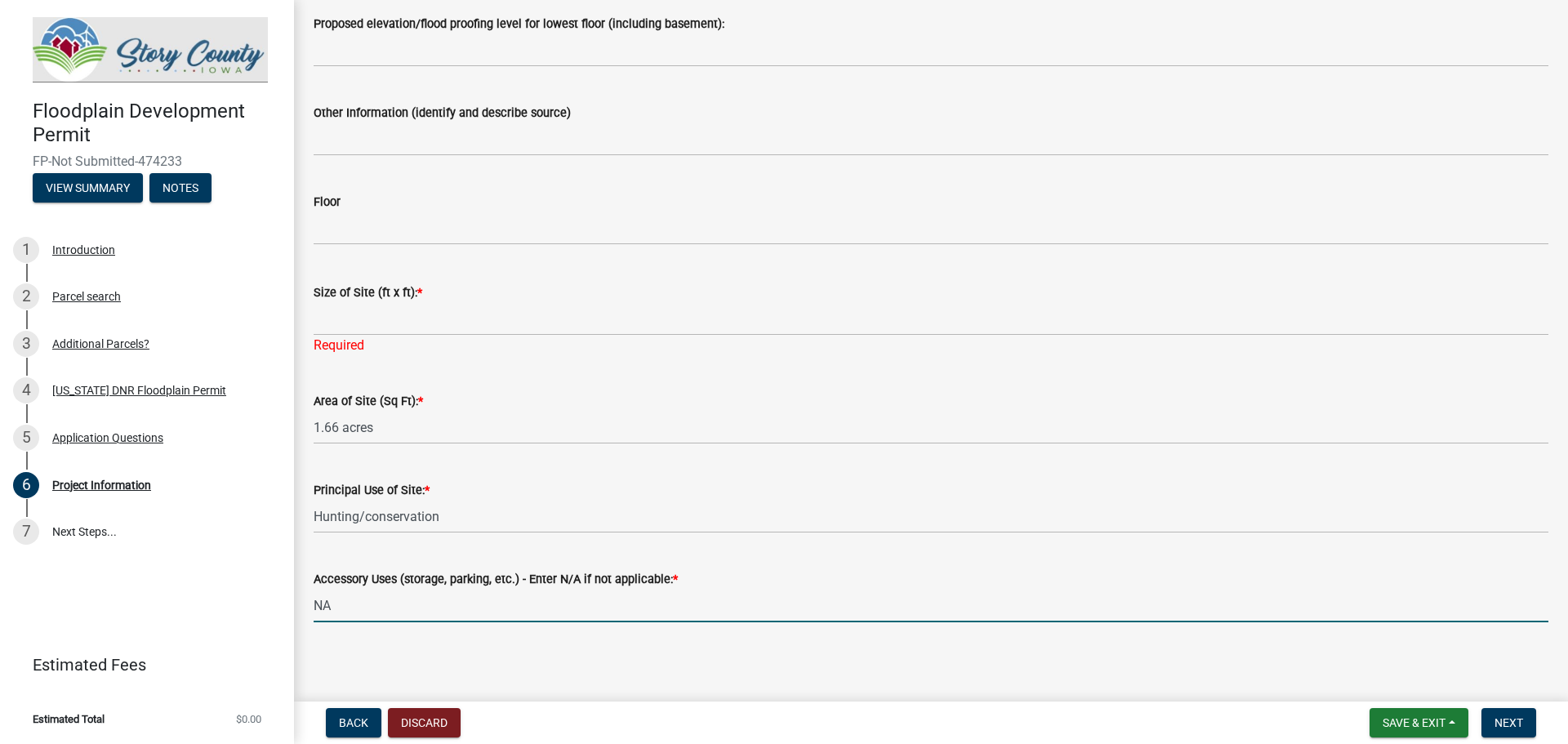
scroll to position [1957, 0]
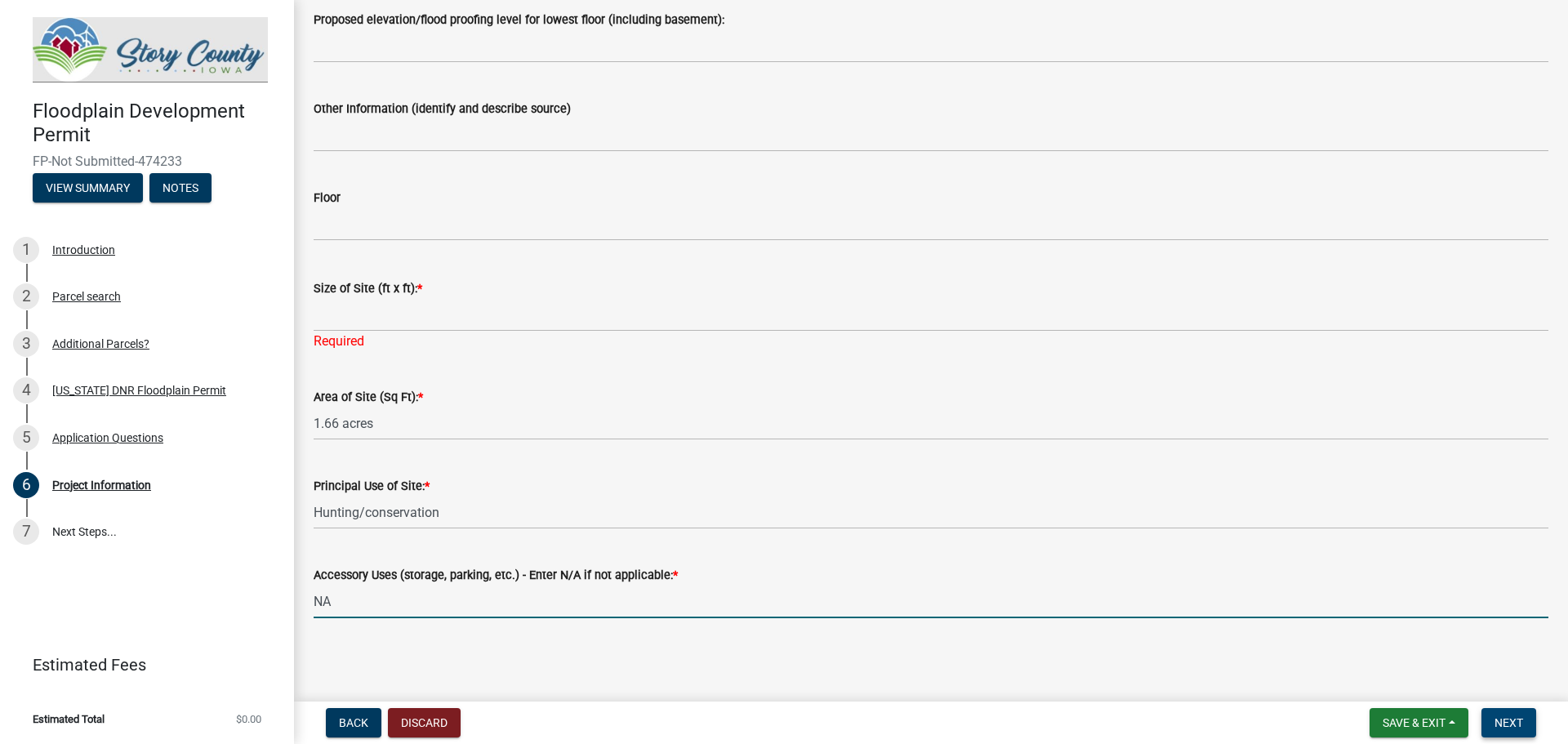
type input "NA"
click at [1527, 721] on button "Next" at bounding box center [1508, 723] width 55 height 29
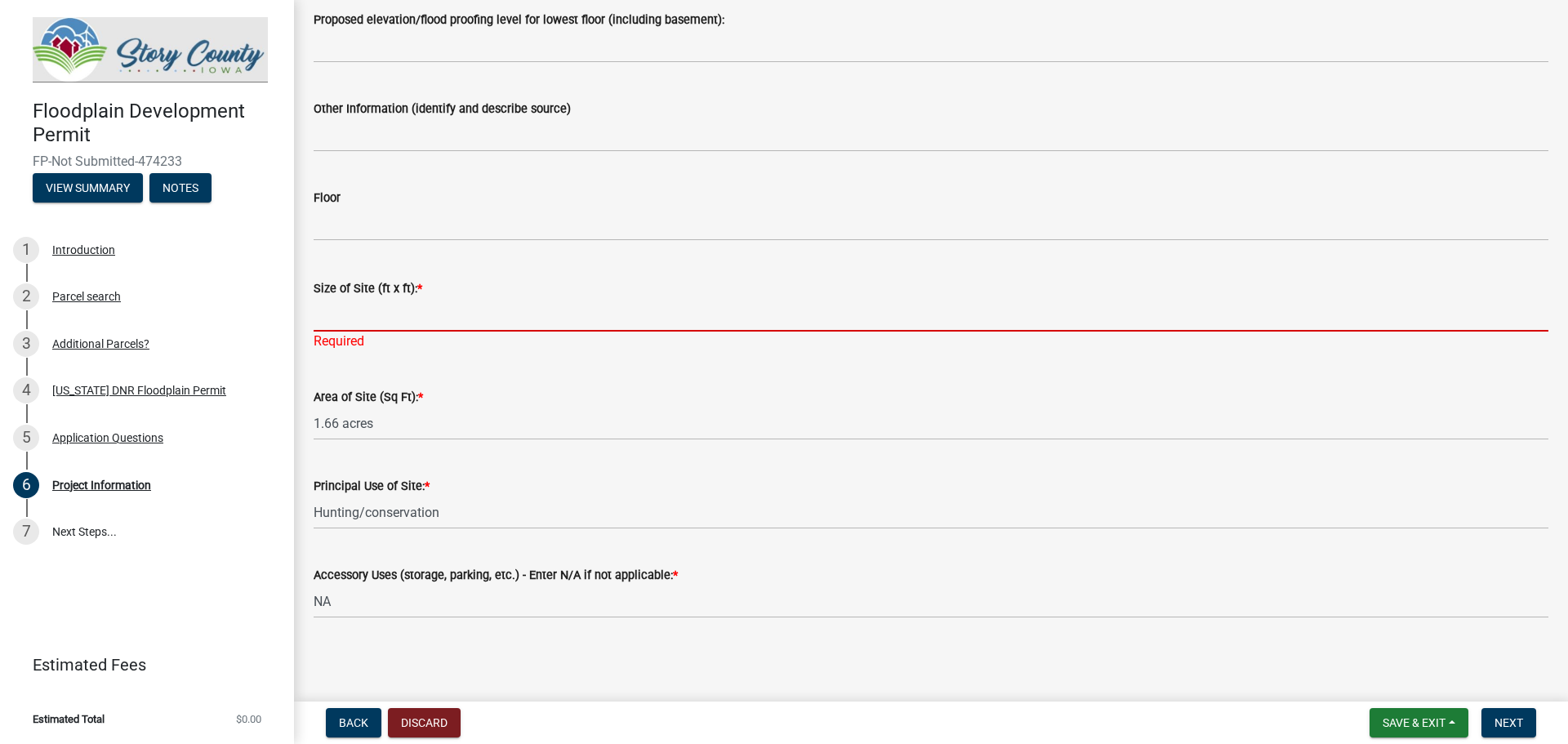
click at [352, 311] on input "Size of Site (ft x ft): *" at bounding box center [931, 315] width 1235 height 34
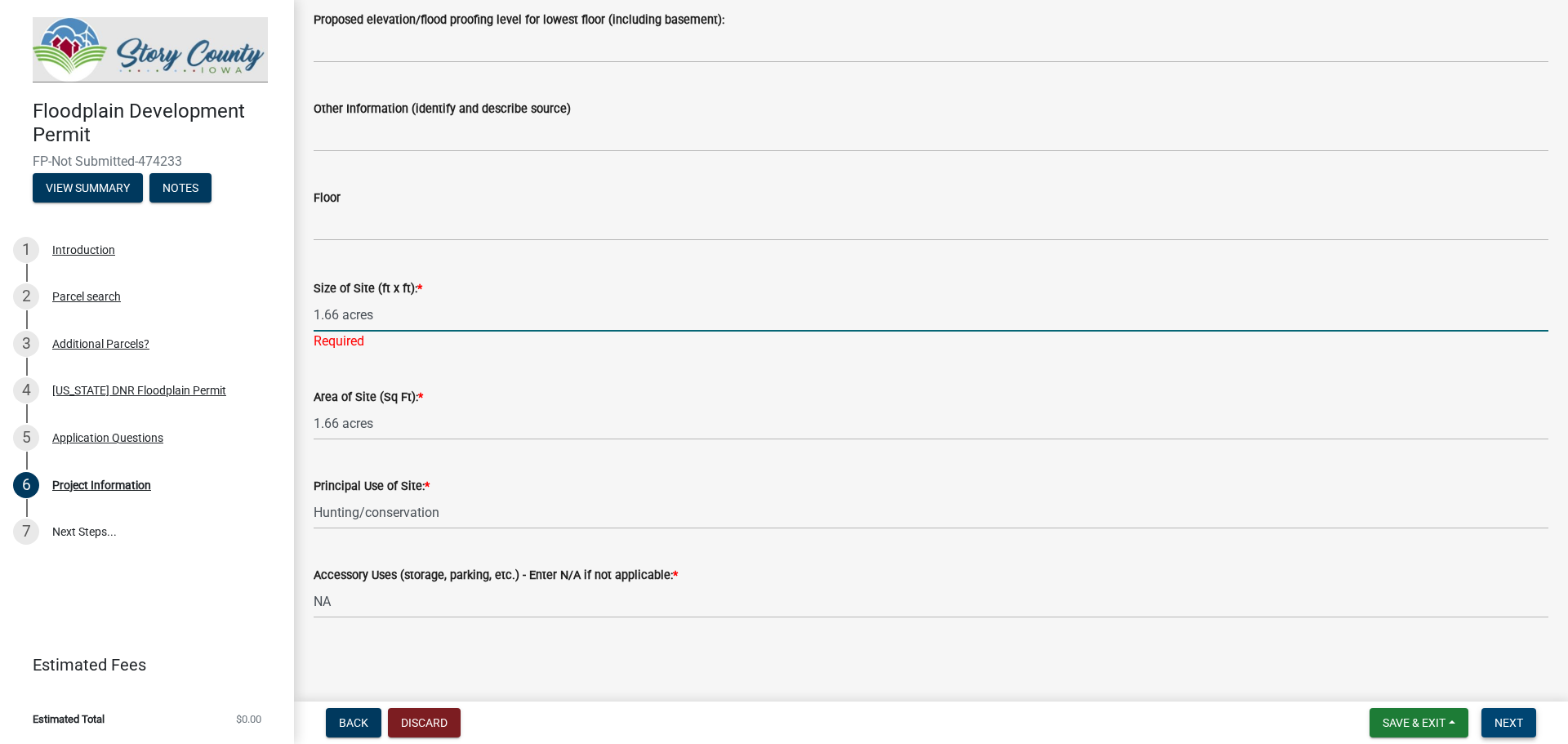
type input "1.66 acres"
click at [1499, 716] on span "Next" at bounding box center [1509, 723] width 29 height 14
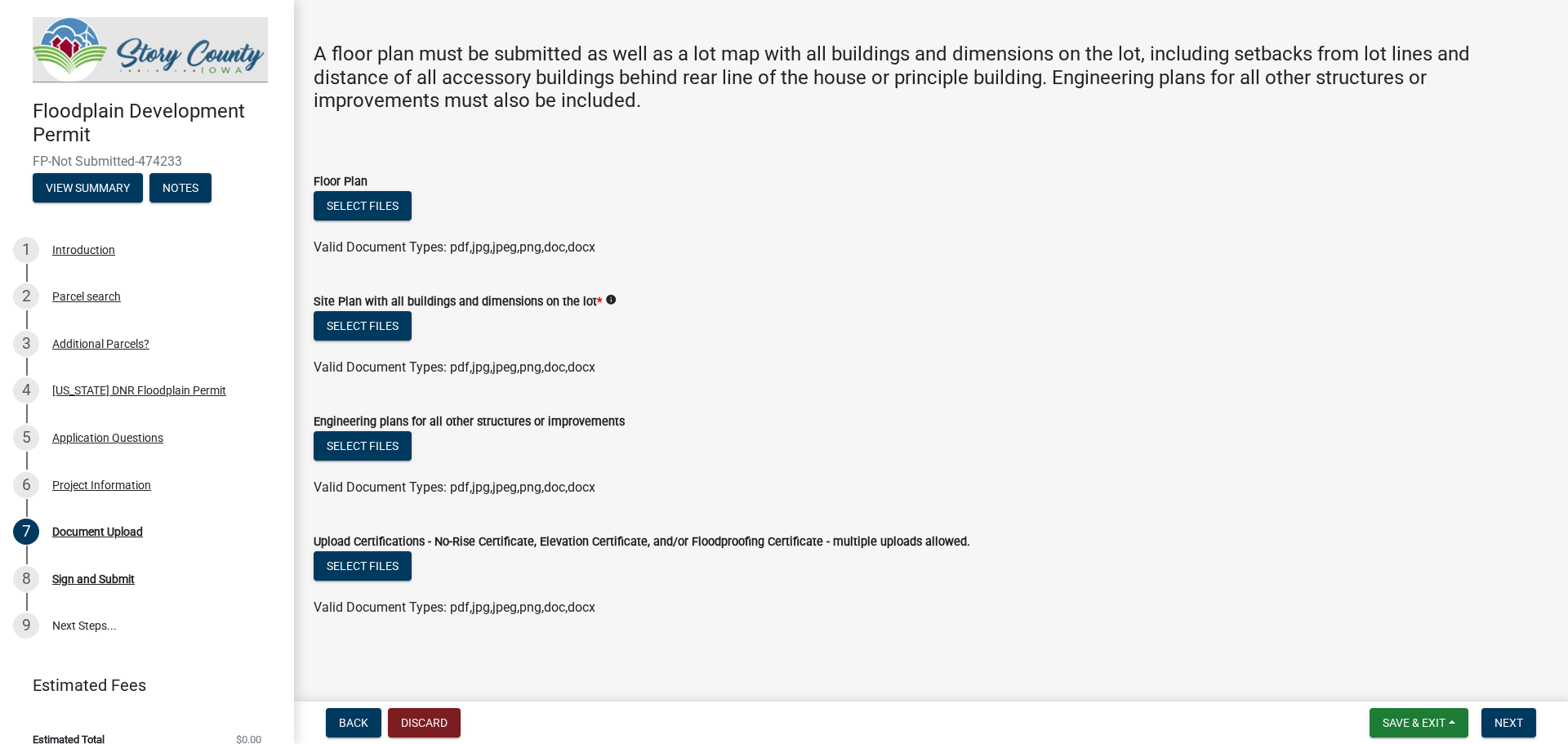
scroll to position [80, 0]
click at [338, 313] on button "Select files" at bounding box center [363, 325] width 98 height 29
click at [708, 232] on ul at bounding box center [931, 231] width 1235 height 14
click at [395, 209] on button "Select files" at bounding box center [363, 205] width 98 height 29
click at [389, 331] on button "Select files" at bounding box center [363, 325] width 98 height 29
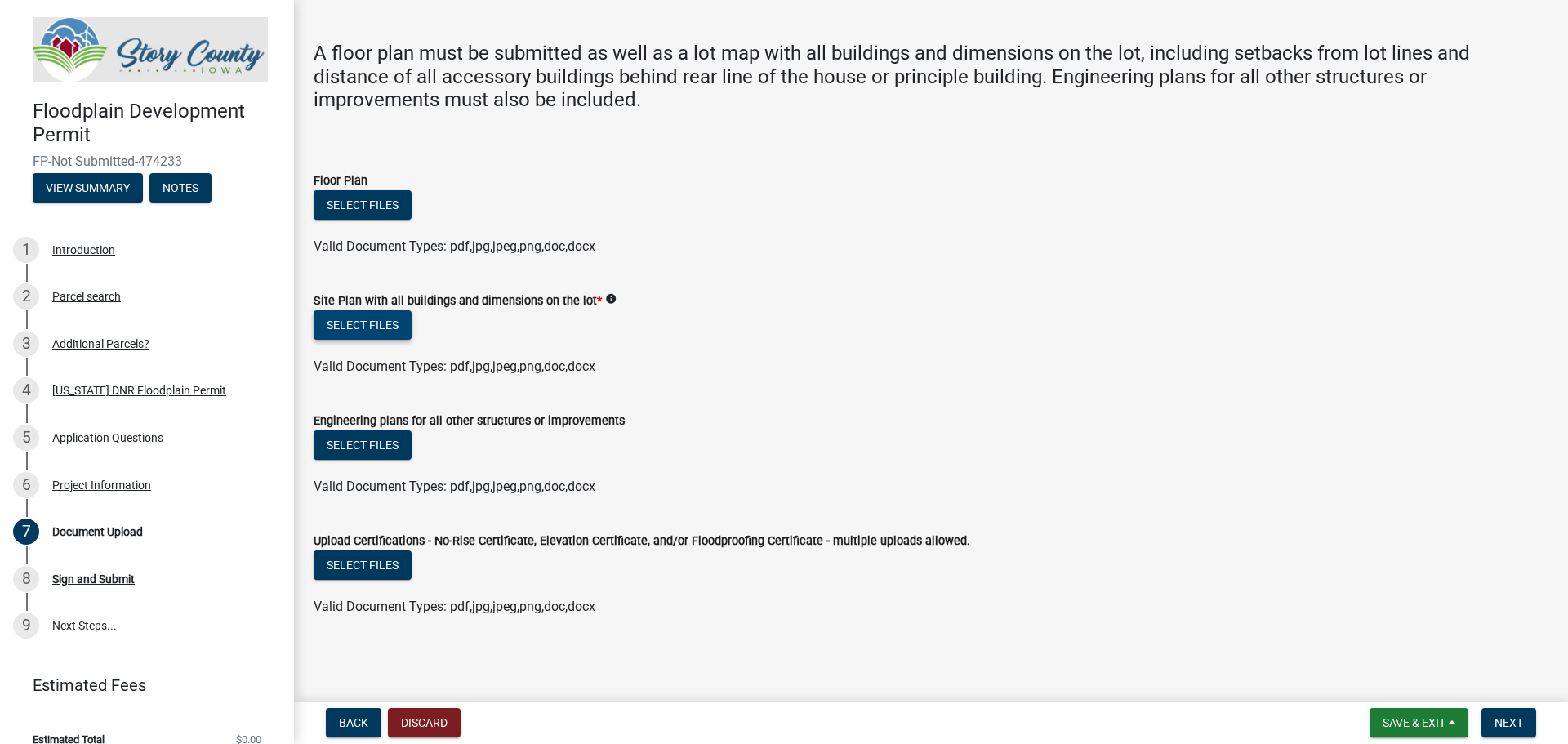
click at [392, 311] on button "Select files" at bounding box center [363, 325] width 98 height 29
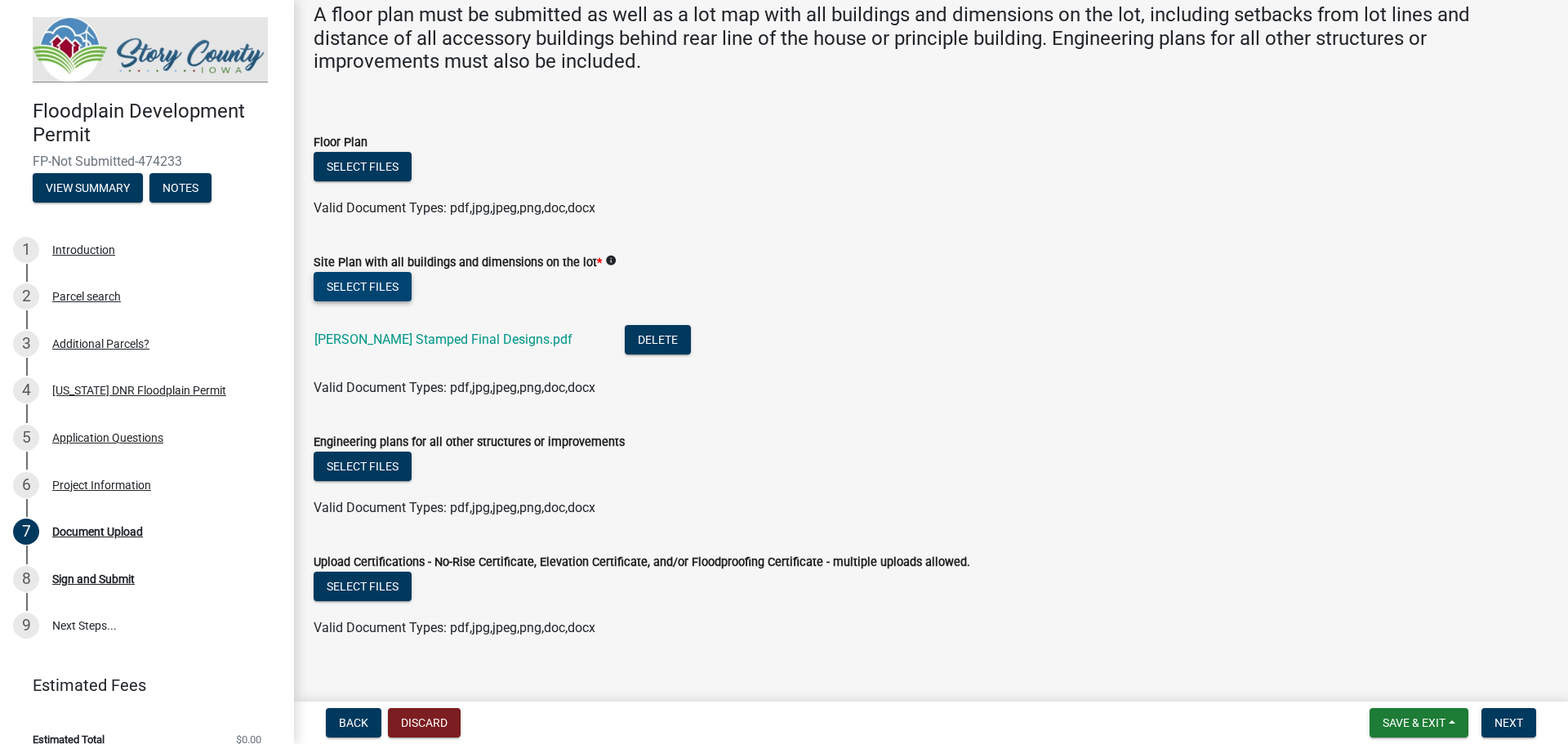
scroll to position [140, 0]
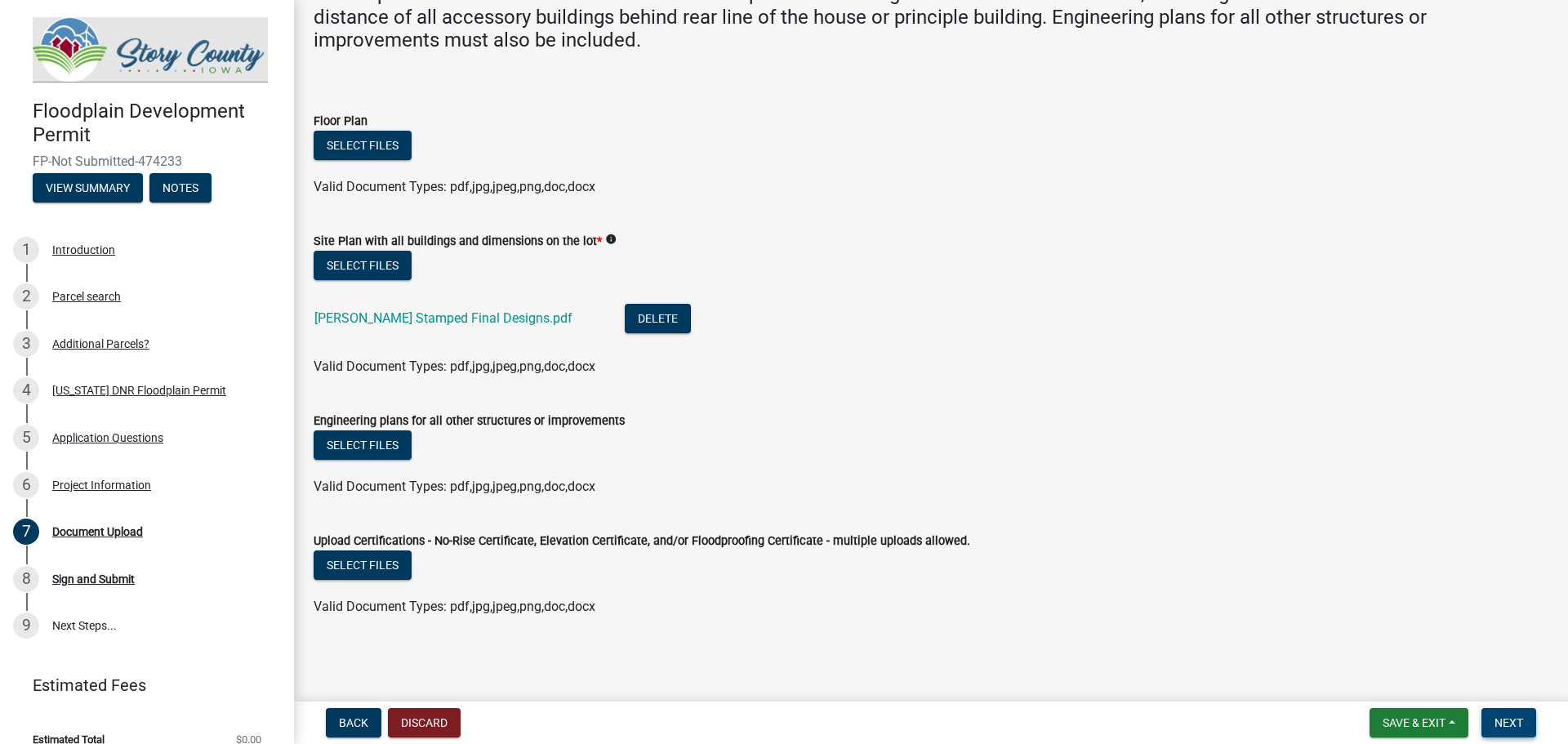
click at [1516, 733] on button "Next" at bounding box center [1508, 723] width 55 height 29
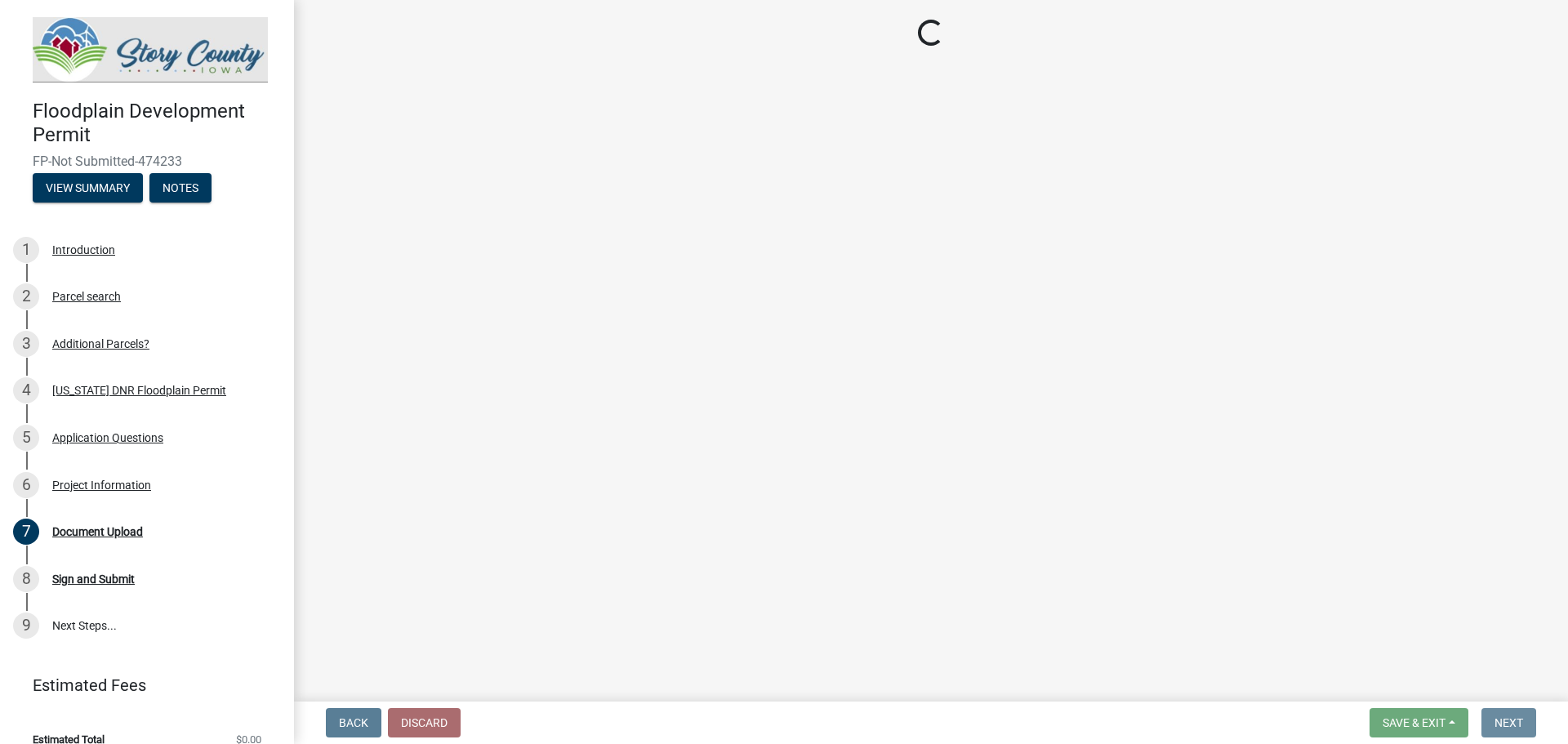
scroll to position [0, 0]
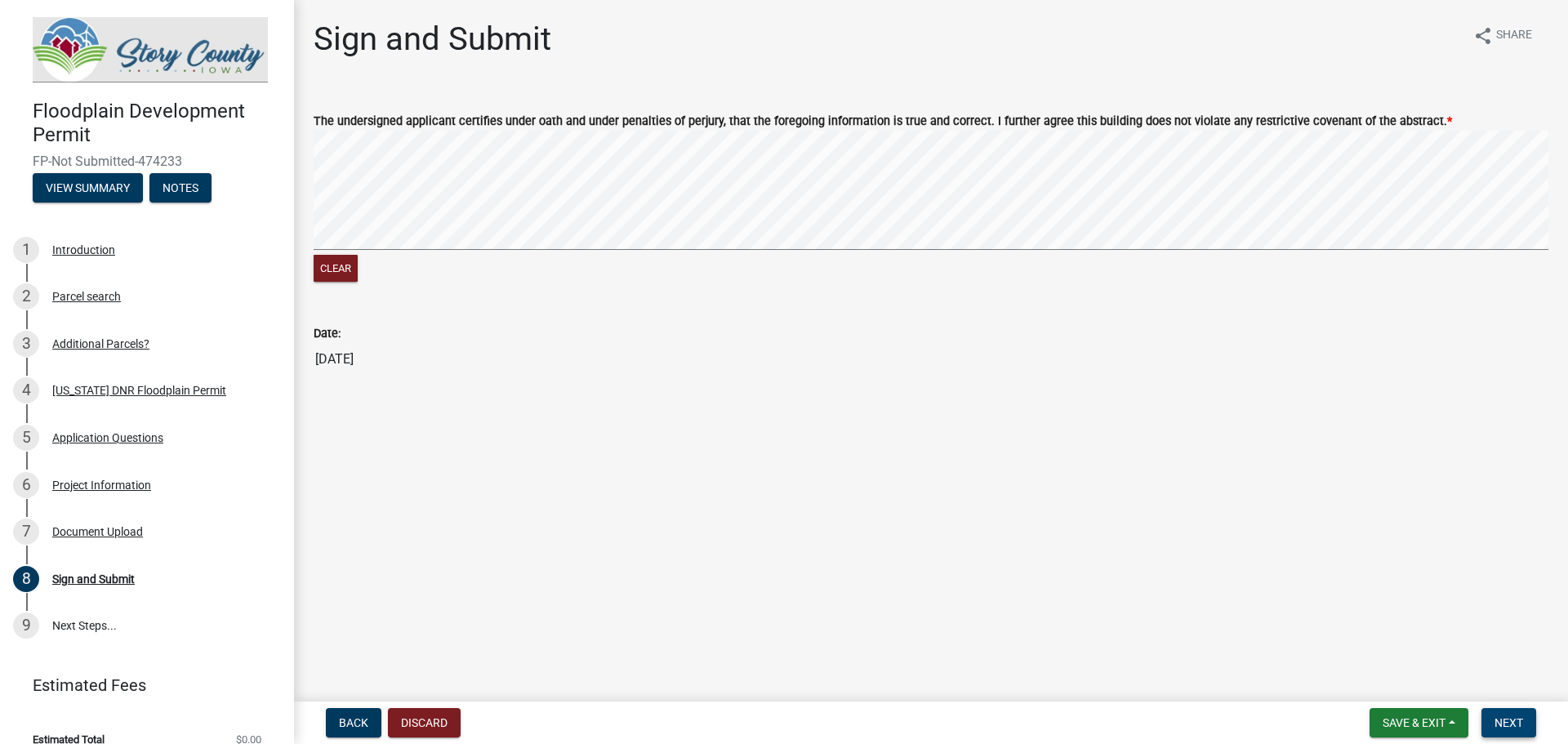
click at [1534, 724] on button "Next" at bounding box center [1508, 723] width 55 height 29
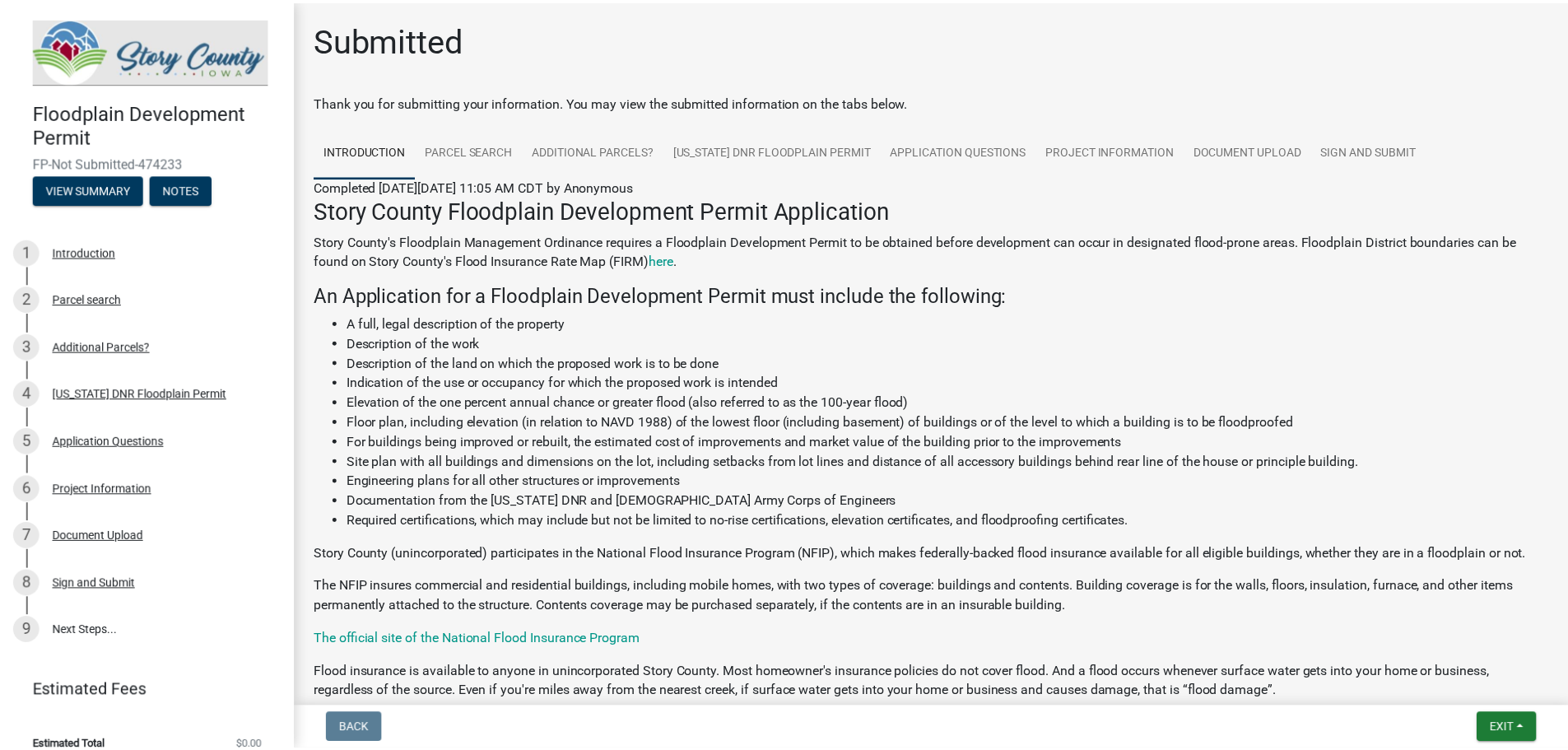
scroll to position [642, 0]
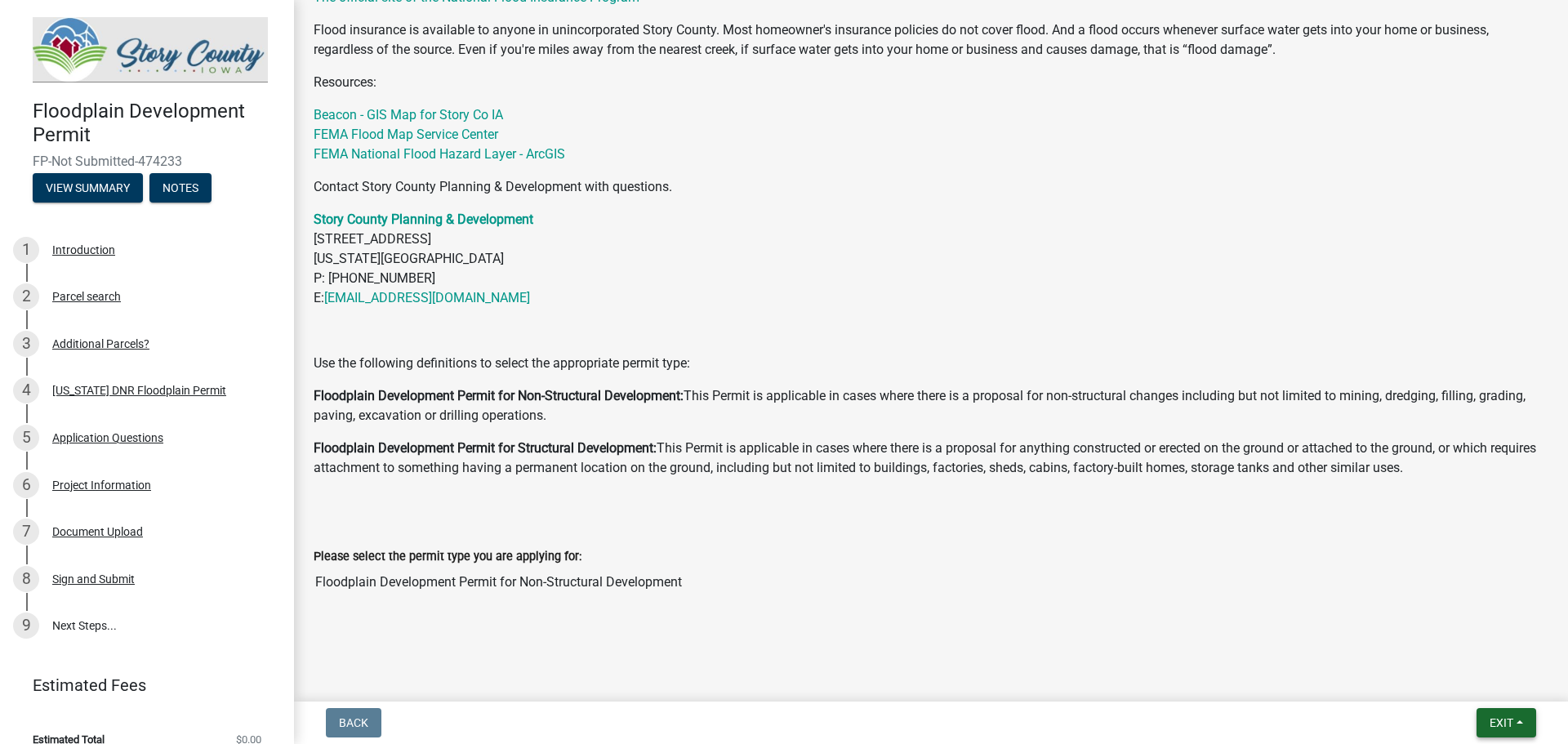
click at [1485, 725] on button "Exit" at bounding box center [1506, 723] width 60 height 29
click at [1458, 677] on button "Save & Exit" at bounding box center [1470, 680] width 130 height 40
